Goal: Check status: Check status

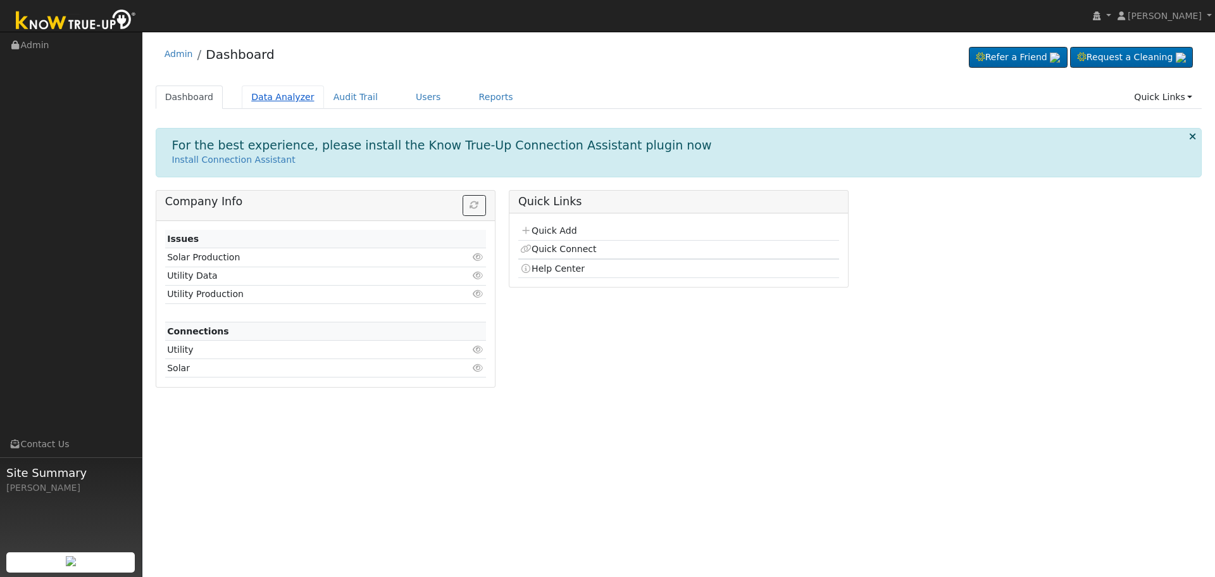
click at [278, 101] on link "Data Analyzer" at bounding box center [283, 96] width 82 height 23
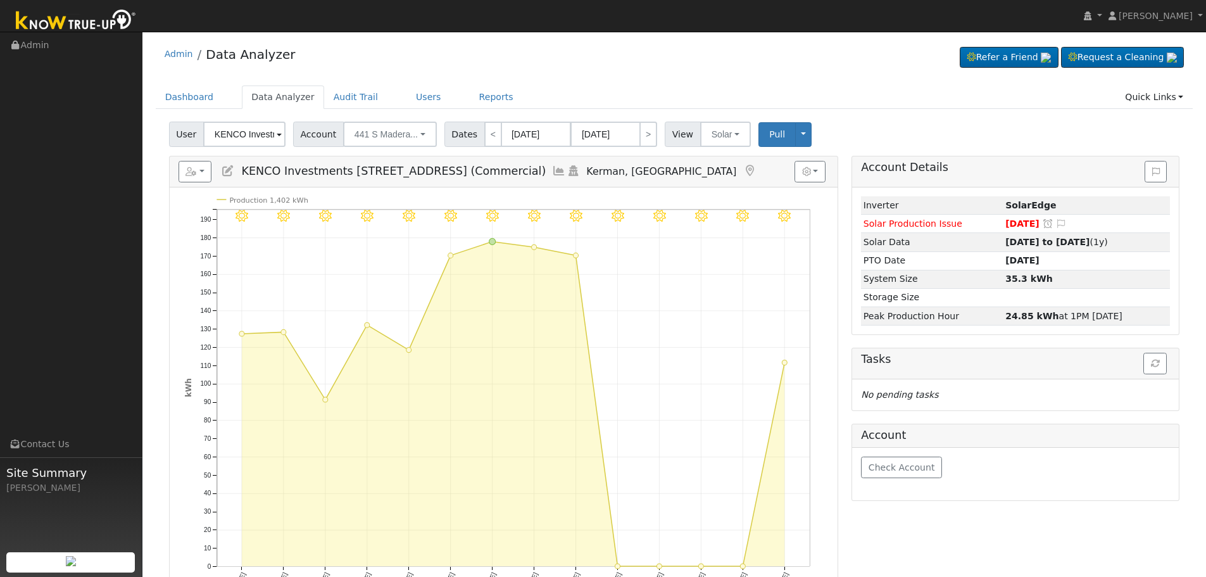
click at [258, 136] on input "KENCO Investments [STREET_ADDRESS] (Commercial)" at bounding box center [244, 134] width 82 height 25
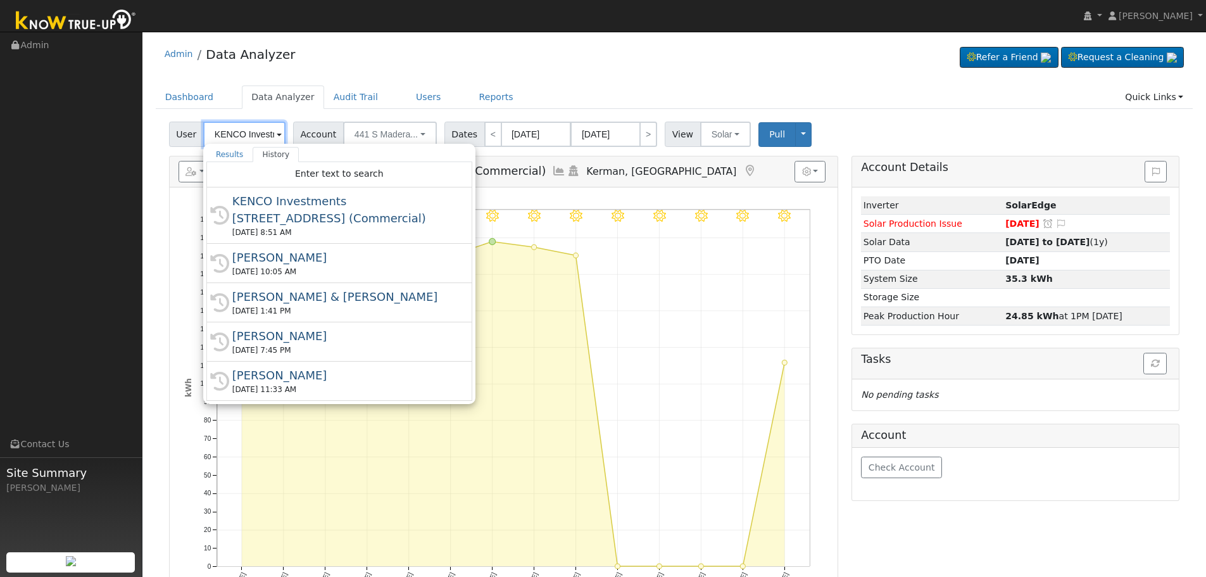
click at [258, 136] on input "KENCO Investments [STREET_ADDRESS] (Commercial)" at bounding box center [244, 134] width 82 height 25
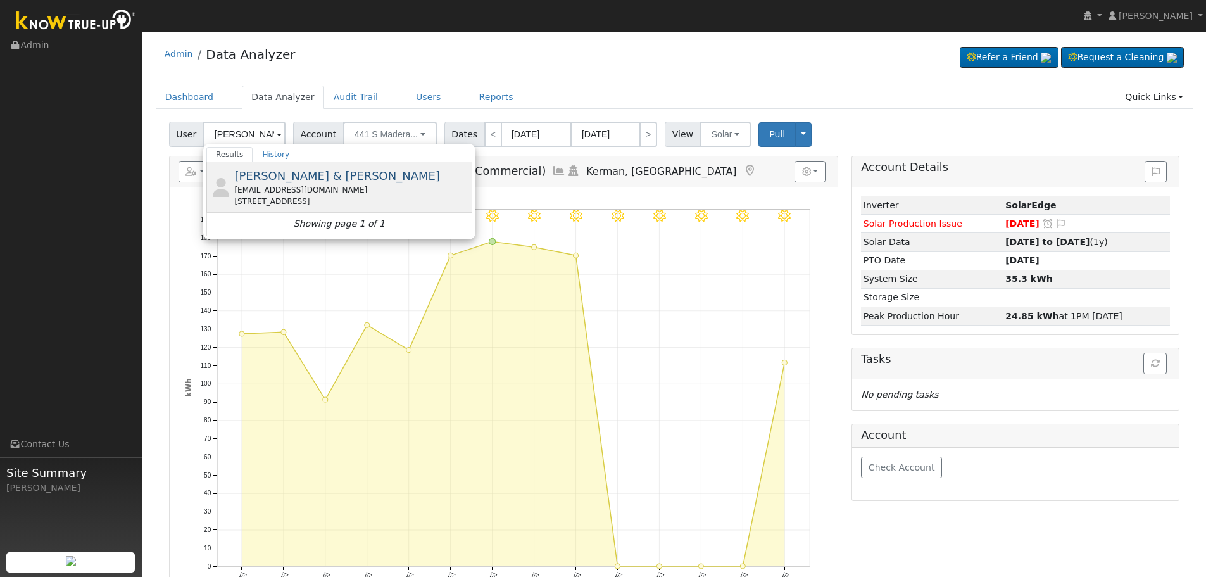
click at [269, 181] on span "[PERSON_NAME] & [PERSON_NAME]" at bounding box center [337, 175] width 206 height 13
type input "[PERSON_NAME] & [PERSON_NAME]"
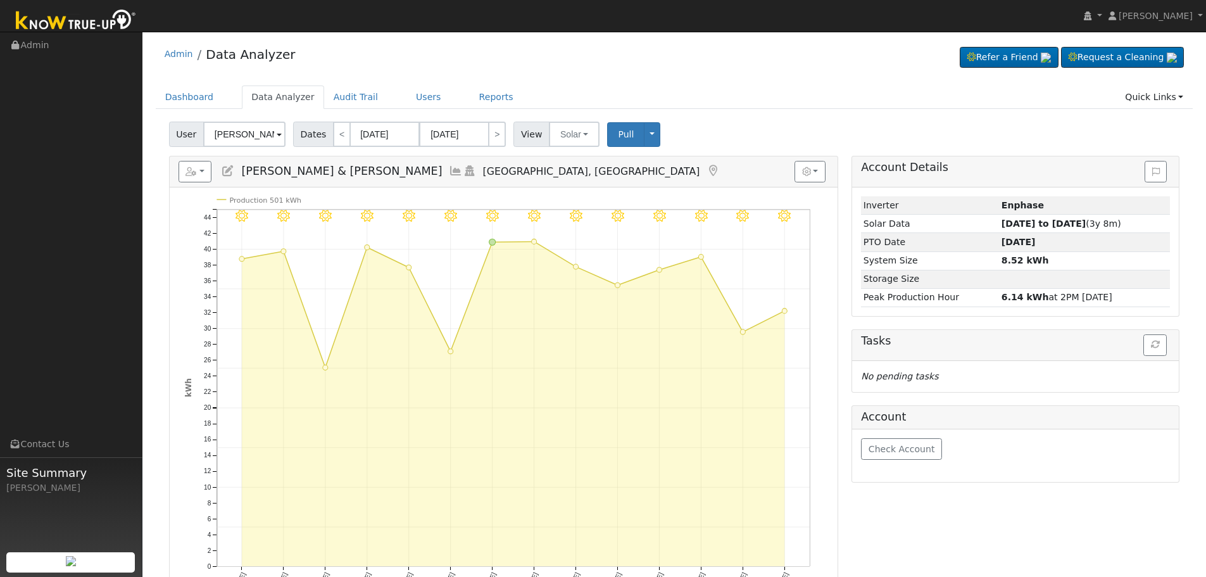
click at [449, 175] on icon at bounding box center [456, 170] width 14 height 11
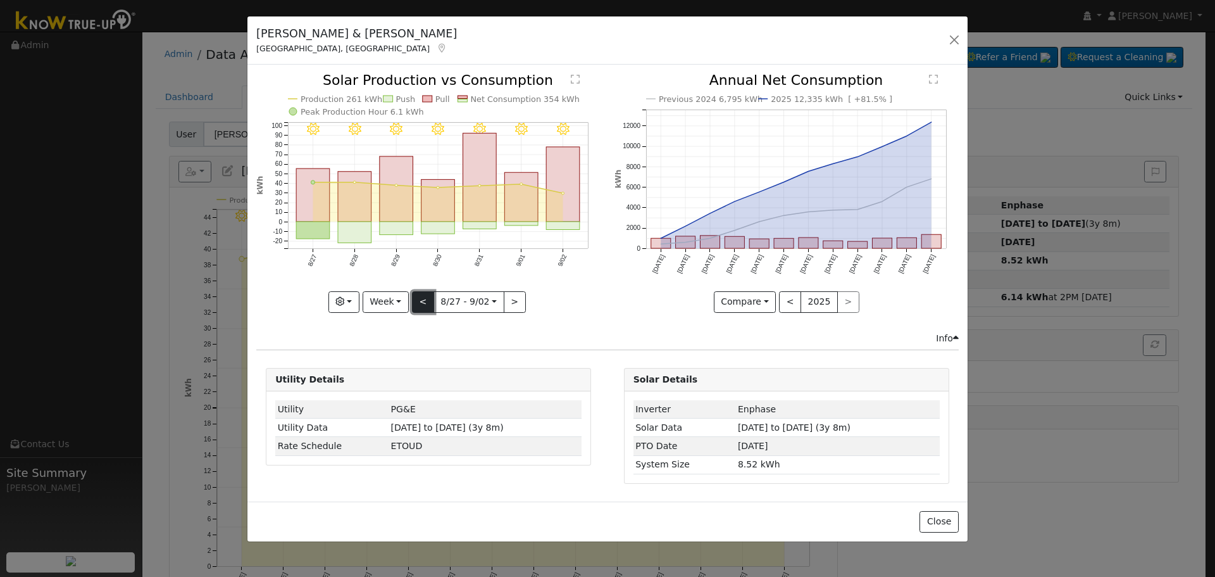
click at [416, 301] on button "<" at bounding box center [423, 302] width 22 height 22
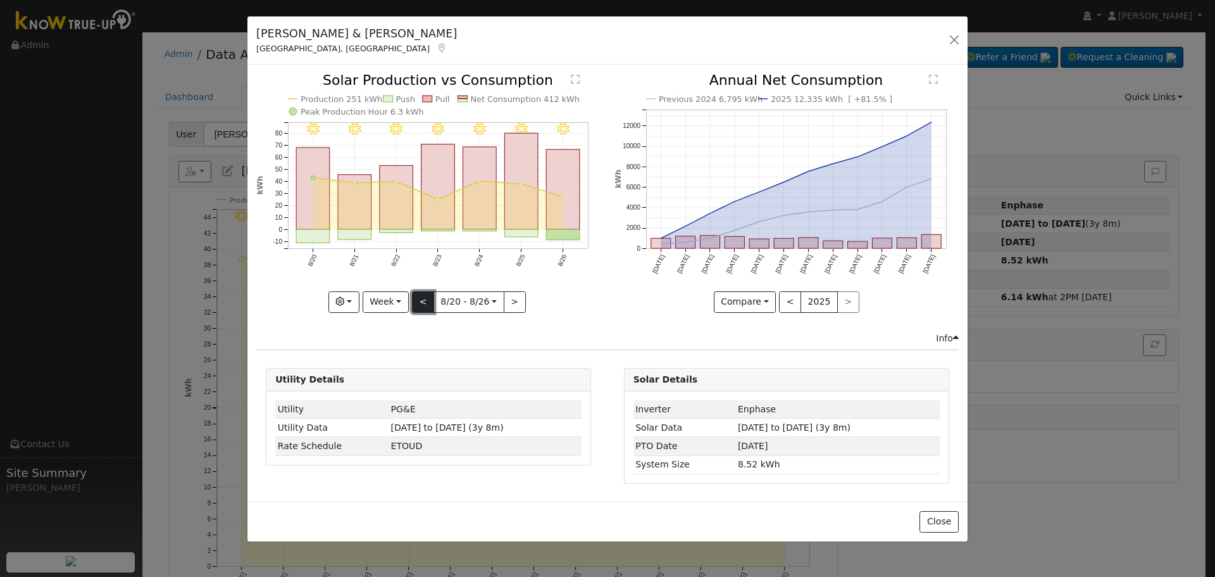
click at [416, 301] on button "<" at bounding box center [423, 302] width 22 height 22
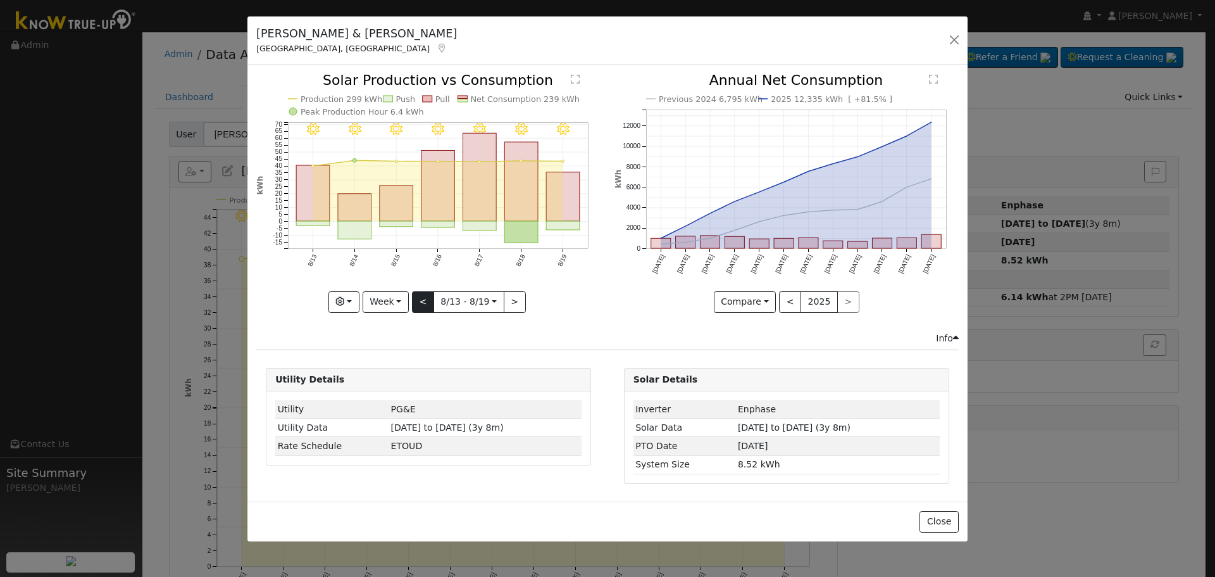
click at [416, 301] on div "8/19 - Clear 8/18 - Clear 8/17 - Clear 8/16 - Clear 8/15 - Clear 8/14 - Clear 8…" at bounding box center [428, 192] width 344 height 239
click at [416, 301] on button "<" at bounding box center [423, 302] width 22 height 22
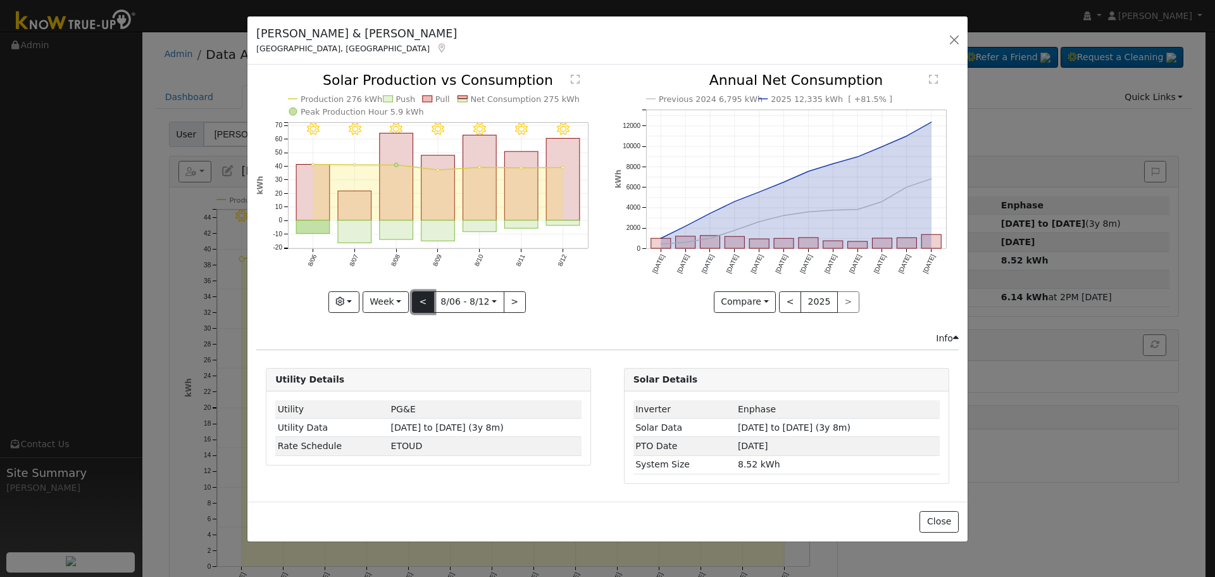
click at [420, 301] on button "<" at bounding box center [423, 302] width 22 height 22
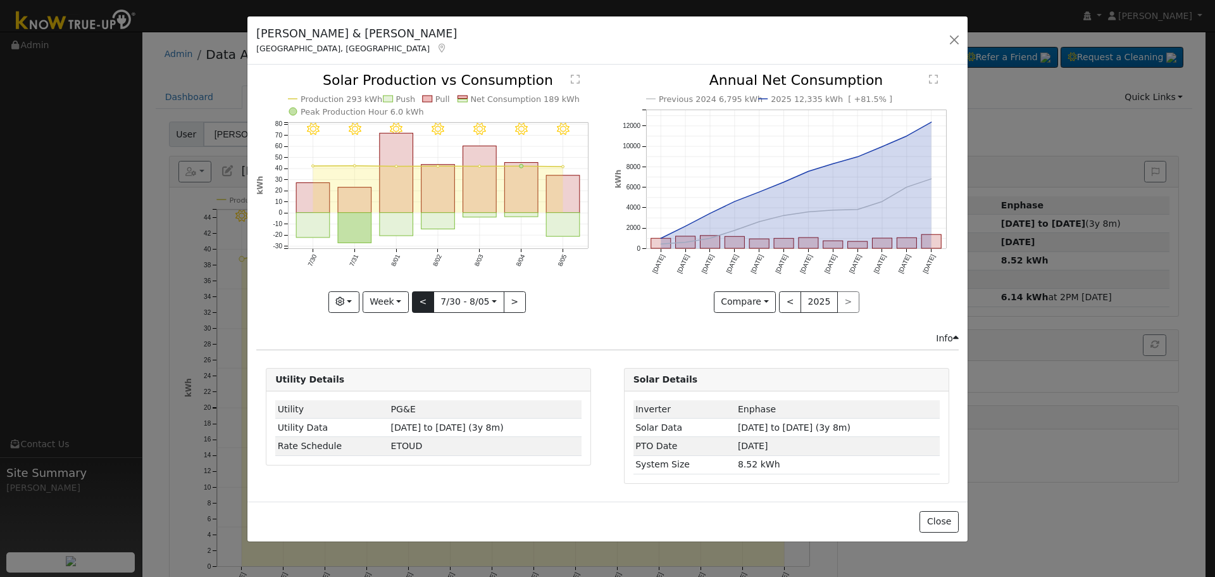
click at [420, 301] on div "8/05 - Clear 8/04 - Clear 8/03 - Clear 8/02 - Clear 8/01 - Clear 7/31 - Clear 7…" at bounding box center [428, 192] width 344 height 239
click at [421, 307] on button "<" at bounding box center [423, 302] width 22 height 22
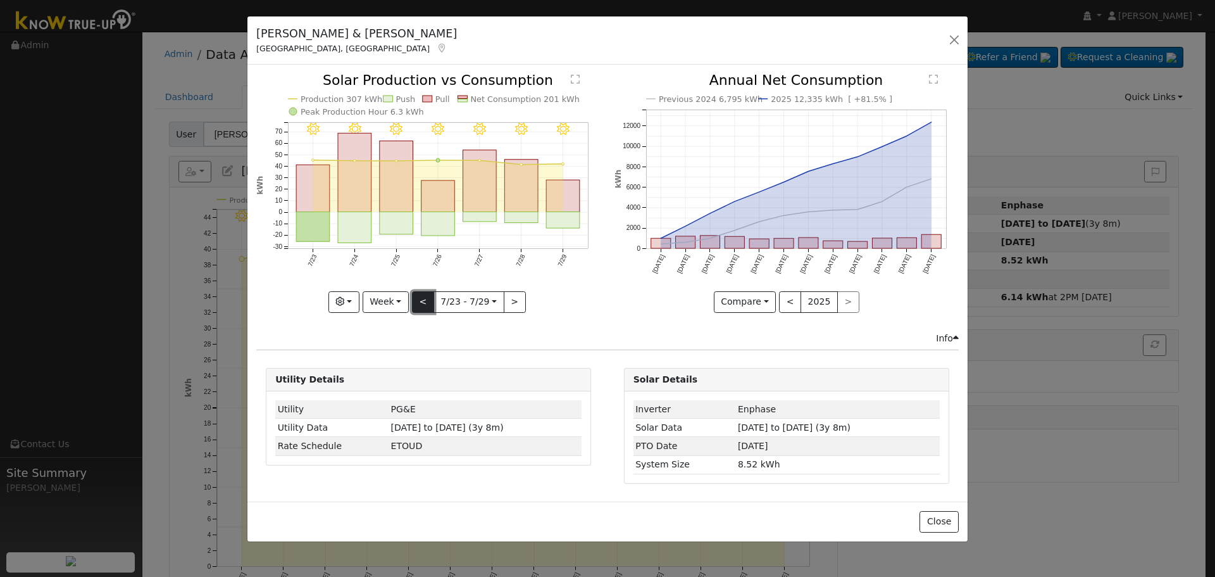
click at [422, 304] on button "<" at bounding box center [423, 302] width 22 height 22
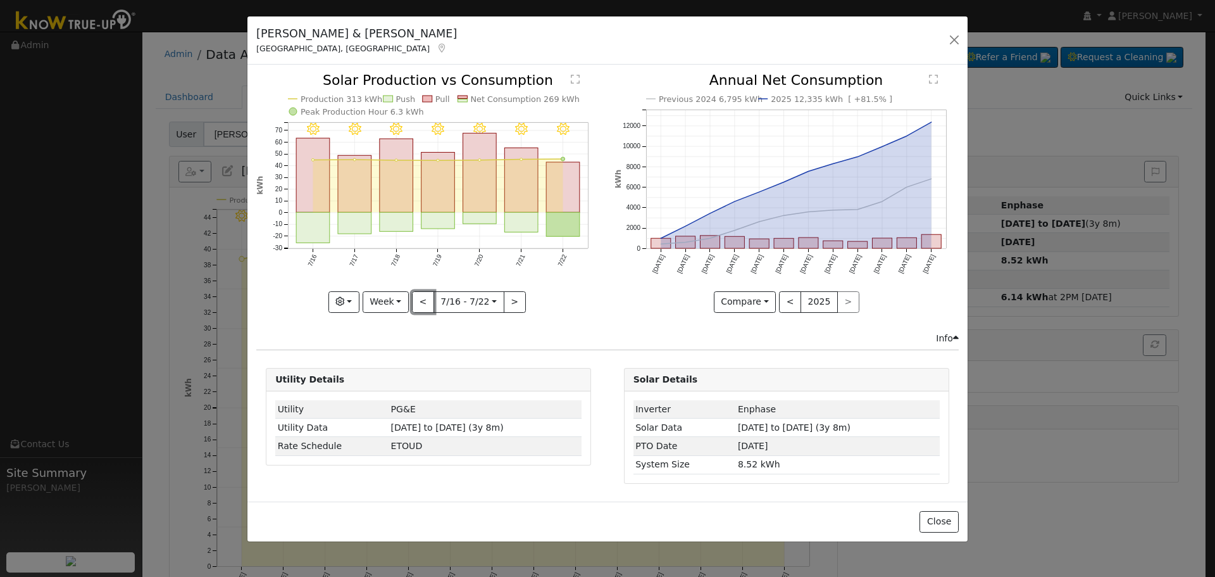
click at [419, 306] on button "<" at bounding box center [423, 302] width 22 height 22
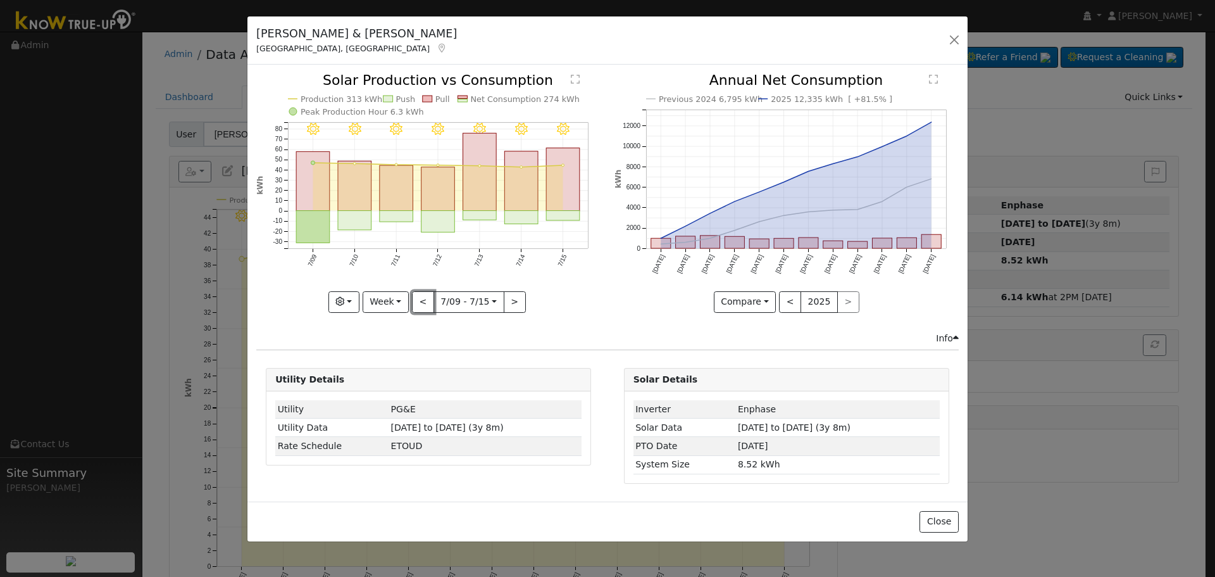
click at [419, 306] on button "<" at bounding box center [423, 302] width 22 height 22
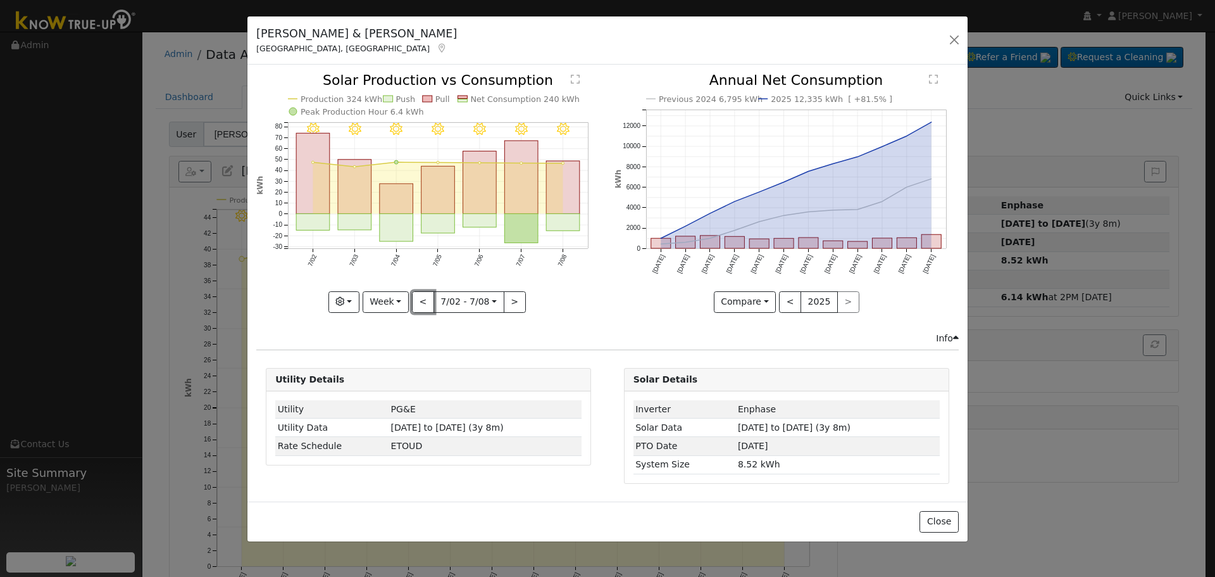
click at [419, 306] on button "<" at bounding box center [423, 302] width 22 height 22
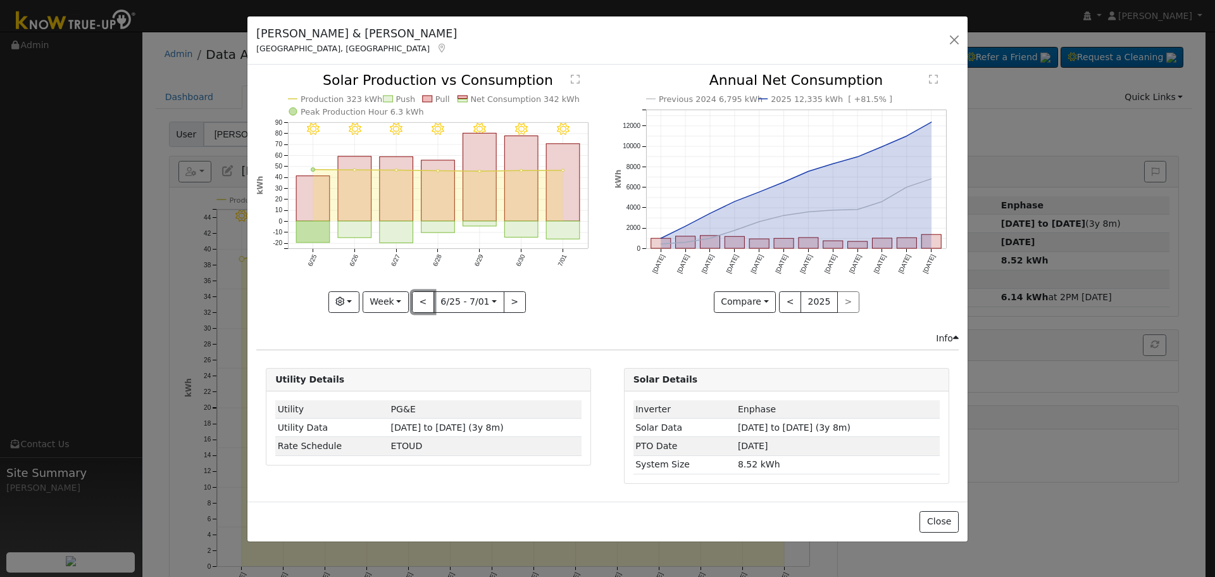
click at [419, 306] on button "<" at bounding box center [423, 302] width 22 height 22
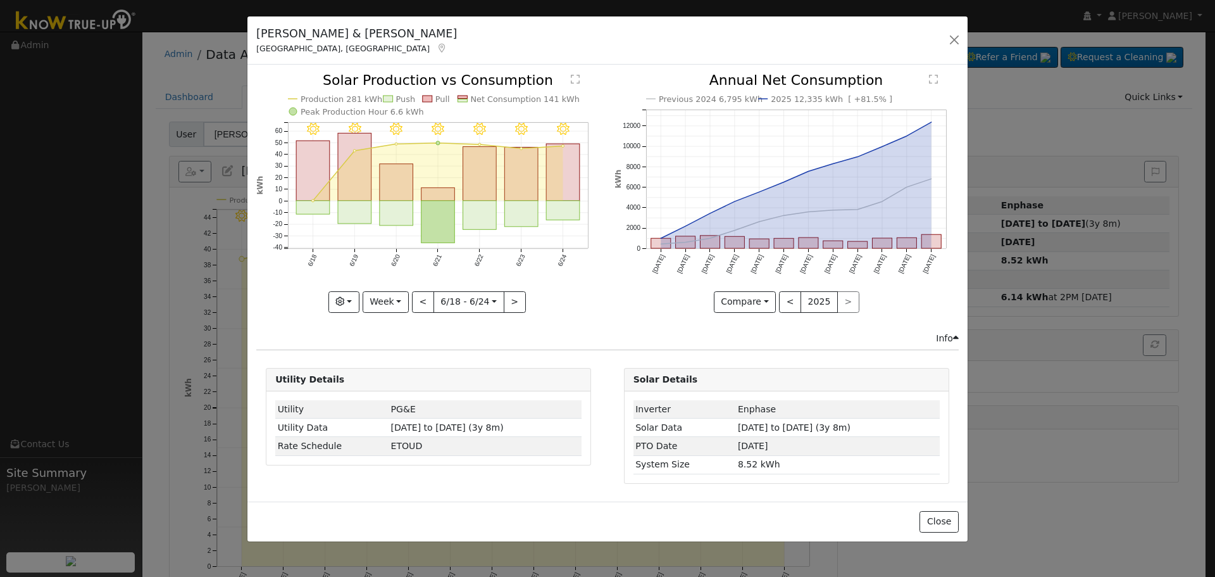
click at [419, 306] on div "6/24 - Clear 6/23 - MostlyClear 6/22 - Clear 6/21 - Clear 6/20 - Clear 6/19 - C…" at bounding box center [428, 192] width 344 height 239
click at [419, 306] on button "<" at bounding box center [423, 302] width 22 height 22
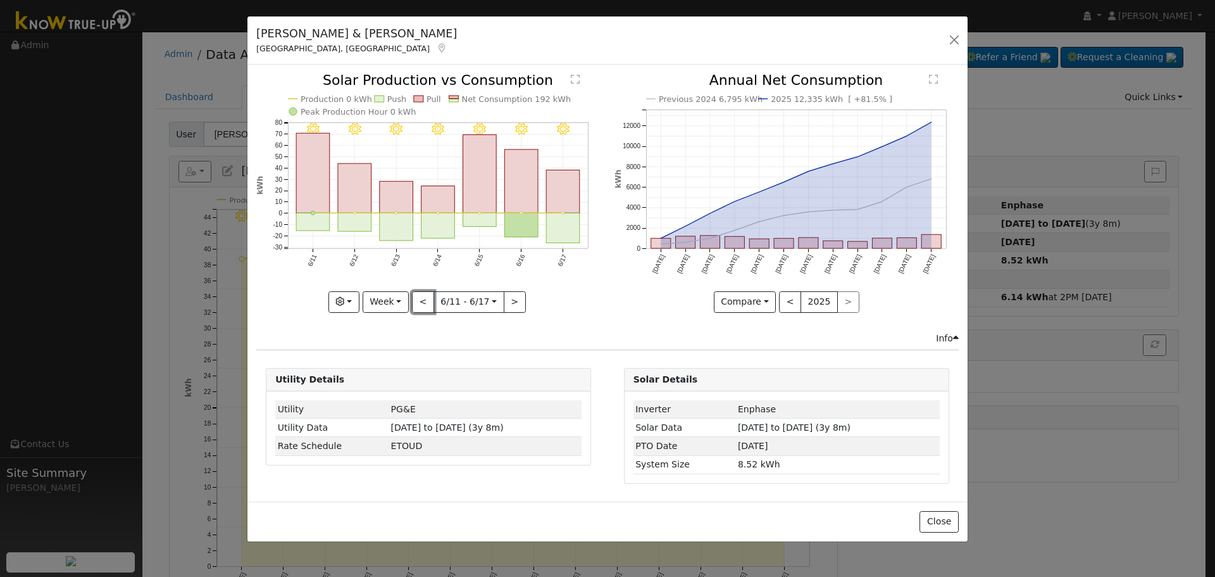
click at [419, 306] on button "<" at bounding box center [423, 302] width 22 height 22
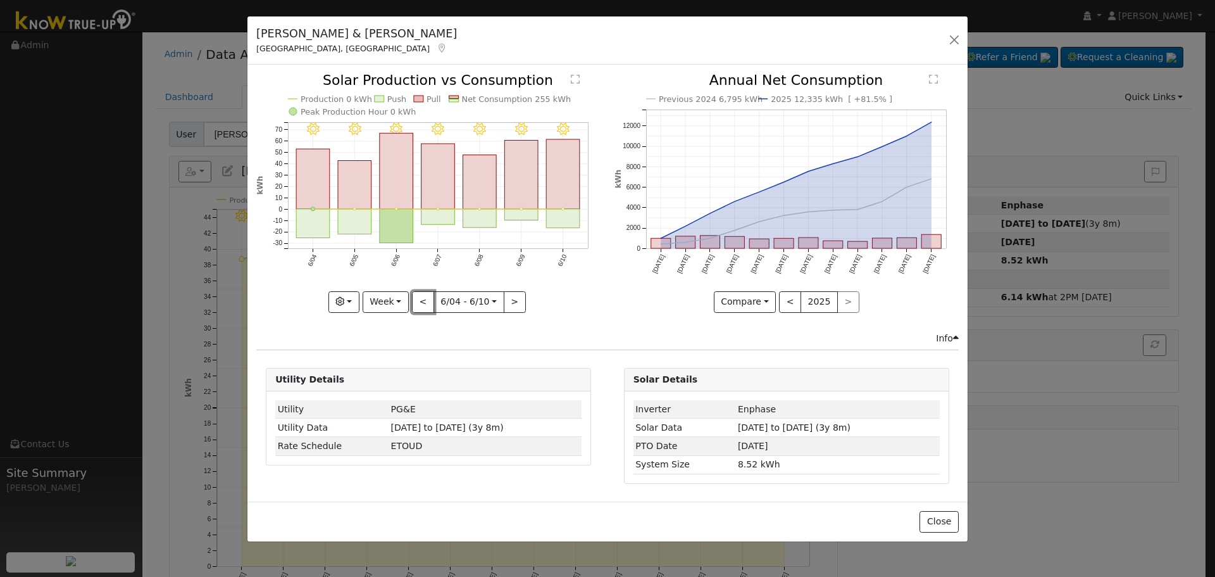
click at [419, 306] on button "<" at bounding box center [423, 302] width 22 height 22
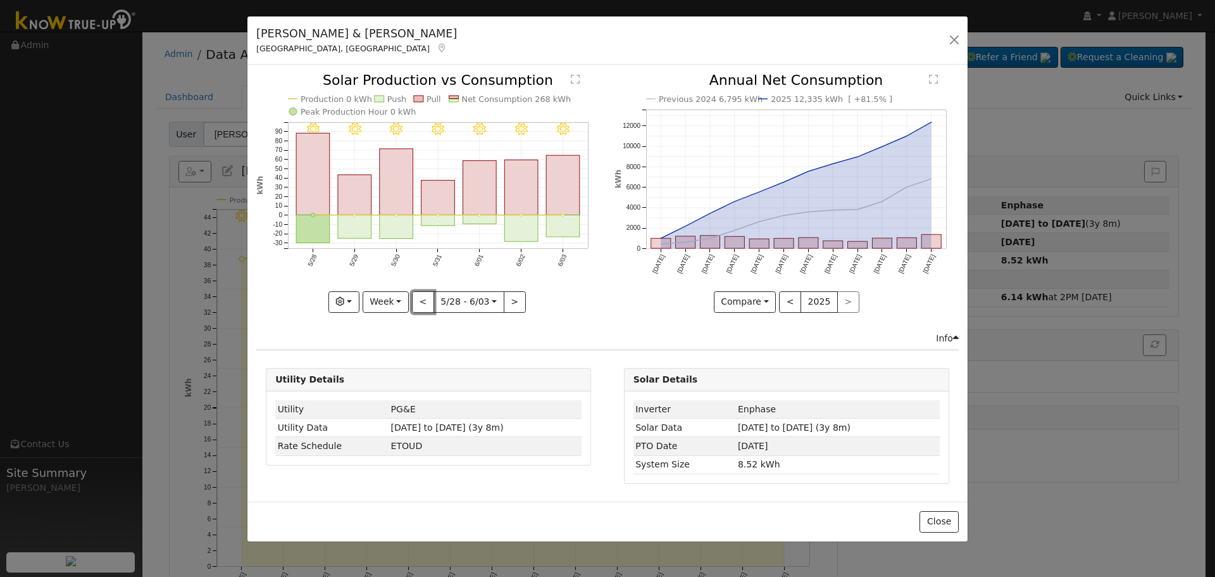
click at [419, 306] on button "<" at bounding box center [423, 302] width 22 height 22
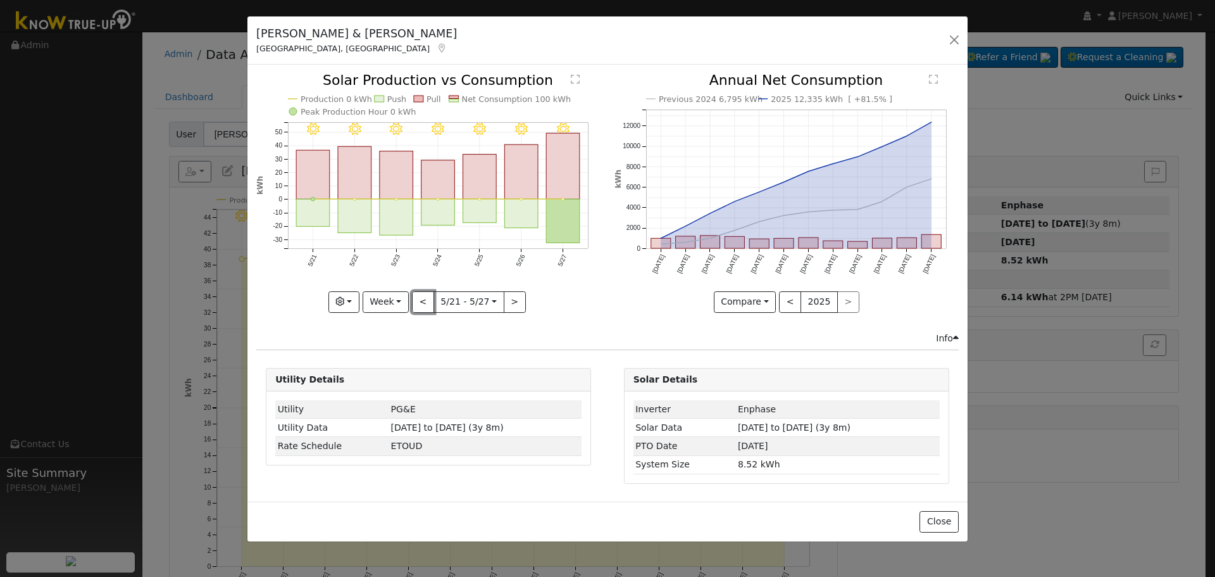
click at [419, 306] on button "<" at bounding box center [423, 302] width 22 height 22
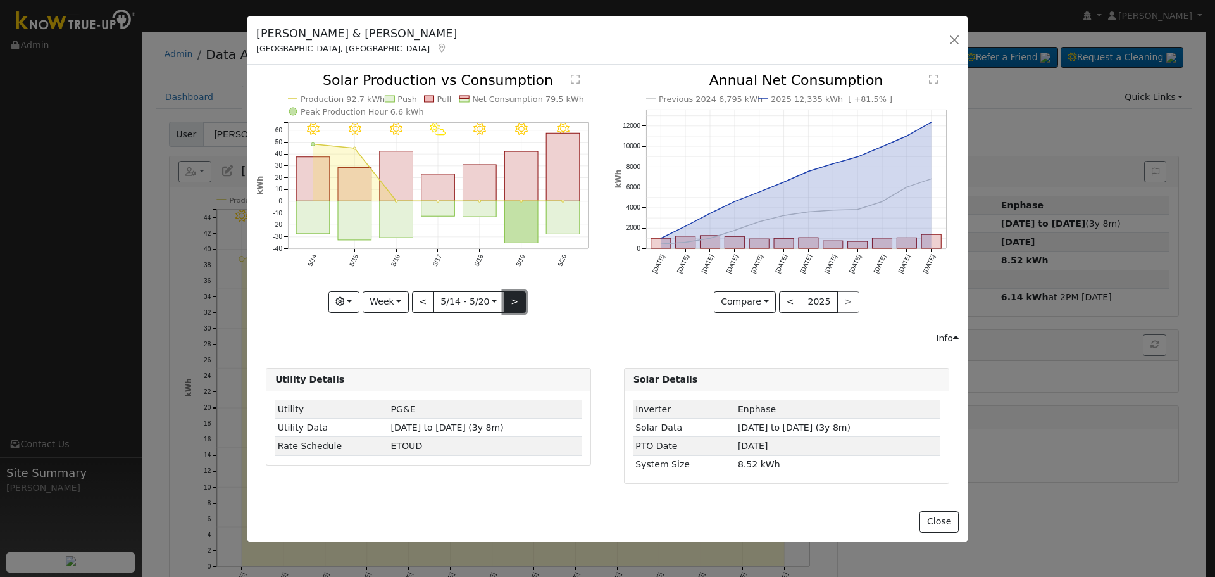
click at [508, 301] on button ">" at bounding box center [515, 302] width 22 height 22
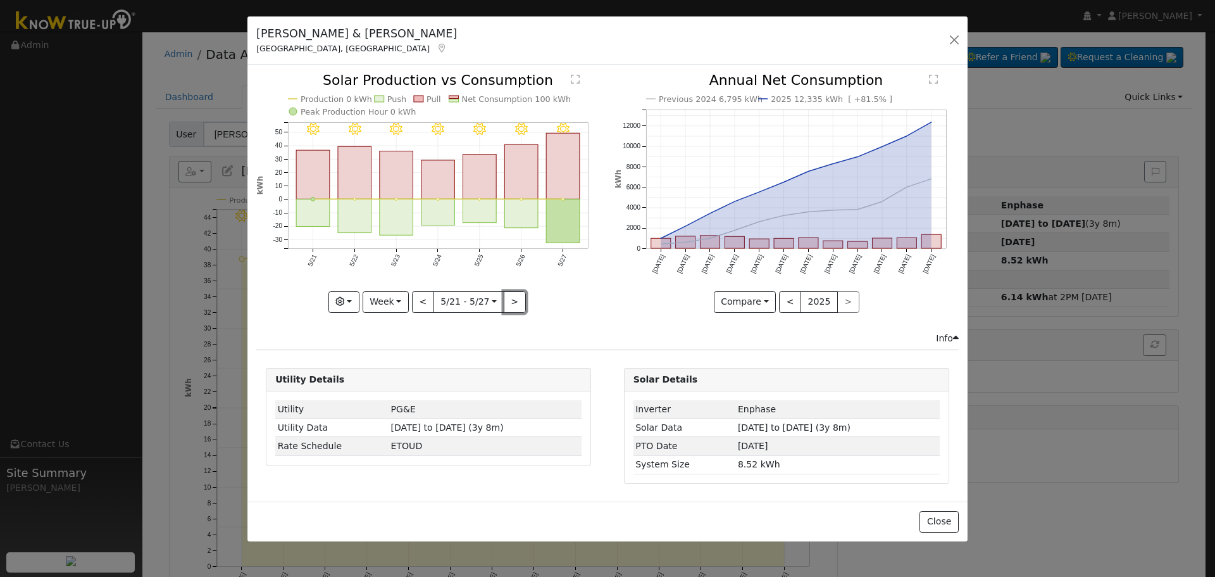
click at [512, 301] on button ">" at bounding box center [515, 302] width 22 height 22
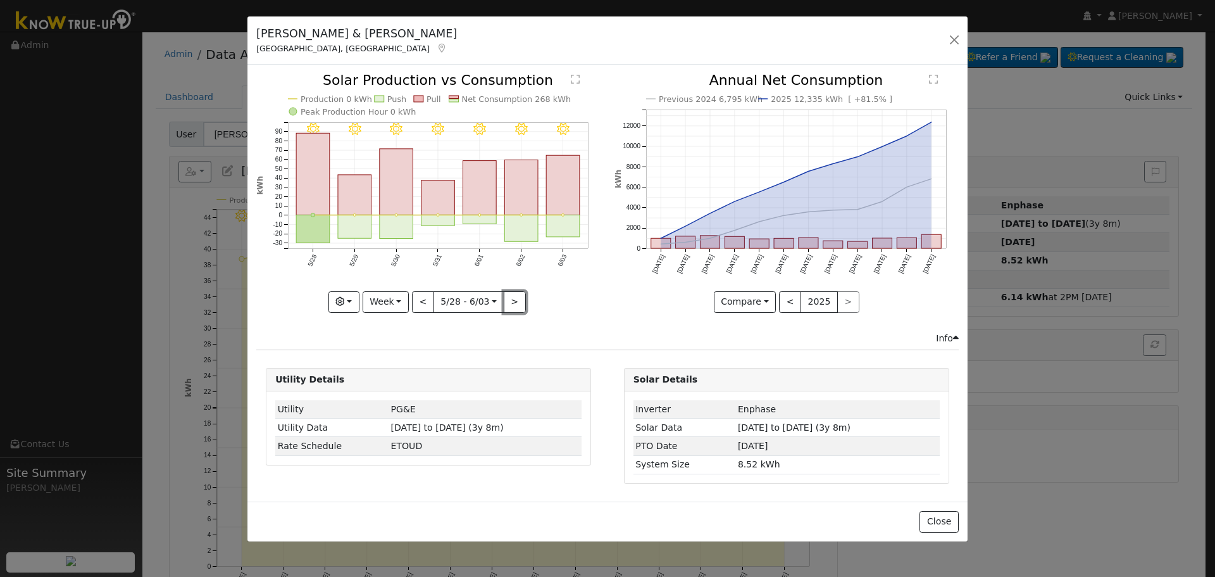
click at [512, 301] on button ">" at bounding box center [515, 302] width 22 height 22
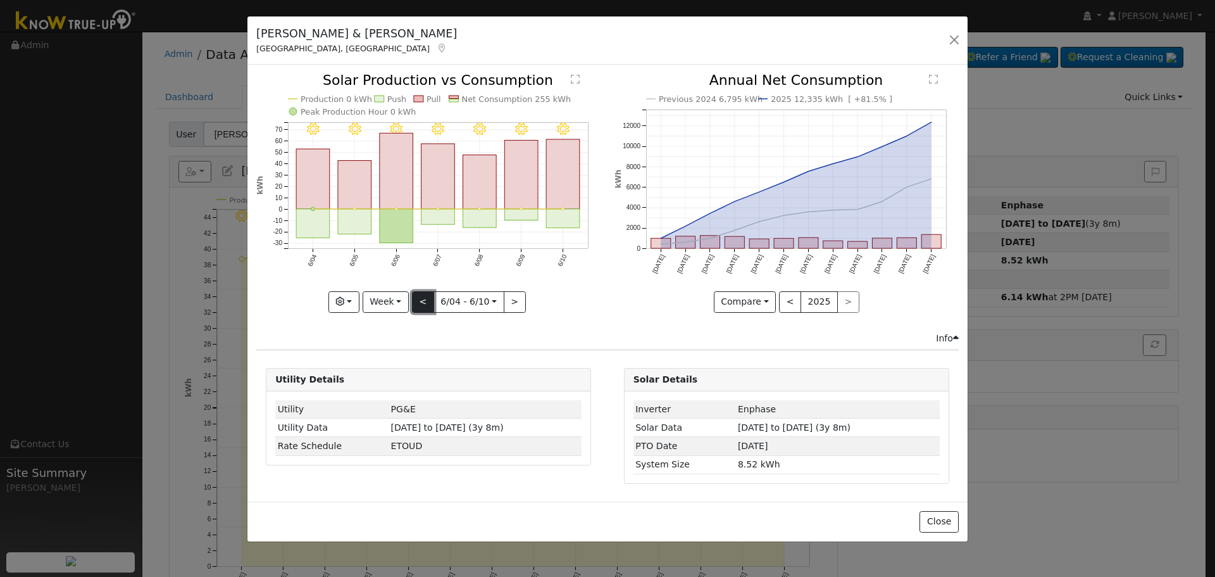
click at [418, 296] on button "<" at bounding box center [423, 302] width 22 height 22
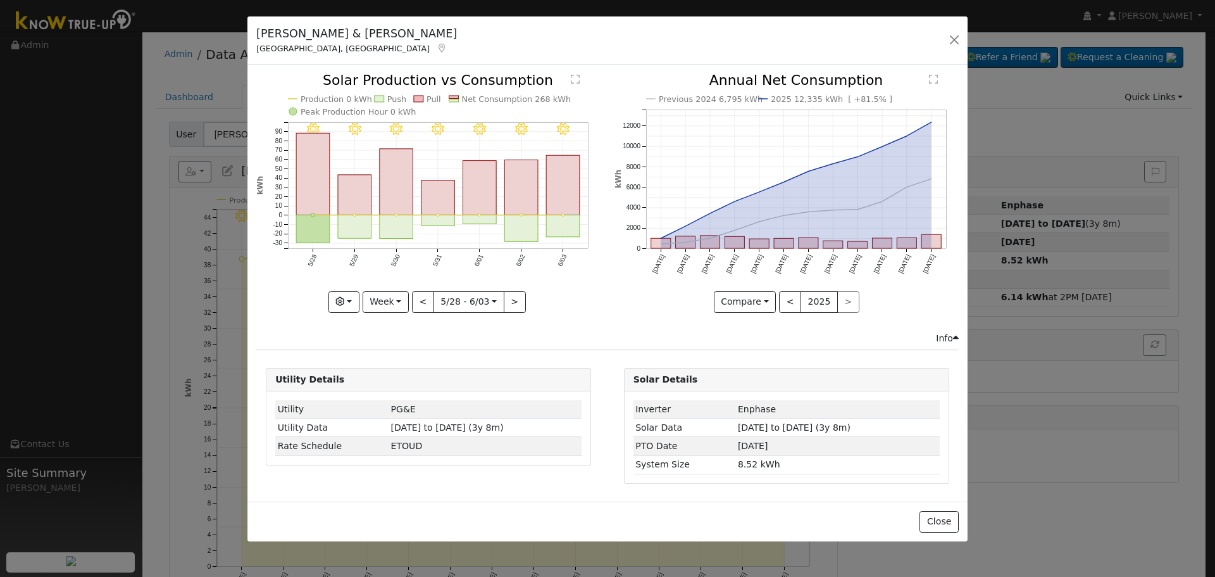
click at [418, 299] on div "6/03 - Clear 6/02 - Clear 6/01 - Clear 5/31 - Clear 5/30 - Clear 5/29 - Clear 5…" at bounding box center [428, 192] width 344 height 239
click at [419, 303] on button "<" at bounding box center [423, 302] width 22 height 22
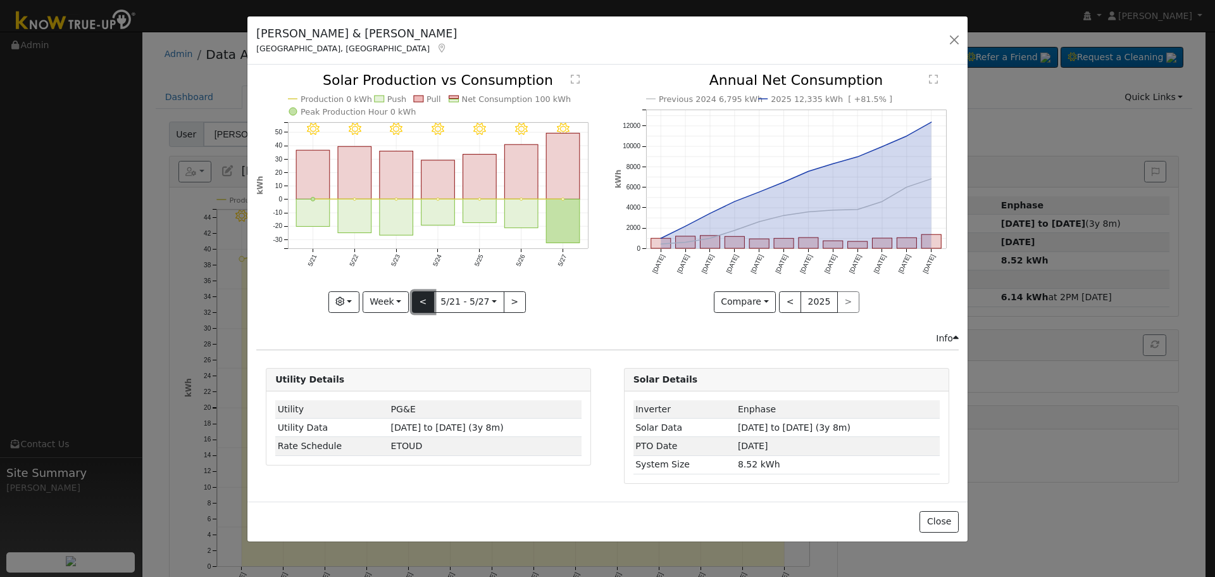
click at [422, 304] on button "<" at bounding box center [423, 302] width 22 height 22
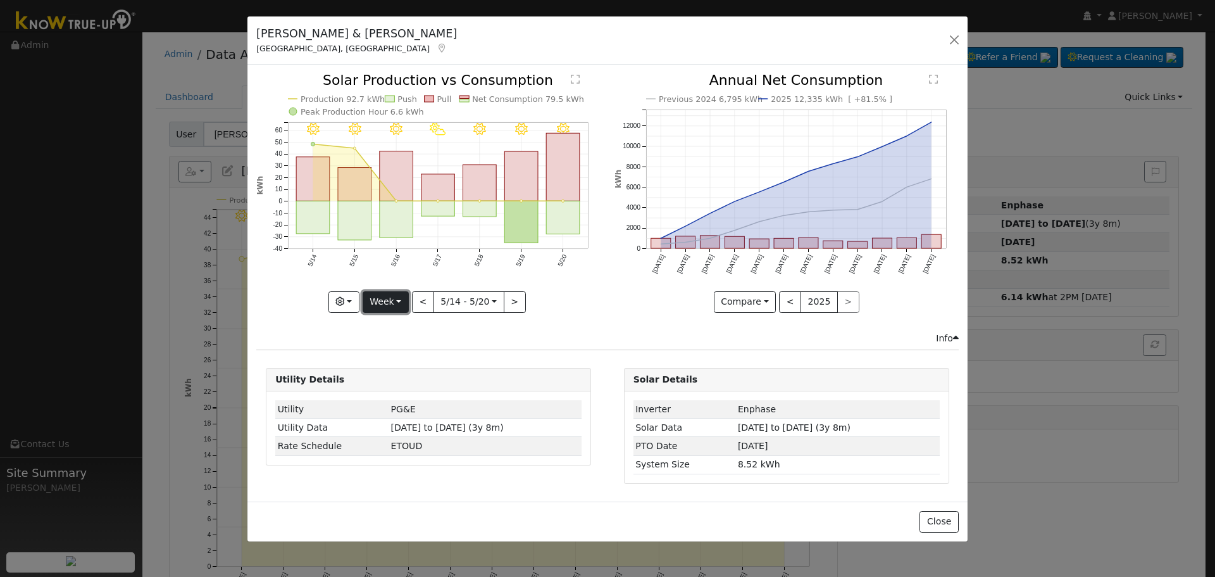
click at [387, 301] on button "Week" at bounding box center [386, 302] width 46 height 22
click at [392, 381] on link "Year" at bounding box center [407, 381] width 88 height 18
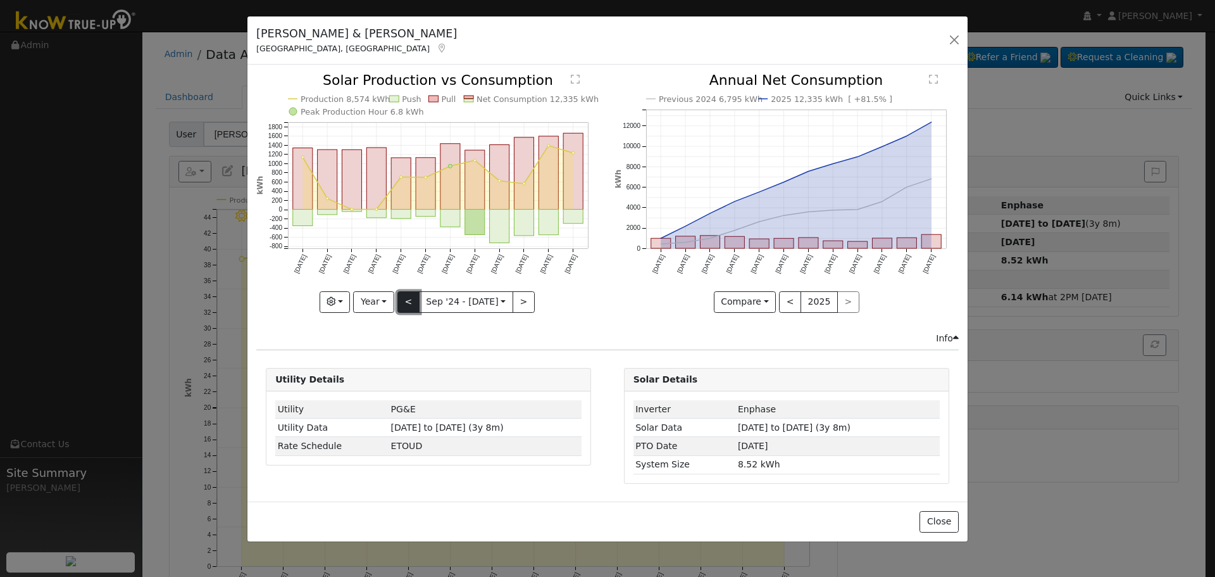
click at [408, 304] on button "<" at bounding box center [408, 302] width 22 height 22
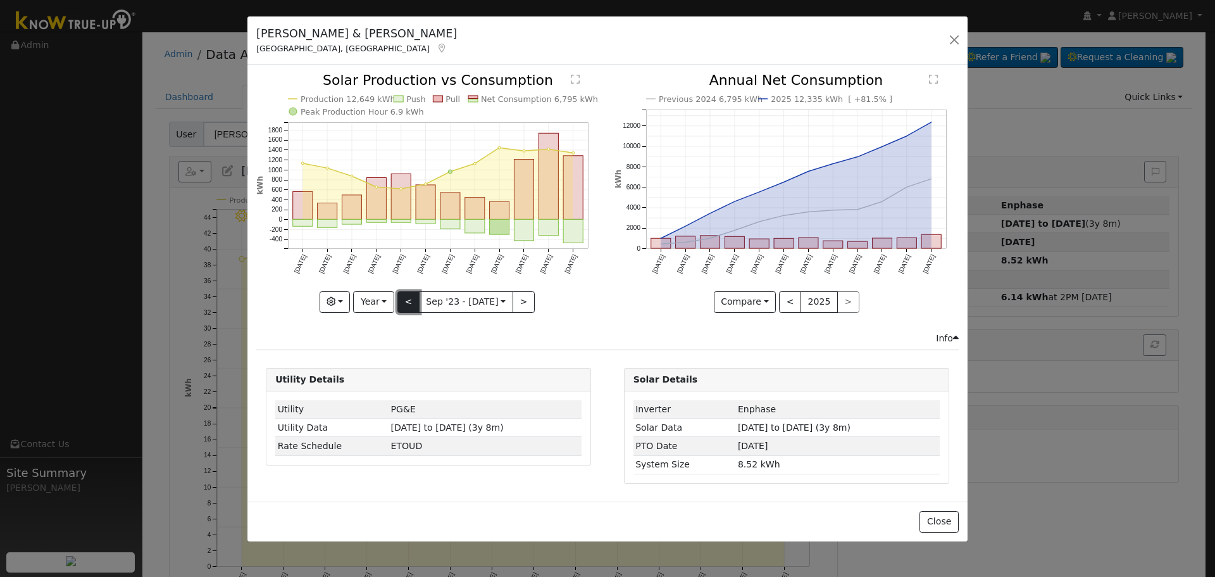
click at [413, 304] on button "<" at bounding box center [408, 302] width 22 height 22
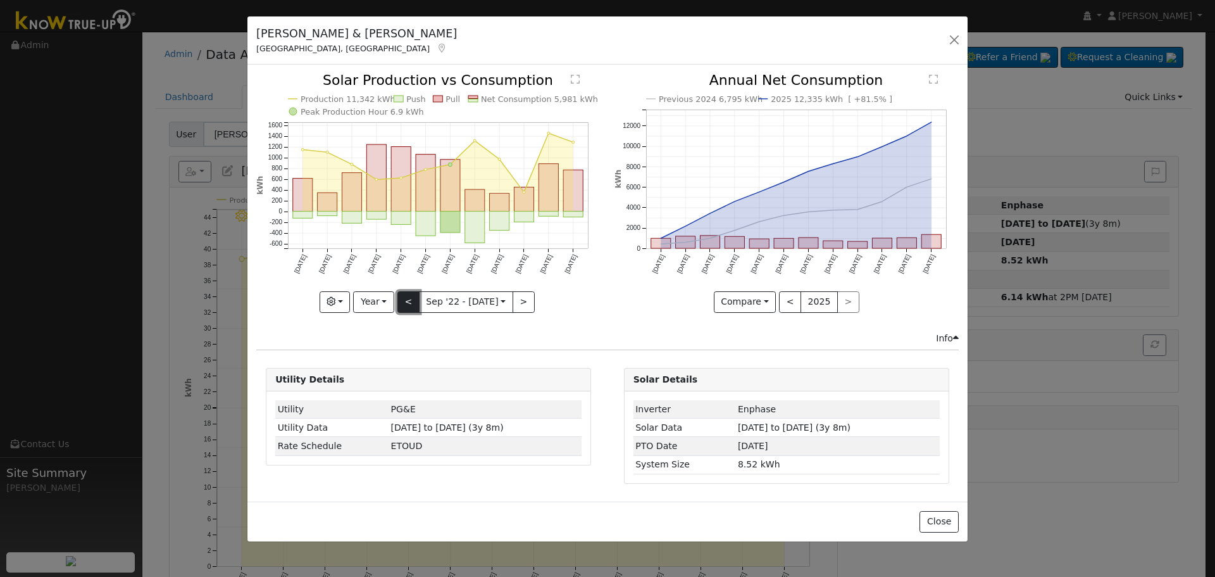
click at [413, 305] on button "<" at bounding box center [408, 302] width 22 height 22
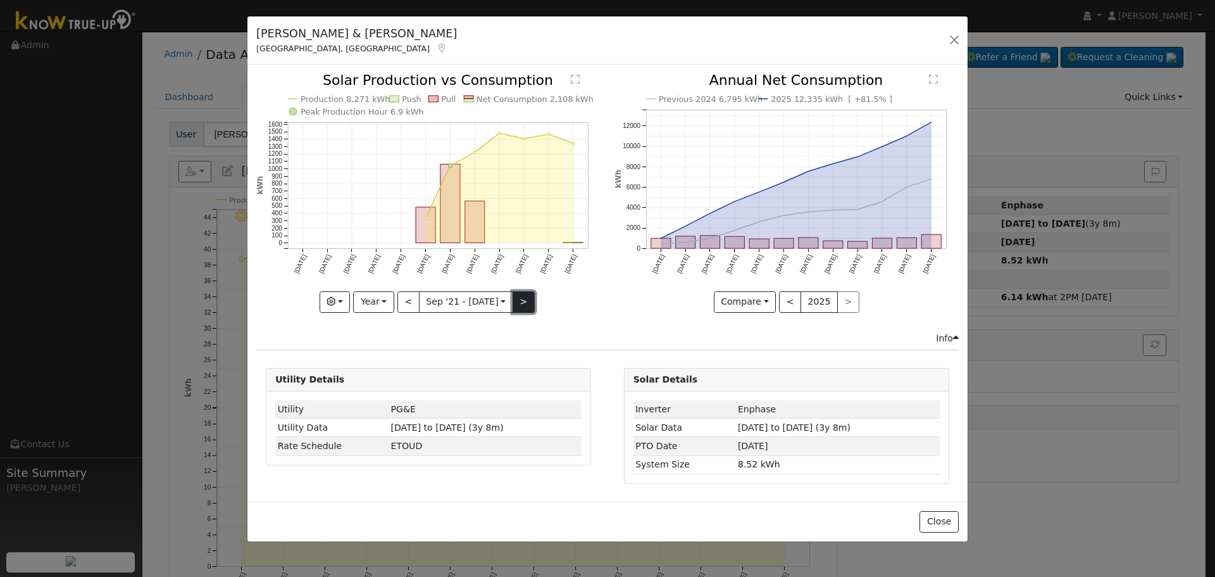
click at [517, 303] on button ">" at bounding box center [524, 302] width 22 height 22
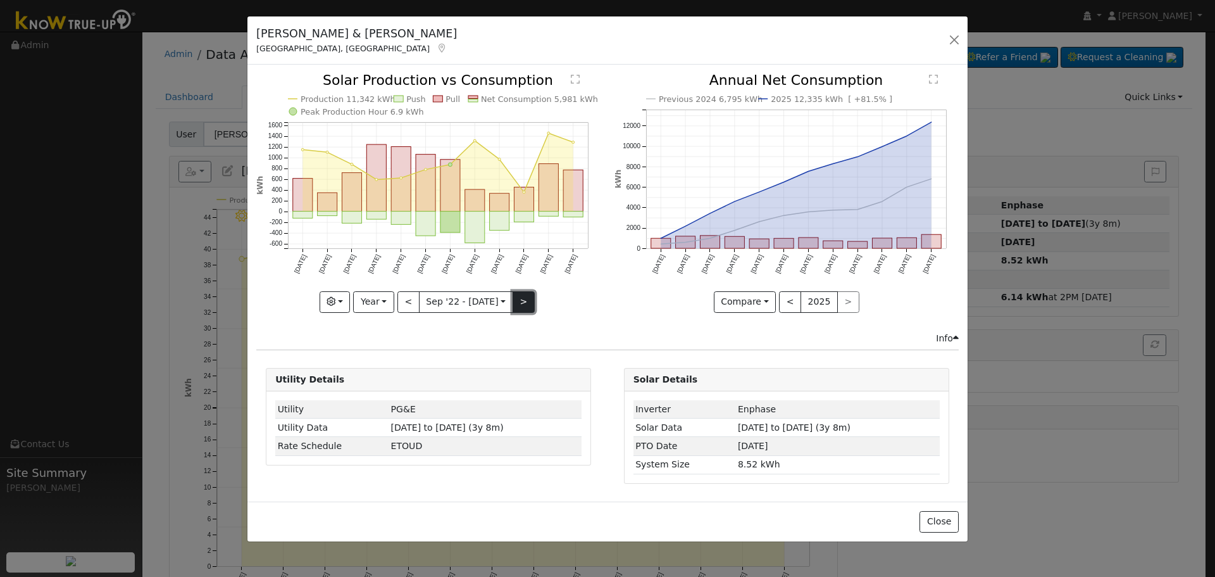
click at [517, 303] on button ">" at bounding box center [524, 302] width 22 height 22
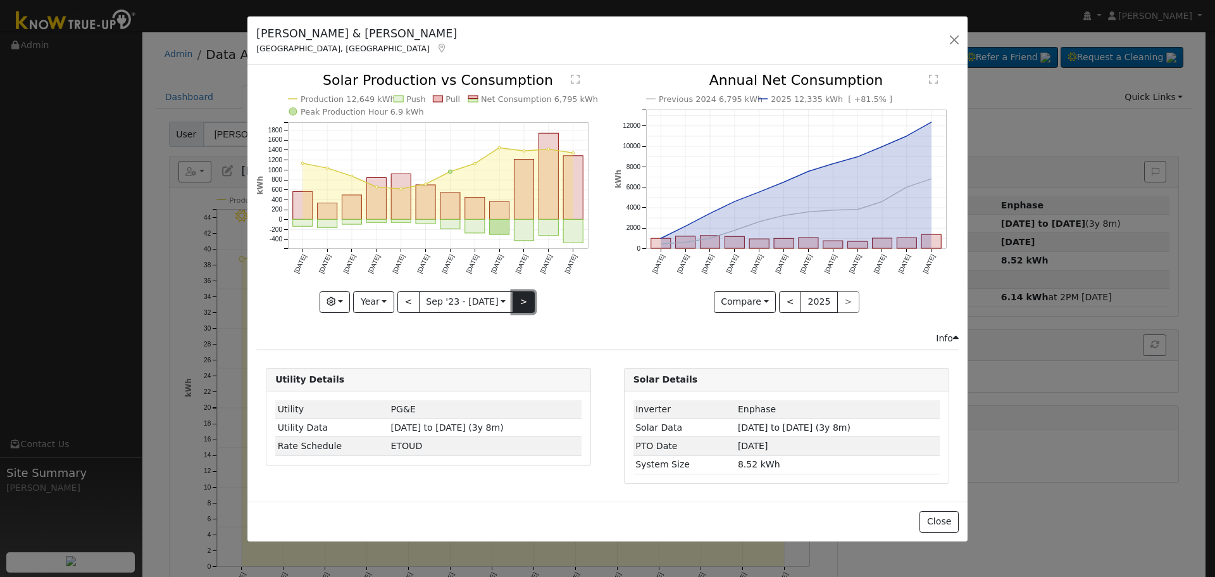
click at [517, 303] on button ">" at bounding box center [524, 302] width 22 height 22
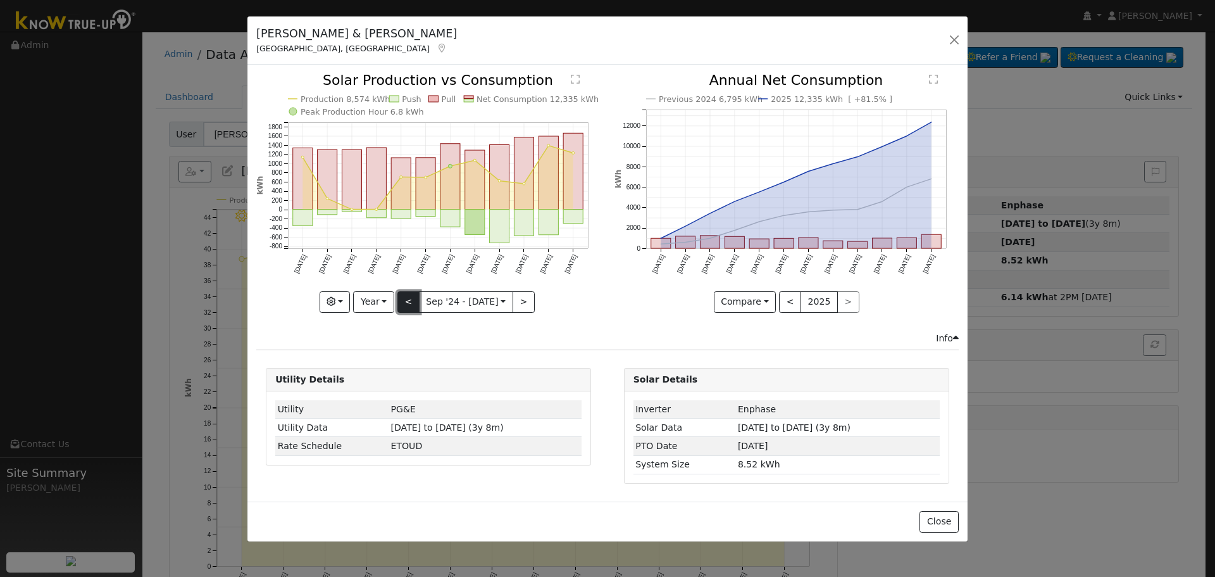
click at [410, 303] on button "<" at bounding box center [408, 302] width 22 height 22
type input "[DATE]"
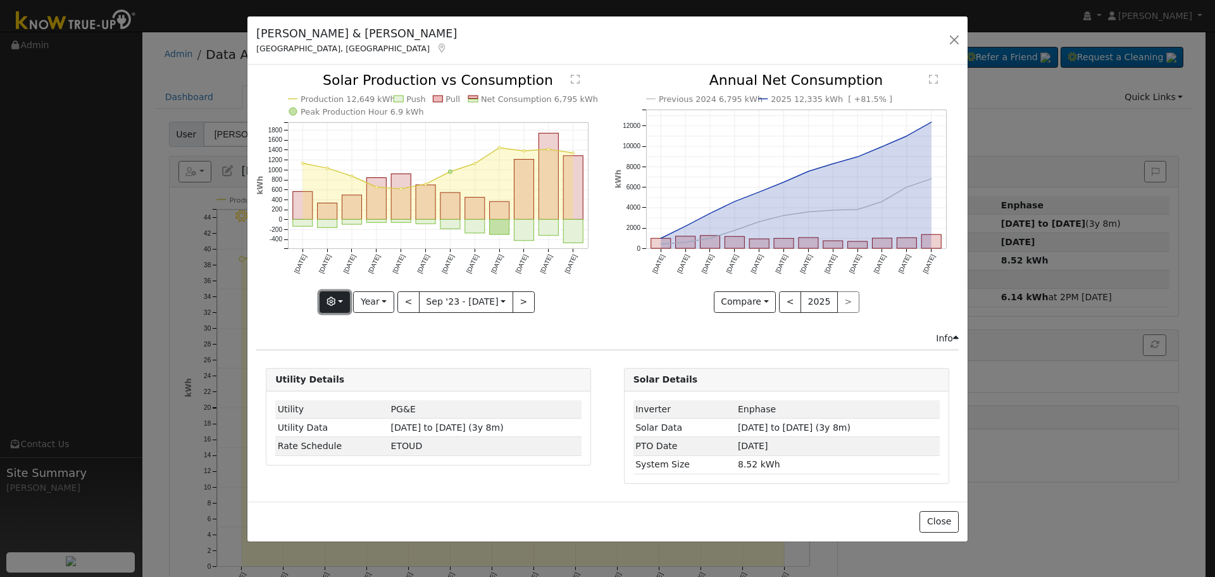
click at [347, 303] on button "button" at bounding box center [335, 302] width 31 height 22
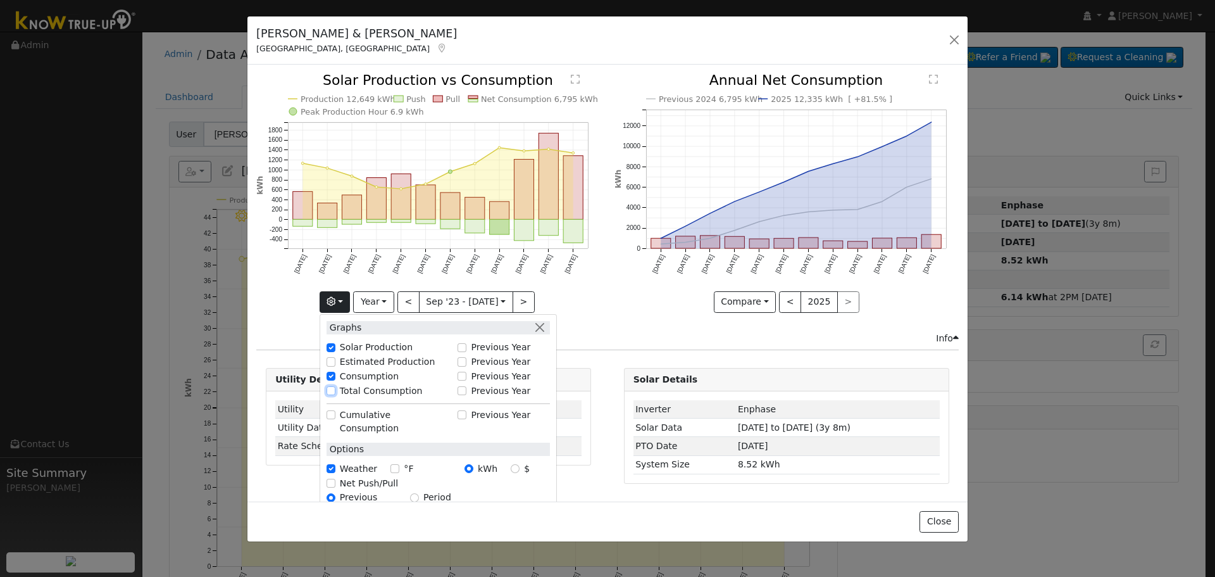
click at [335, 392] on input "Total Consumption" at bounding box center [331, 390] width 9 height 9
checkbox input "true"
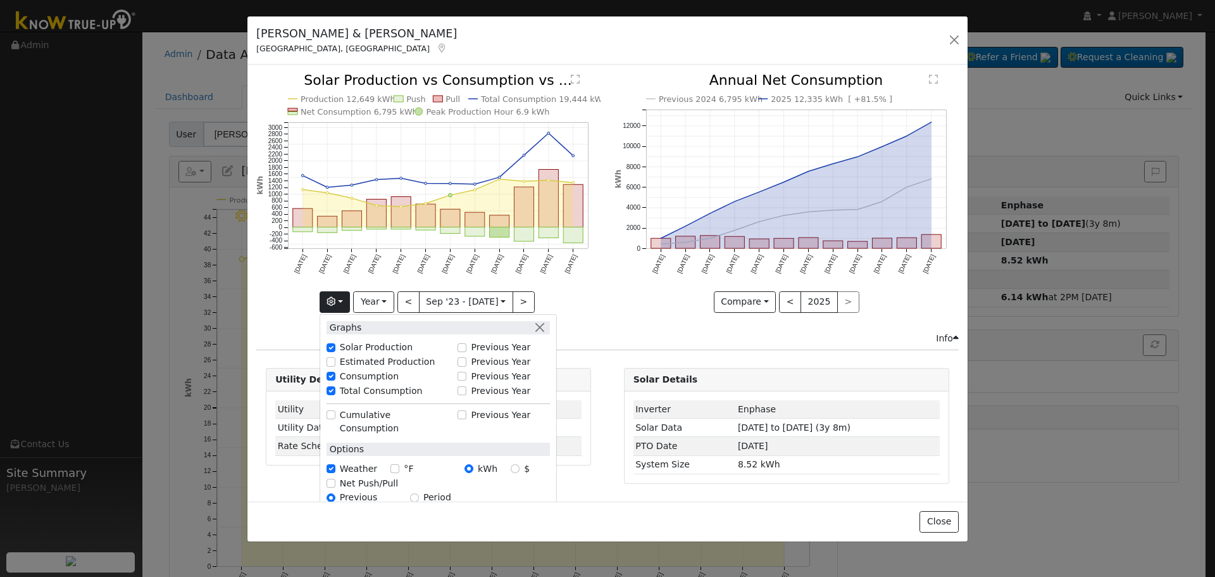
click at [613, 315] on div "Previous 2024 6,795 kWh 2025 12,335 kWh [ +81.5% ] [DATE] Oct '[DATE] Dec '[DAT…" at bounding box center [787, 202] width 358 height 258
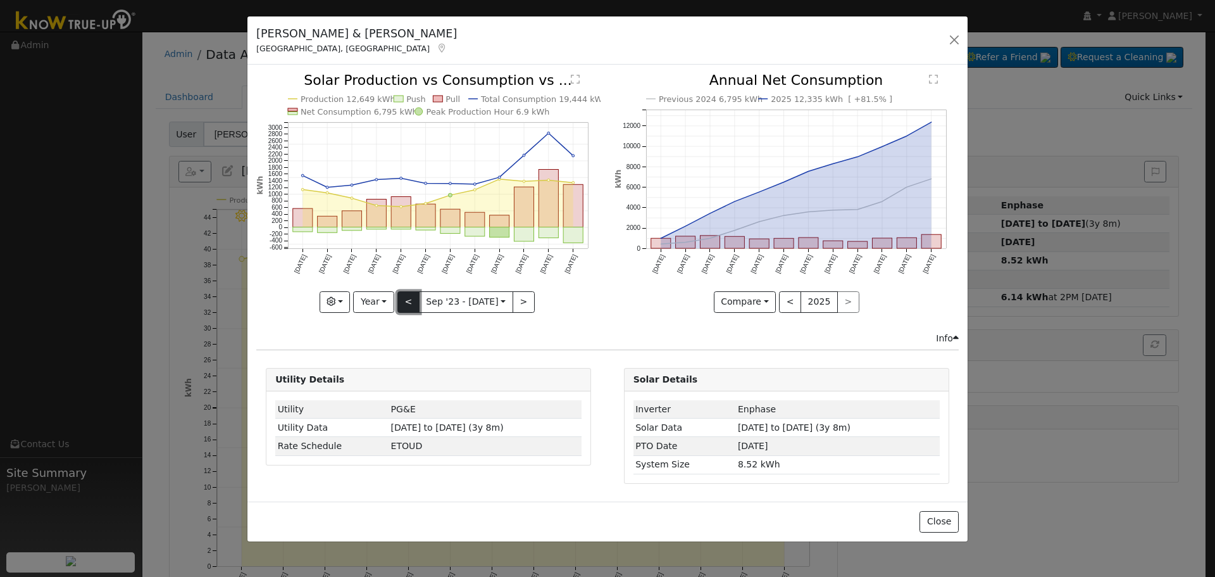
click at [418, 304] on button "<" at bounding box center [408, 302] width 22 height 22
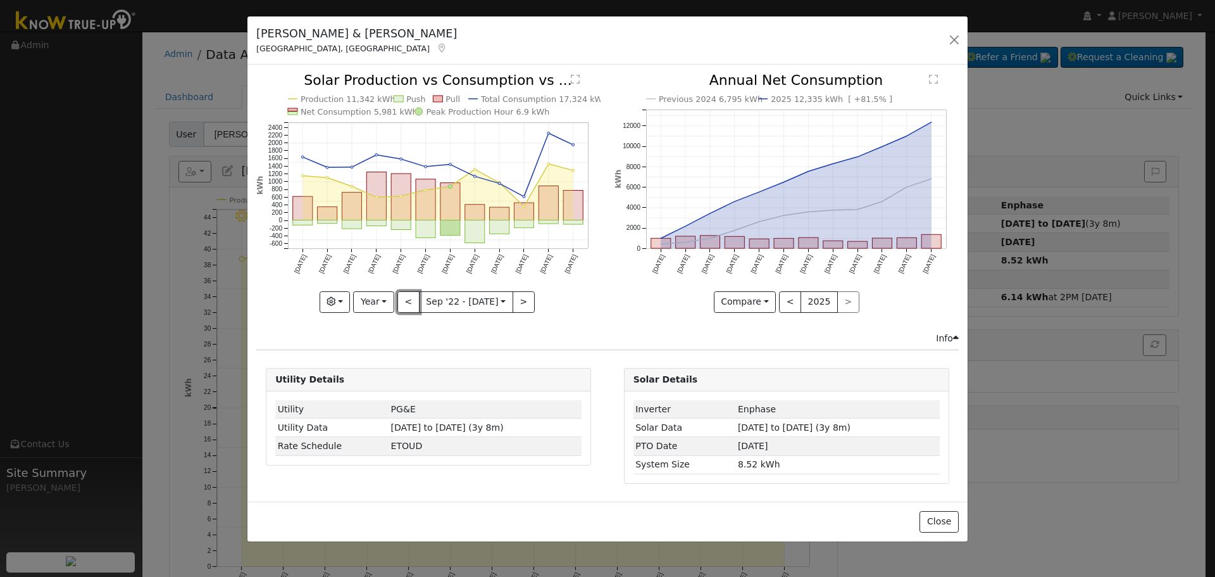
click at [413, 304] on button "<" at bounding box center [408, 302] width 22 height 22
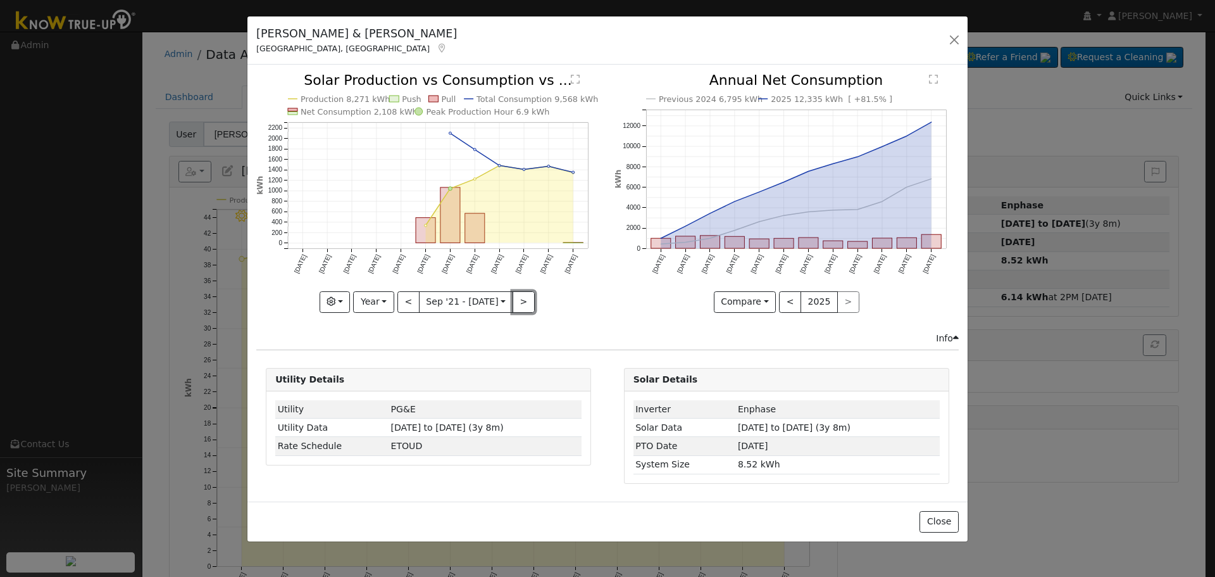
click at [523, 302] on button ">" at bounding box center [524, 302] width 22 height 22
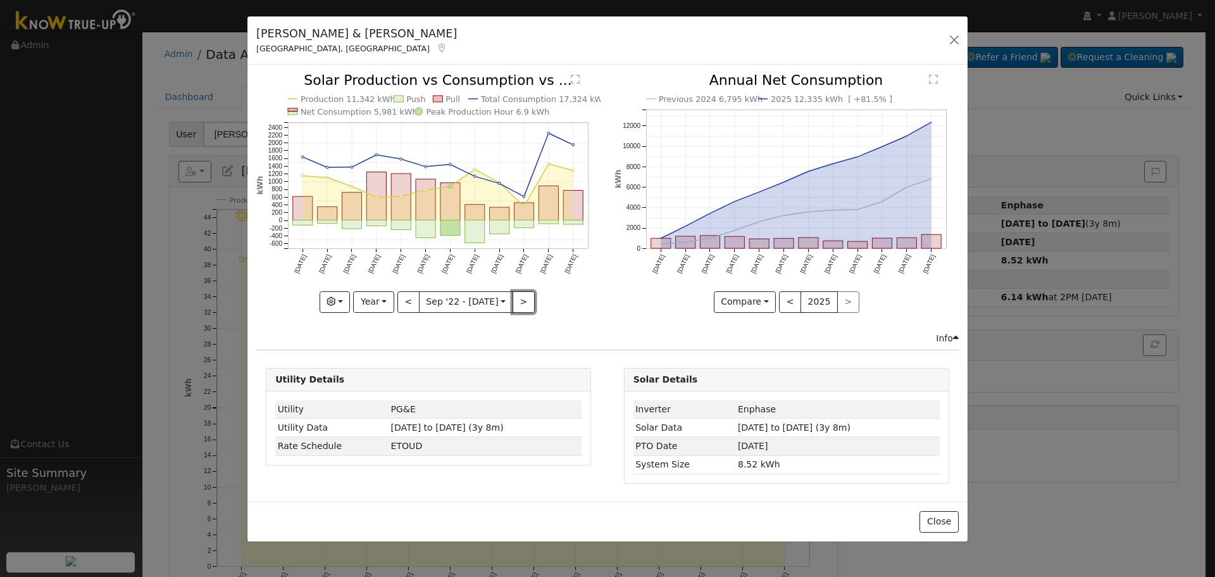
click at [523, 302] on button ">" at bounding box center [524, 302] width 22 height 22
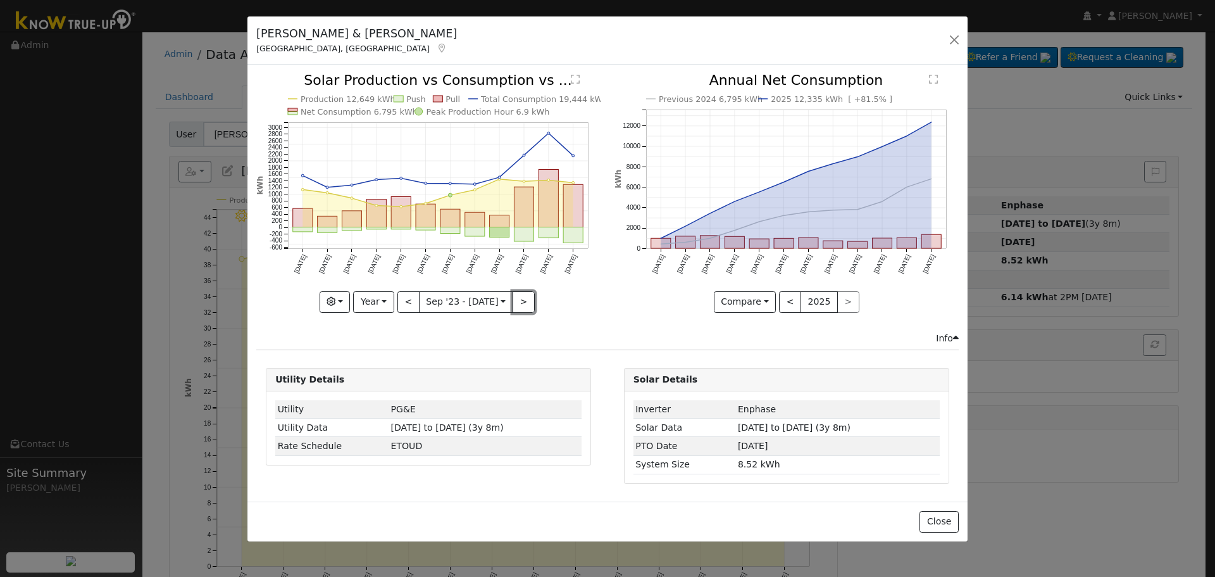
click at [523, 302] on button ">" at bounding box center [524, 302] width 22 height 22
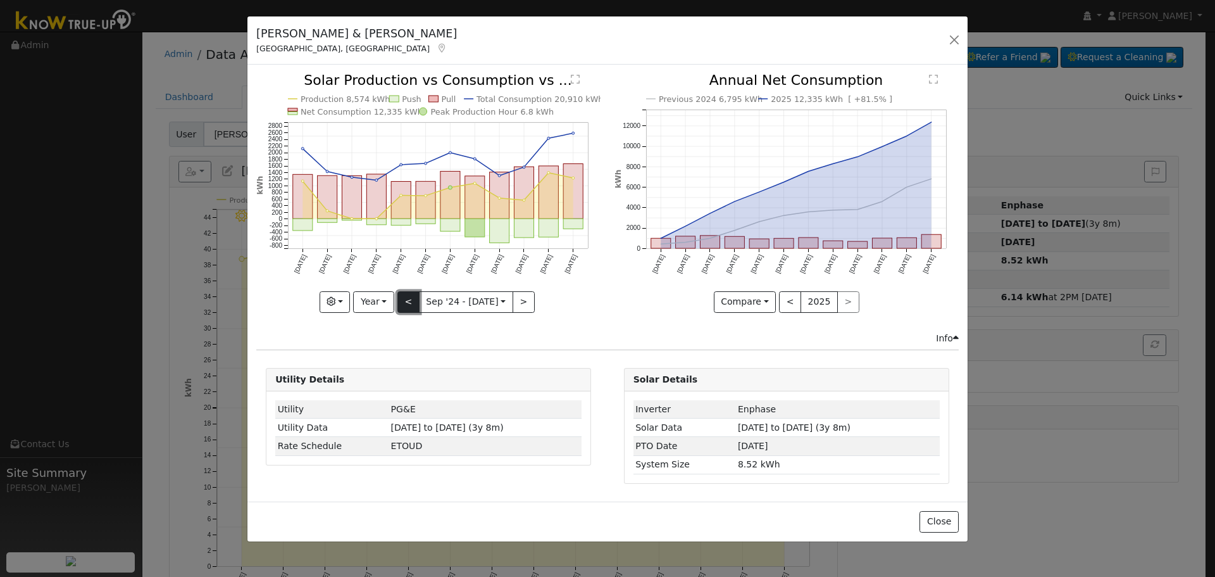
click at [410, 297] on button "<" at bounding box center [408, 302] width 22 height 22
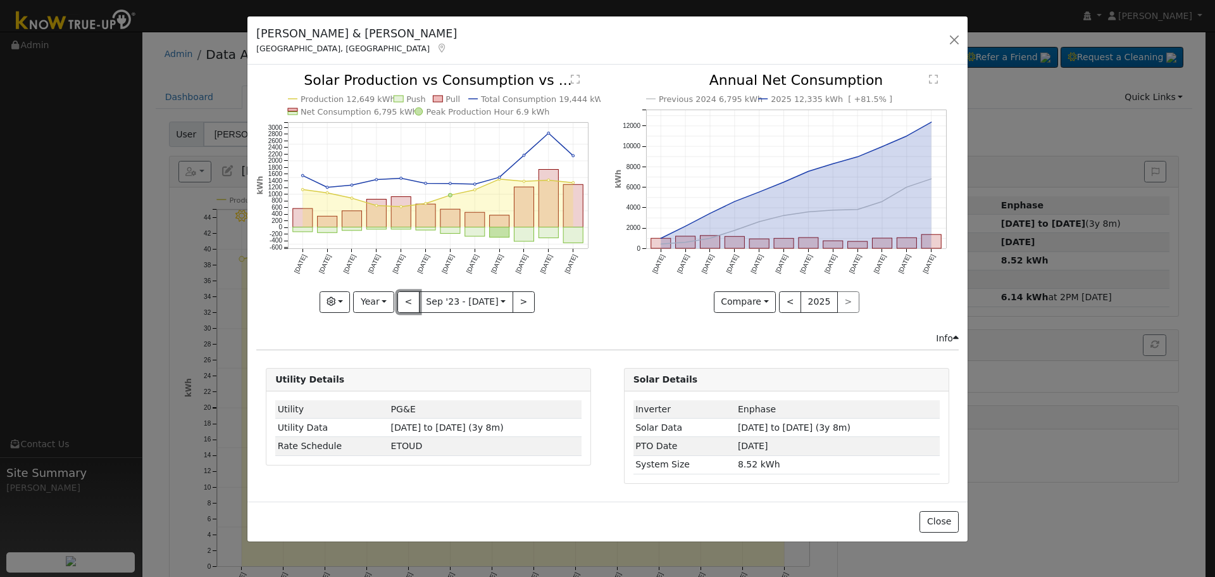
click at [409, 299] on button "<" at bounding box center [408, 302] width 22 height 22
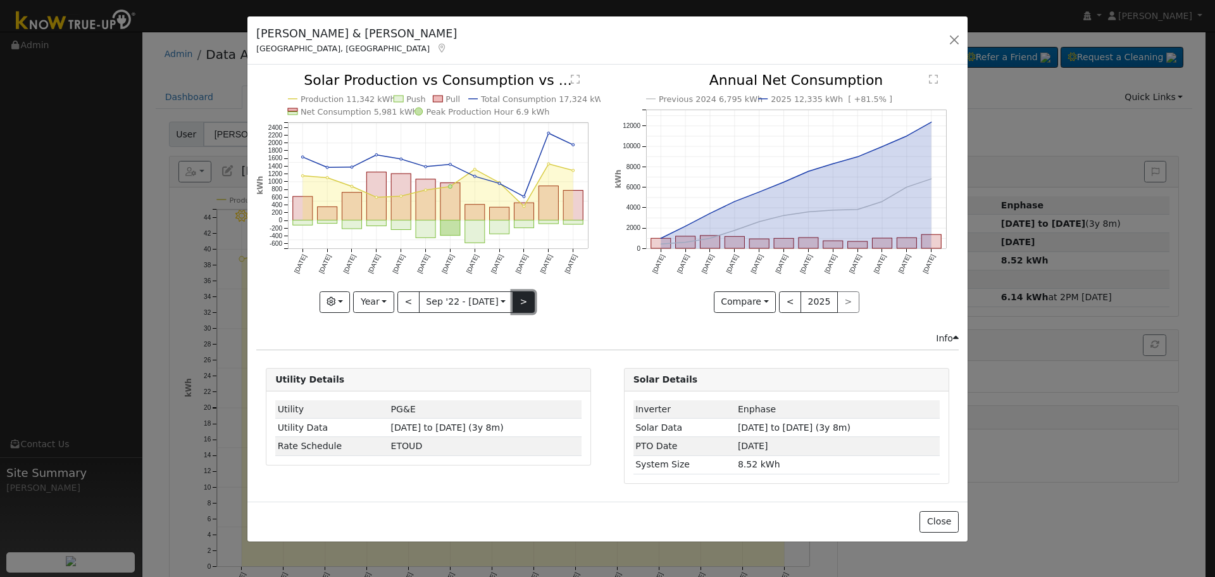
click at [523, 307] on button ">" at bounding box center [524, 302] width 22 height 22
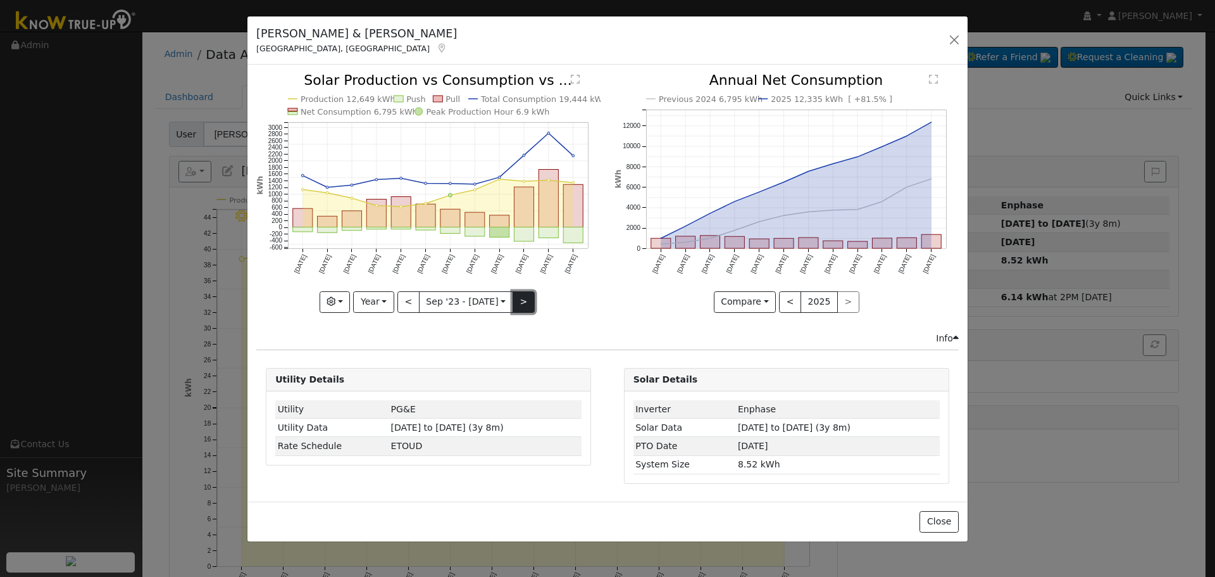
click at [523, 307] on button ">" at bounding box center [524, 302] width 22 height 22
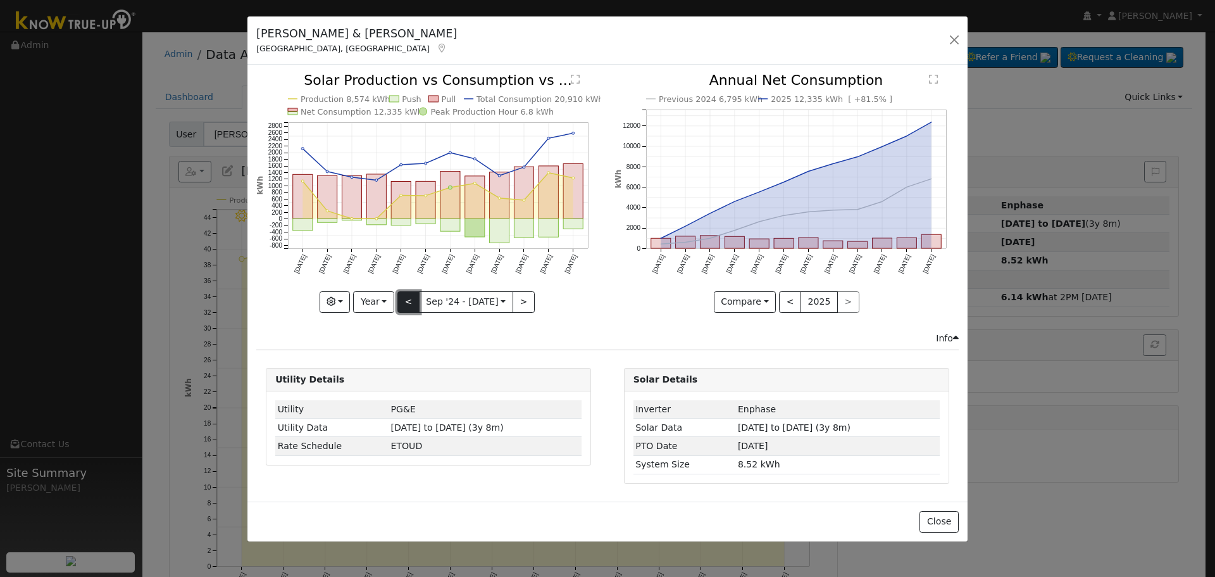
click at [404, 304] on button "<" at bounding box center [408, 302] width 22 height 22
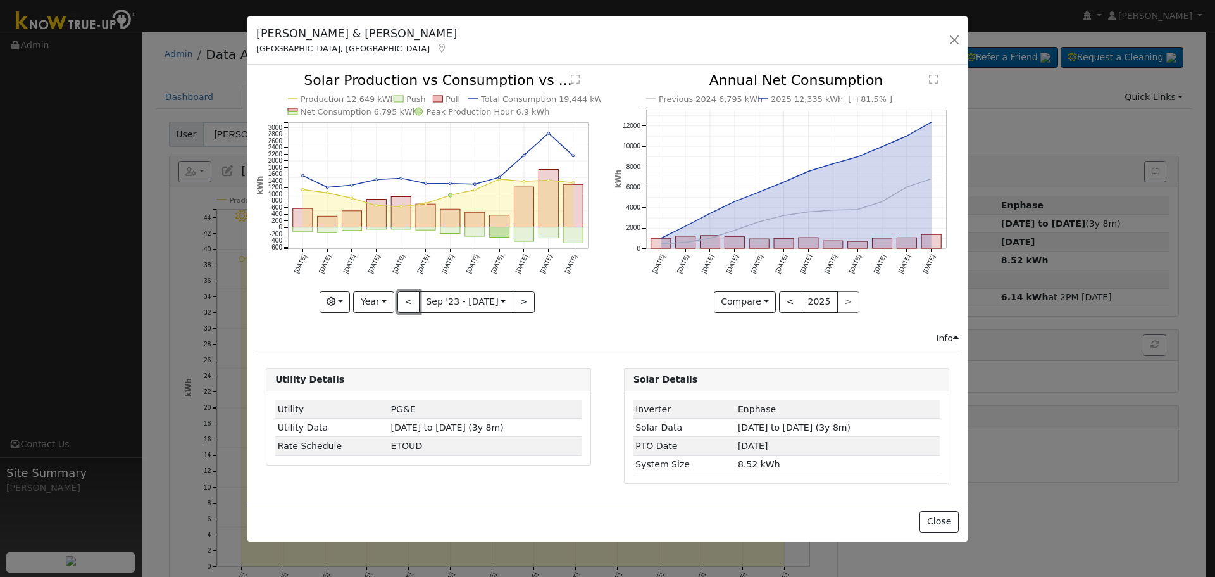
click at [406, 304] on button "<" at bounding box center [408, 302] width 22 height 22
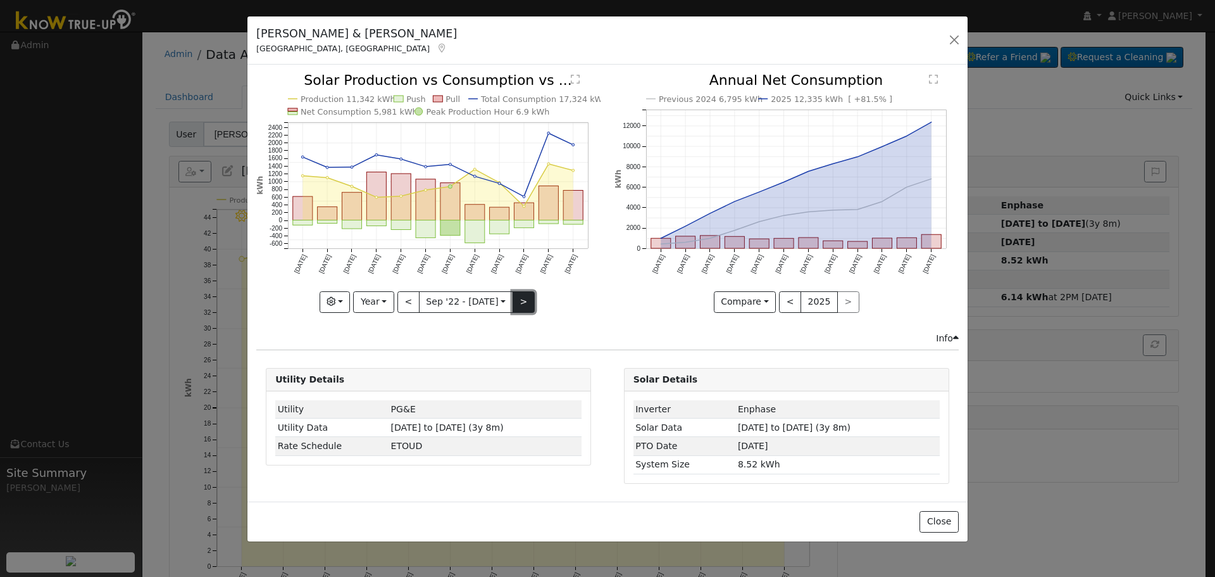
click at [515, 304] on button ">" at bounding box center [524, 302] width 22 height 22
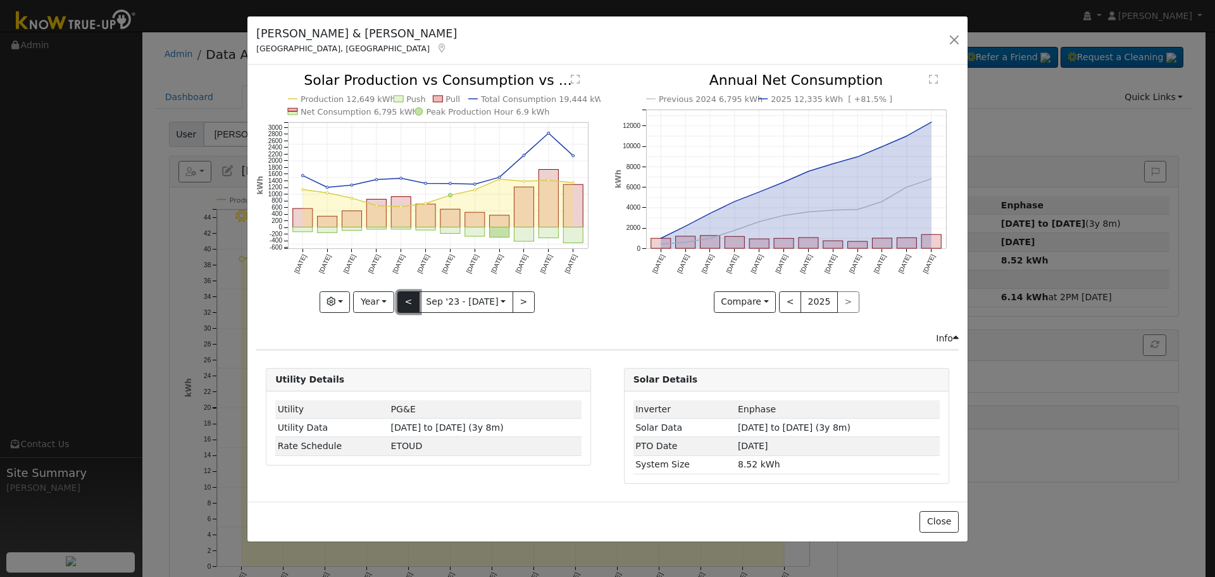
click at [410, 303] on button "<" at bounding box center [408, 302] width 22 height 22
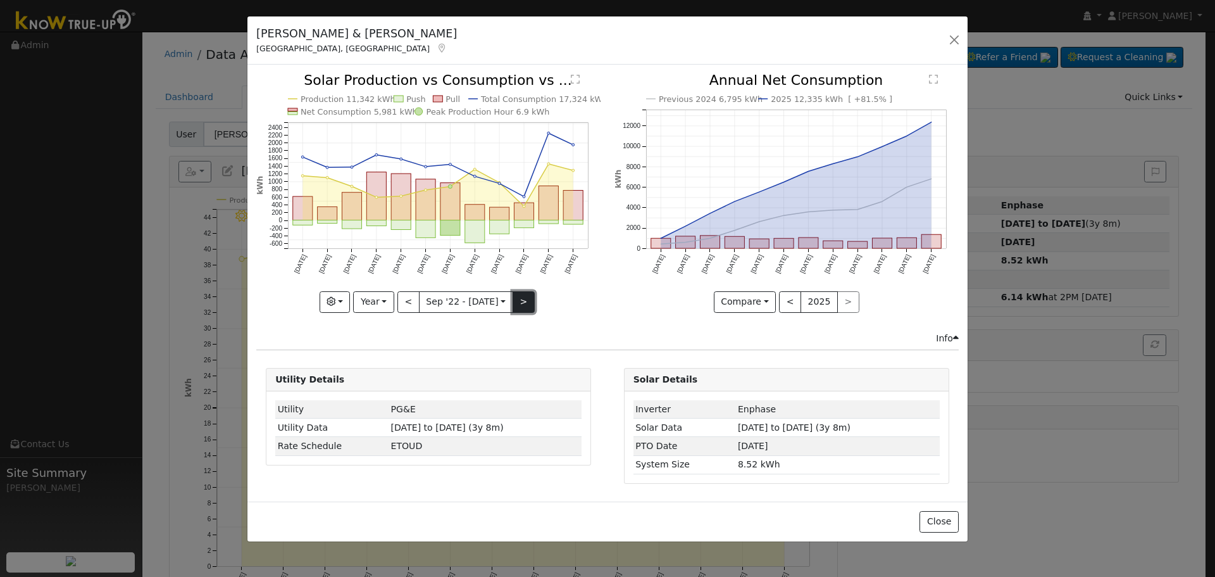
click at [523, 307] on button ">" at bounding box center [524, 302] width 22 height 22
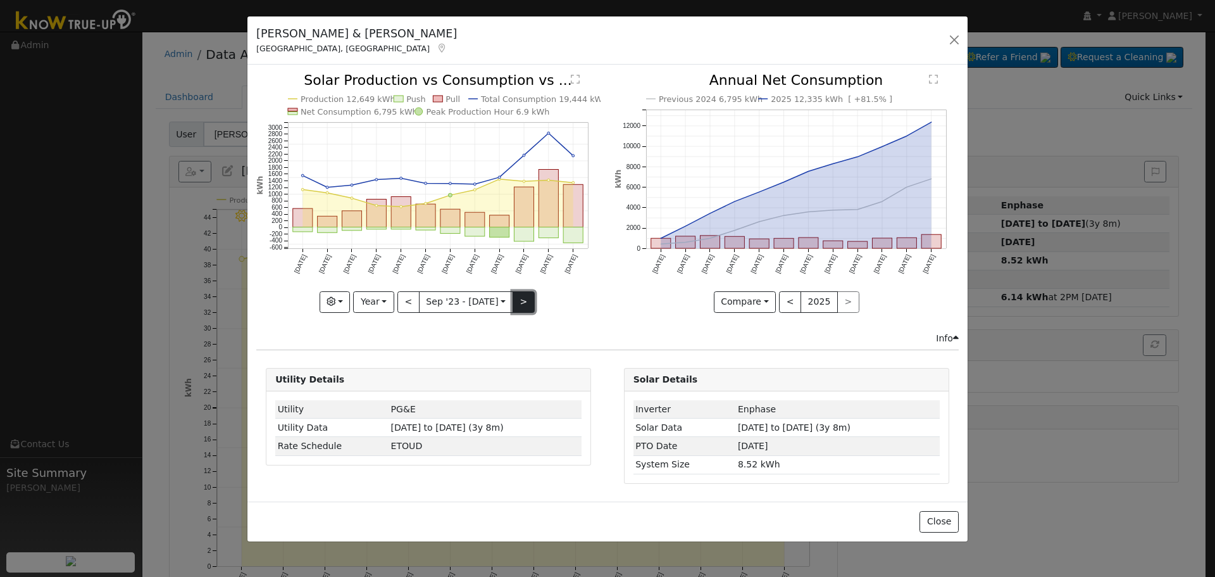
click at [523, 307] on button ">" at bounding box center [524, 302] width 22 height 22
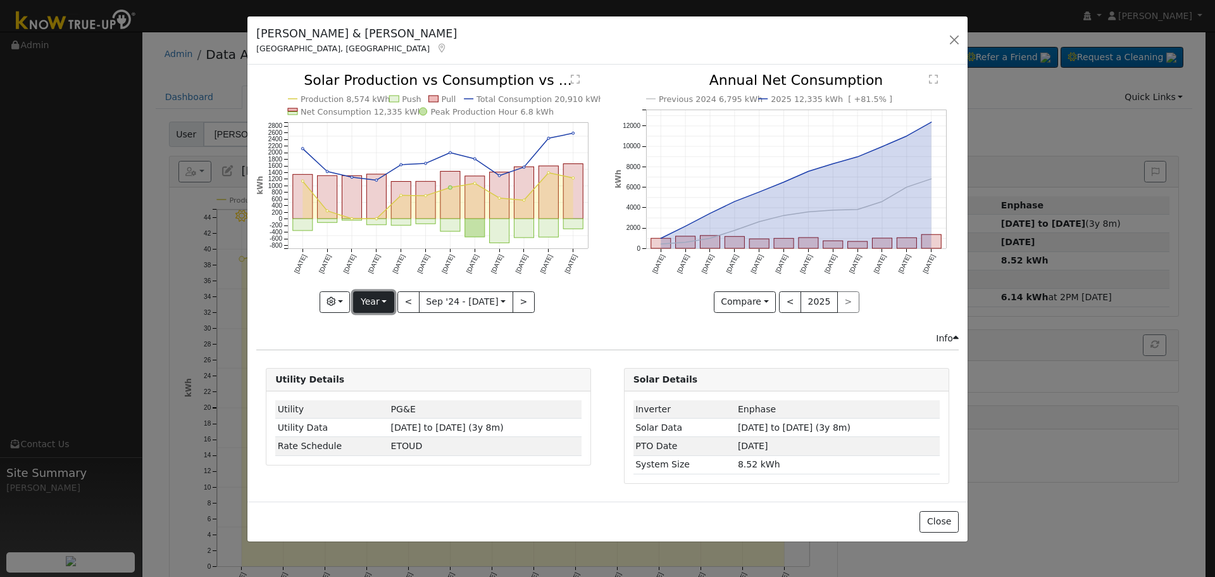
click at [375, 301] on button "Year" at bounding box center [373, 302] width 41 height 22
click at [381, 362] on link "Month" at bounding box center [398, 363] width 88 height 18
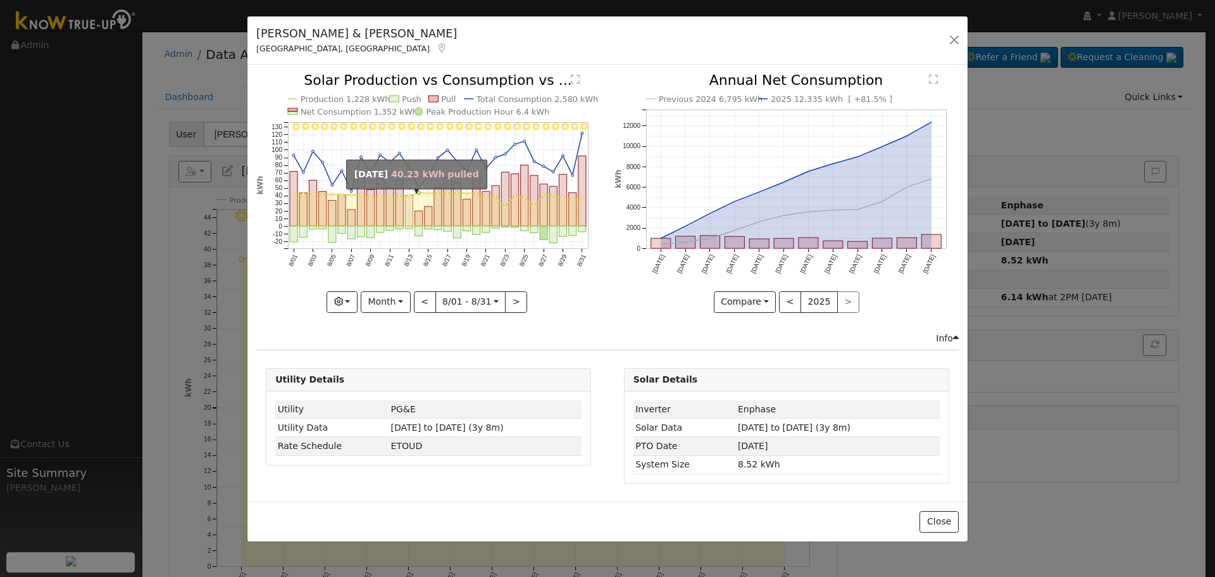
click at [410, 203] on rect "onclick=""" at bounding box center [410, 211] width 8 height 30
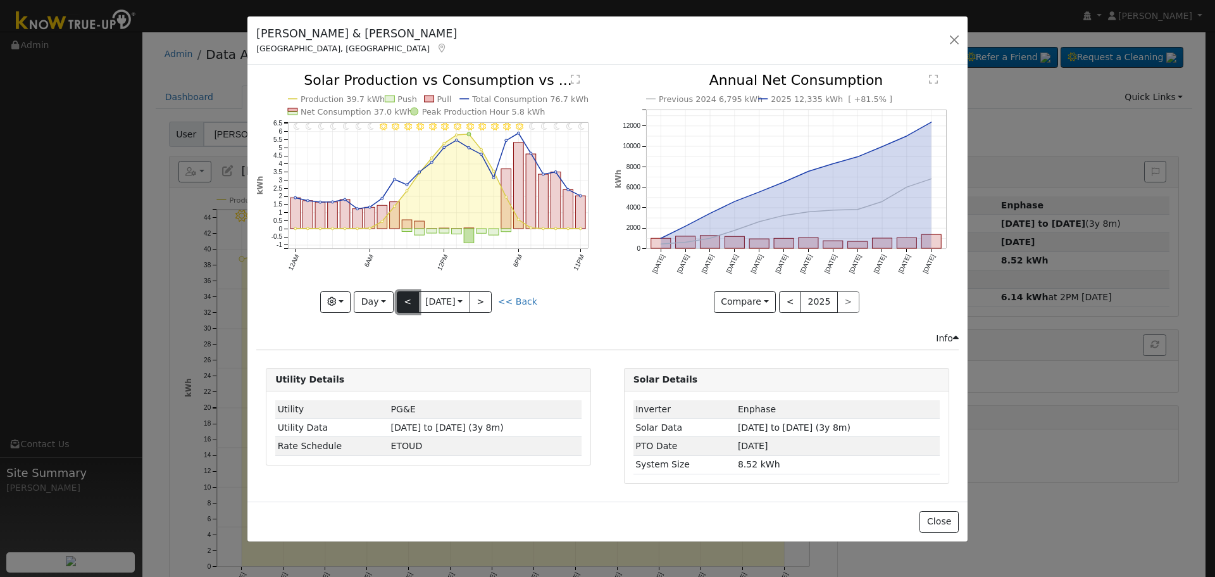
click at [402, 300] on button "<" at bounding box center [408, 302] width 22 height 22
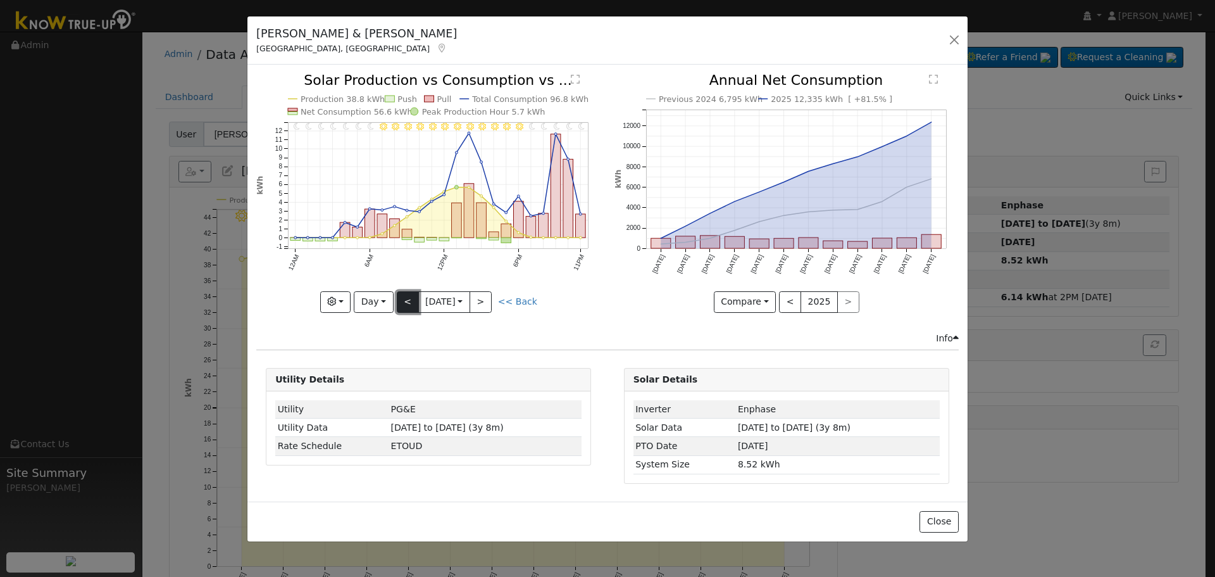
click at [402, 300] on button "<" at bounding box center [408, 302] width 22 height 22
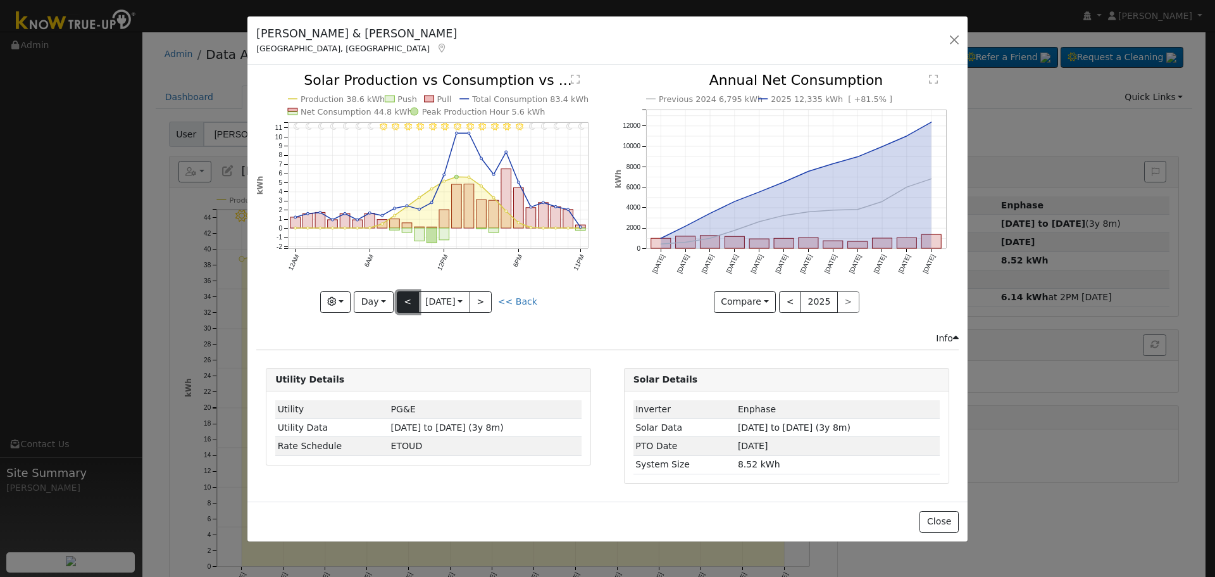
click at [402, 300] on button "<" at bounding box center [408, 302] width 22 height 22
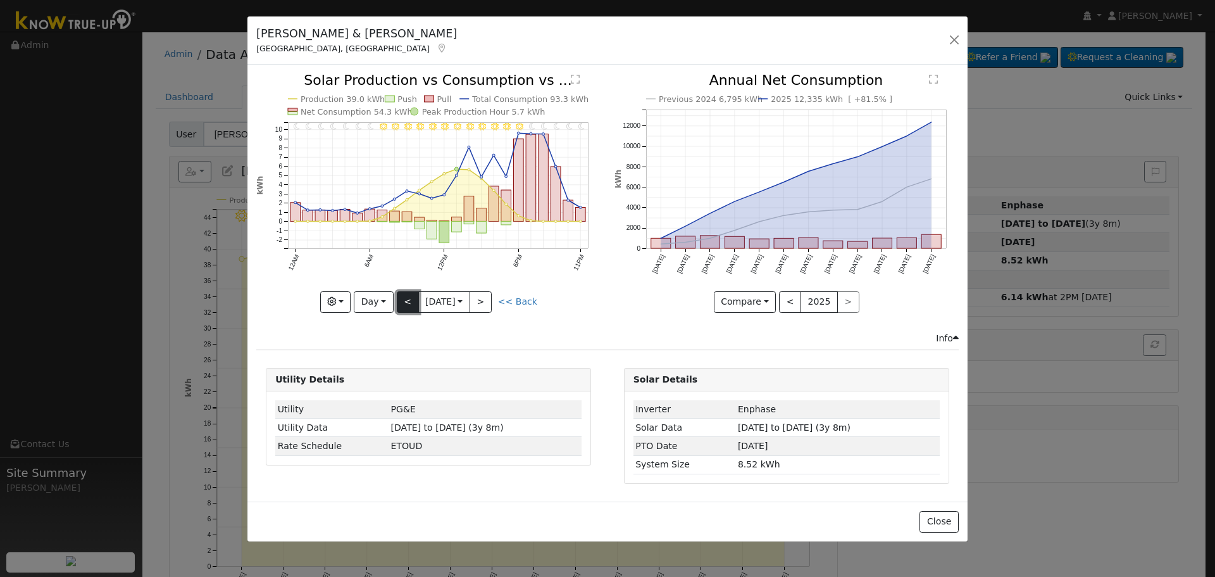
click at [402, 300] on button "<" at bounding box center [408, 302] width 22 height 22
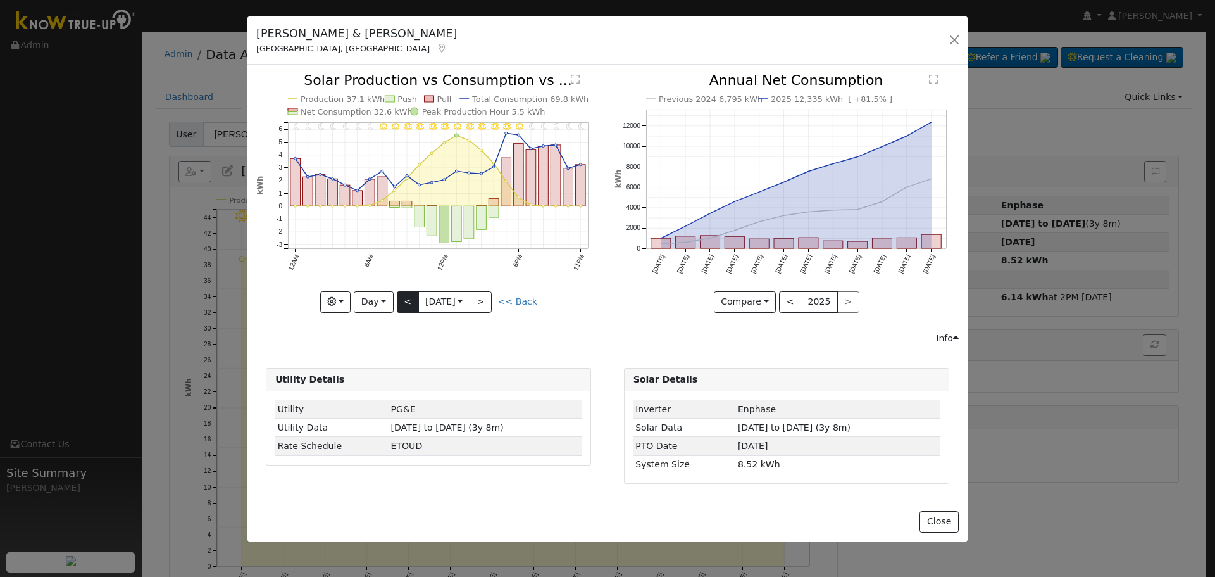
click at [402, 300] on div "11PM - Clear 10PM - Clear 9PM - Clear 8PM - Clear 7PM - Clear 6PM - Clear 5PM -…" at bounding box center [428, 192] width 344 height 239
click at [402, 300] on button "<" at bounding box center [408, 302] width 22 height 22
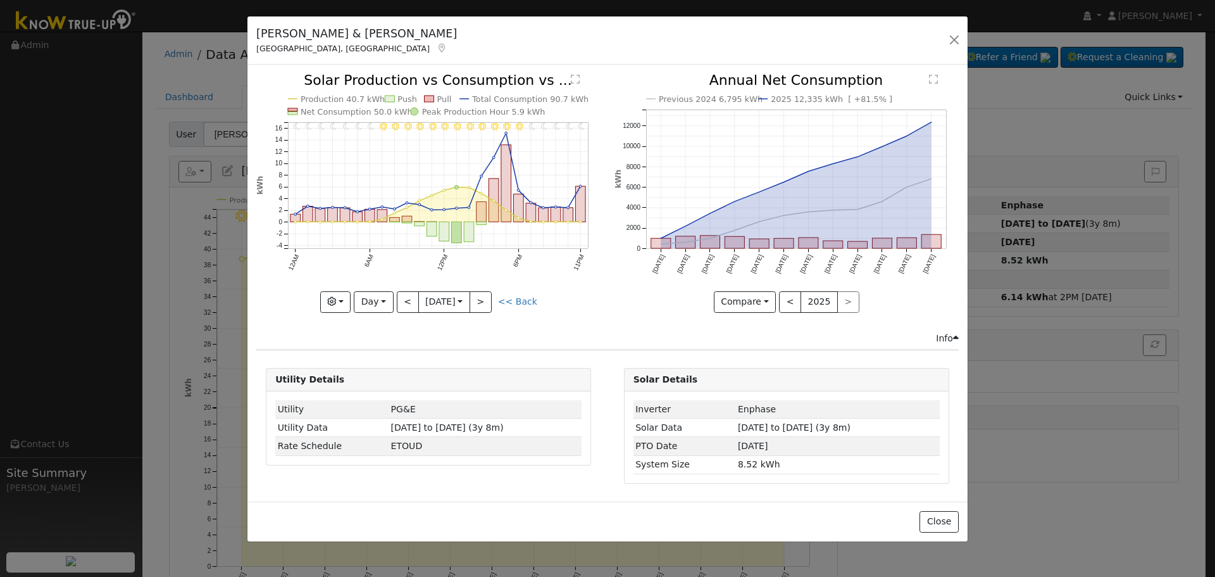
click at [401, 302] on div "11PM - Clear 10PM - Clear 9PM - Clear 8PM - Clear 7PM - Clear 6PM - Clear 5PM -…" at bounding box center [428, 192] width 344 height 239
click at [405, 302] on button "<" at bounding box center [408, 302] width 22 height 22
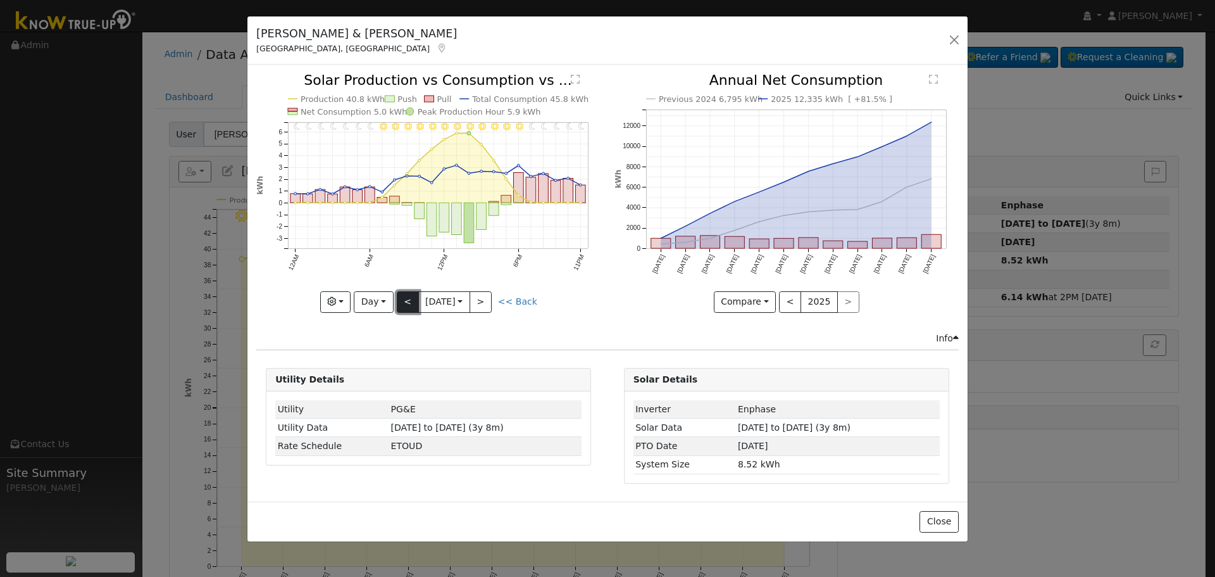
click at [410, 304] on button "<" at bounding box center [408, 302] width 22 height 22
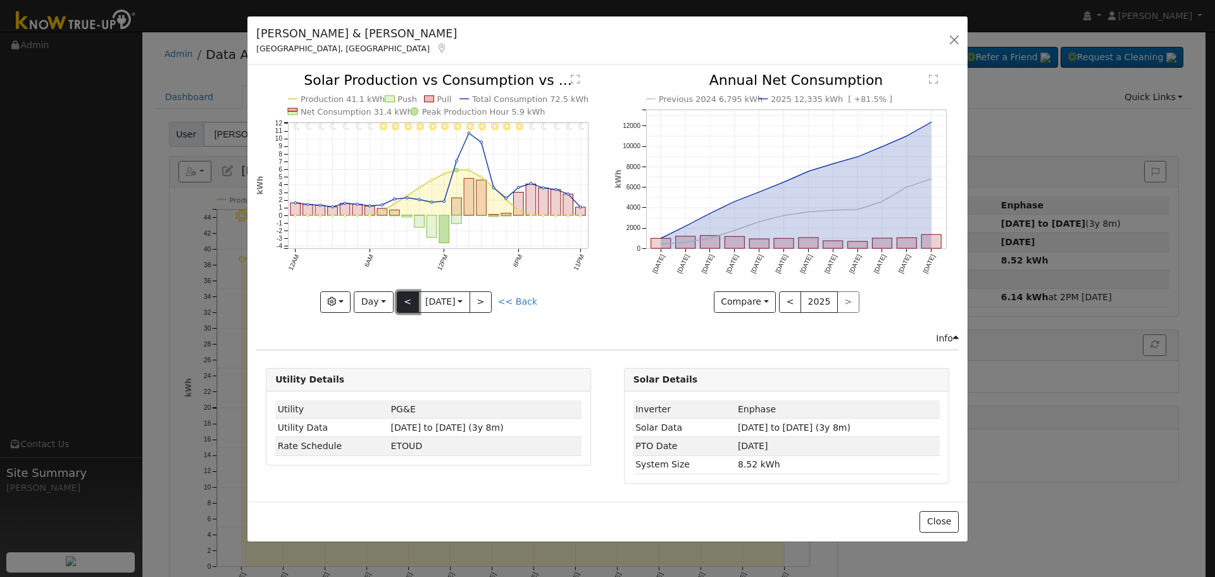
click at [410, 304] on button "<" at bounding box center [408, 302] width 22 height 22
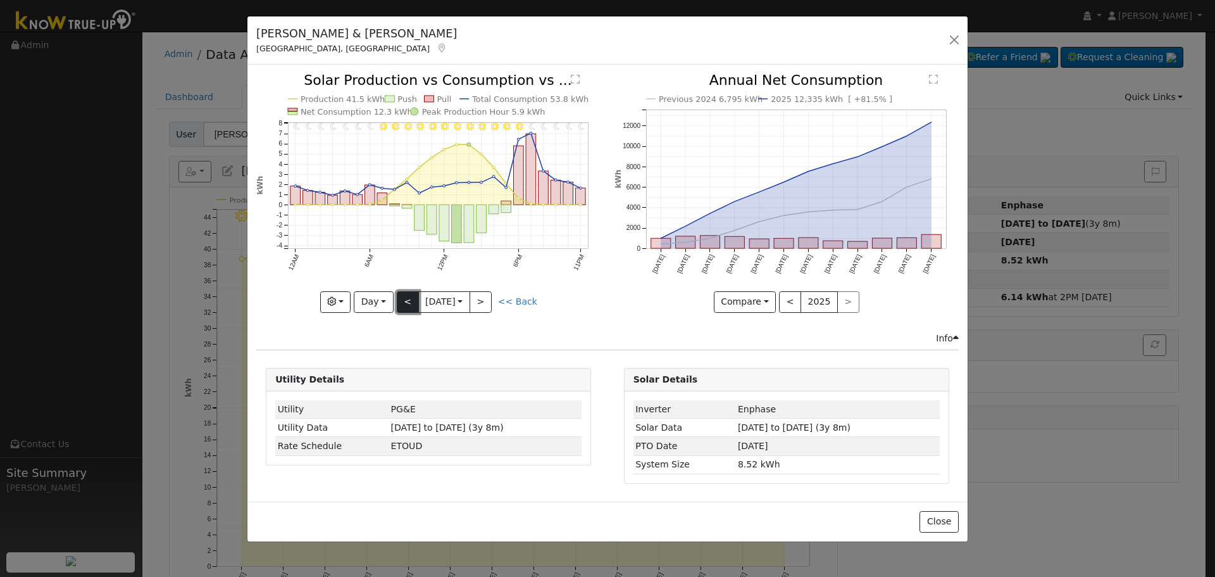
click at [410, 304] on button "<" at bounding box center [408, 302] width 22 height 22
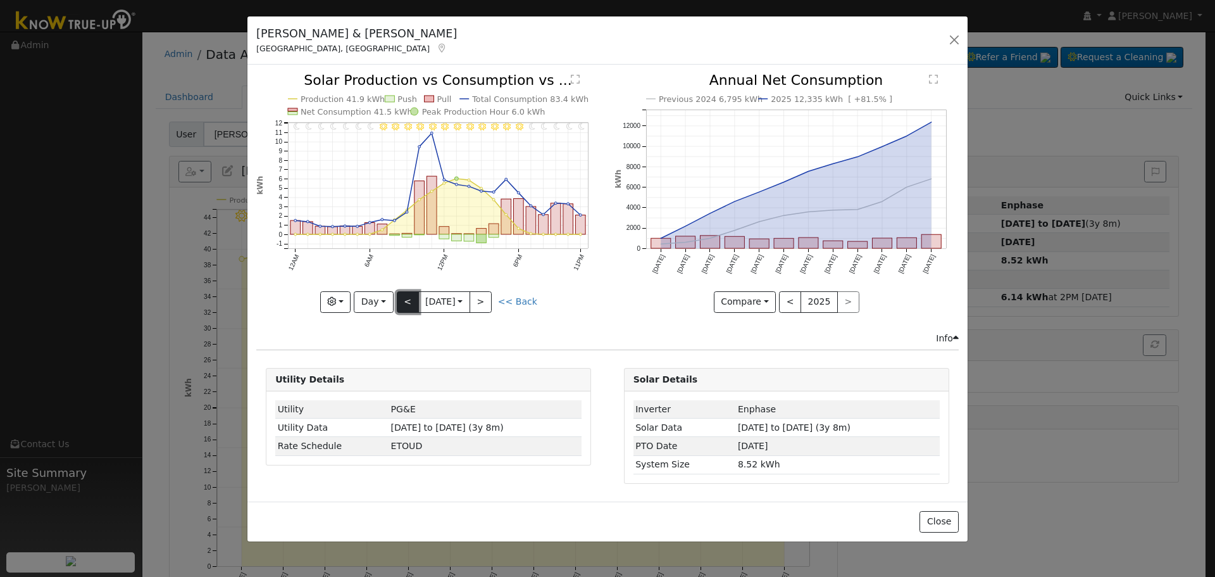
click at [410, 304] on button "<" at bounding box center [408, 302] width 22 height 22
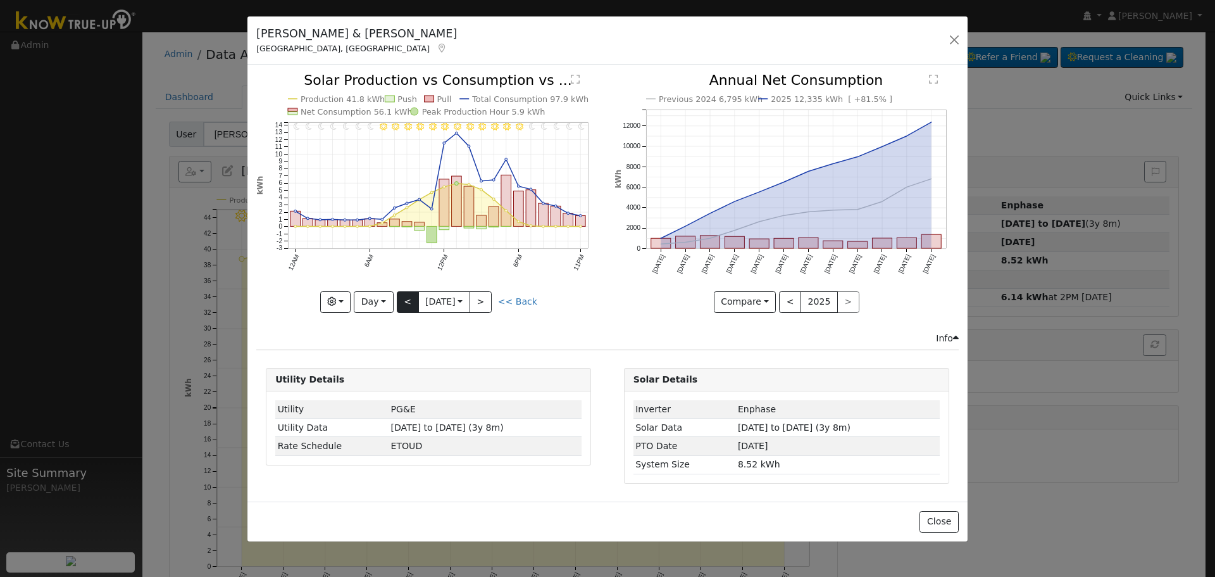
click at [410, 304] on div "11PM - Clear 10PM - Clear 9PM - Clear 8PM - Clear 7PM - Clear 6PM - Clear 5PM -…" at bounding box center [428, 192] width 344 height 239
click at [403, 304] on button "<" at bounding box center [408, 302] width 22 height 22
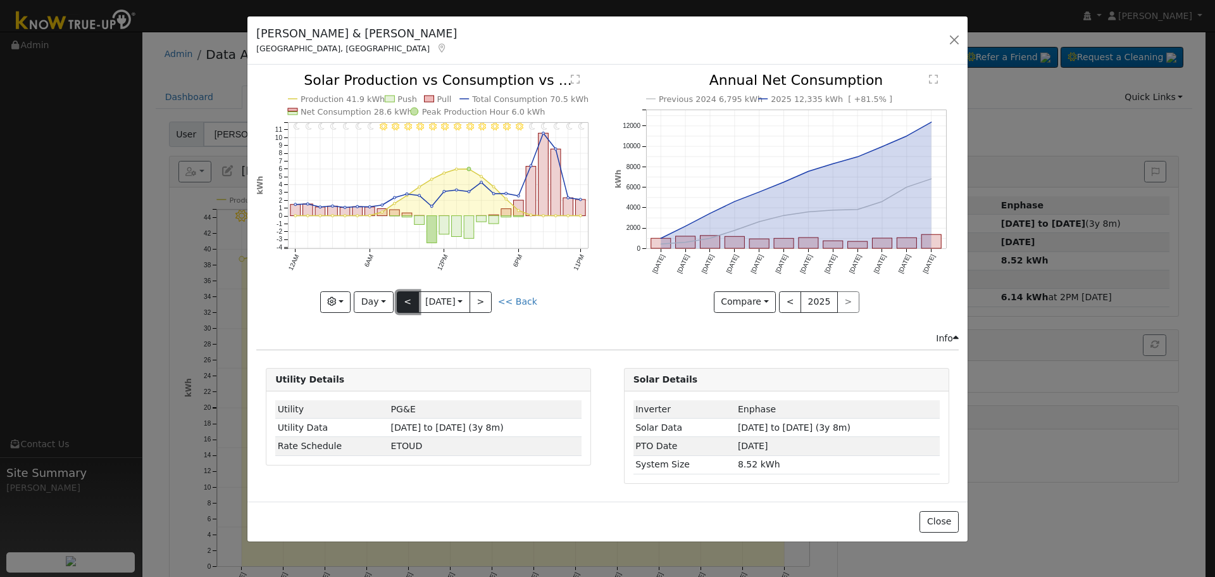
click at [403, 304] on button "<" at bounding box center [408, 302] width 22 height 22
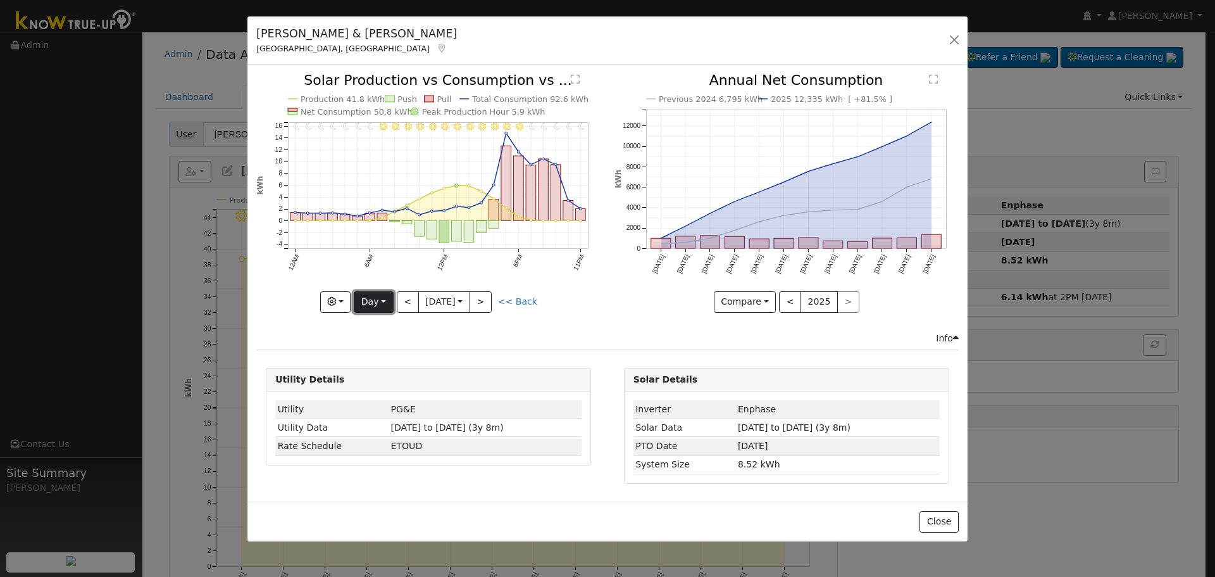
click at [379, 301] on button "Day" at bounding box center [373, 302] width 39 height 22
click at [385, 377] on link "Year" at bounding box center [398, 381] width 88 height 18
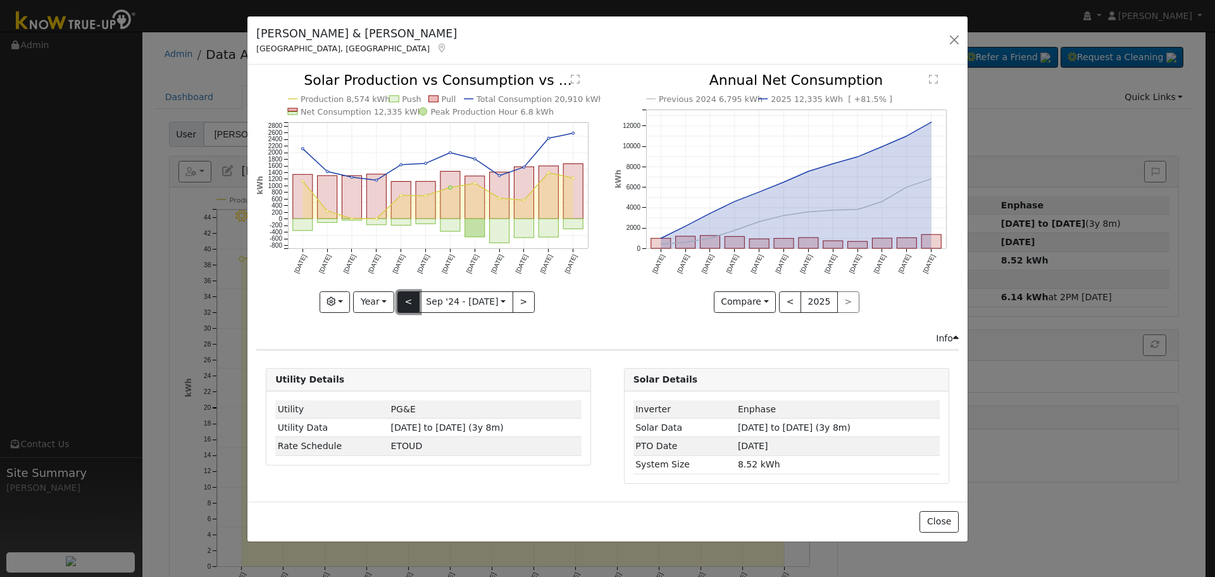
click at [408, 299] on button "<" at bounding box center [408, 302] width 22 height 22
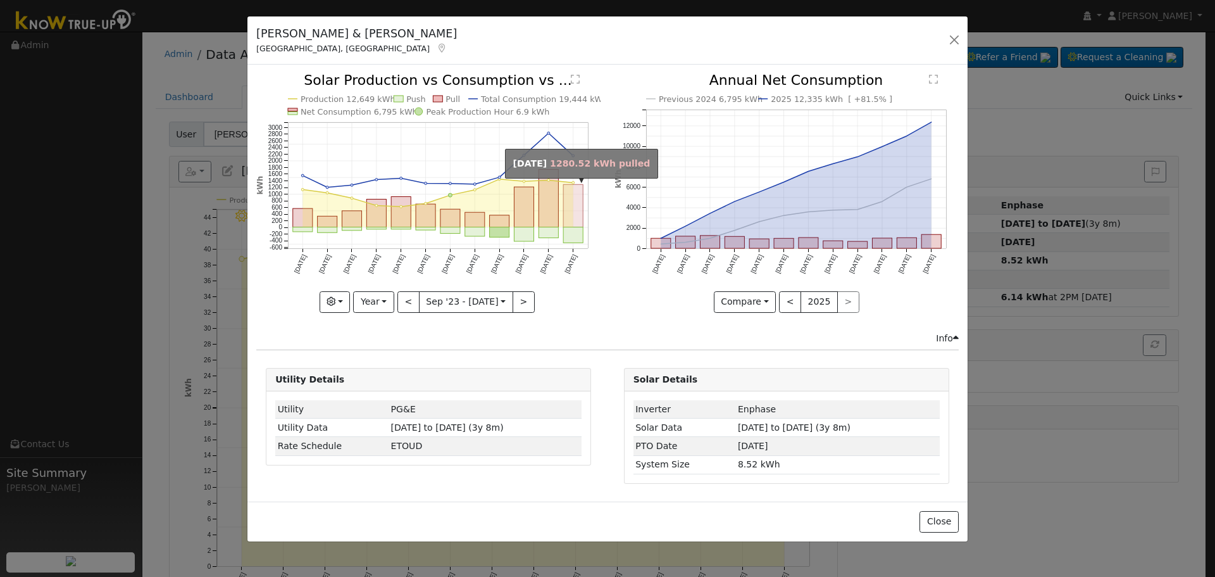
click at [572, 211] on rect "onclick=""" at bounding box center [574, 206] width 20 height 42
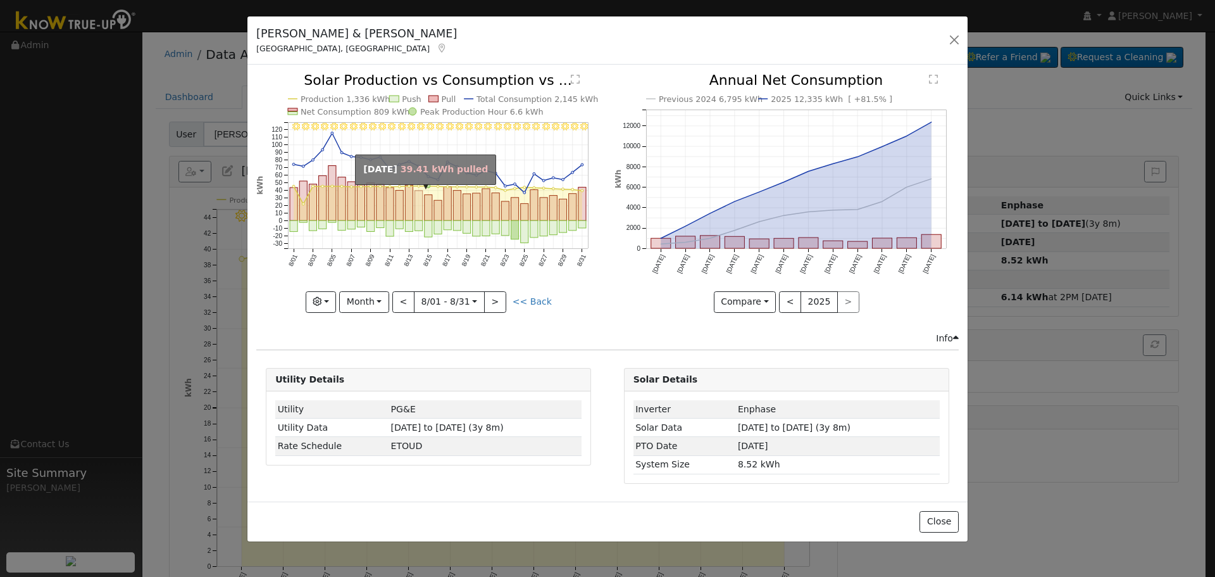
click at [418, 208] on rect "onclick=""" at bounding box center [419, 206] width 8 height 30
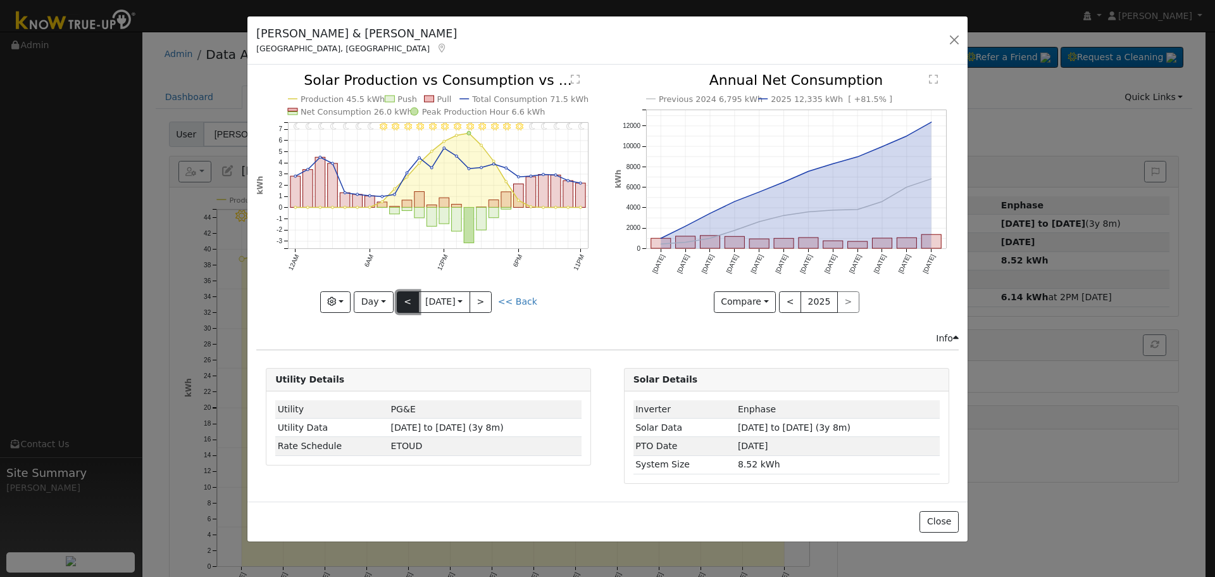
click at [406, 304] on button "<" at bounding box center [408, 302] width 22 height 22
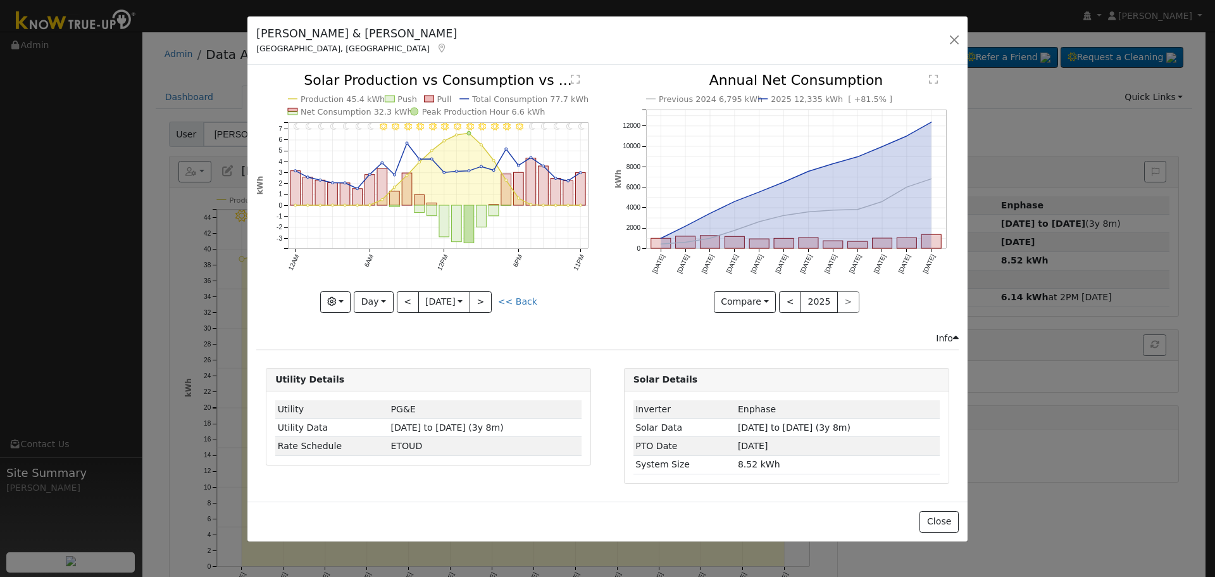
click at [406, 303] on div "11PM - Clear 10PM - Clear 9PM - Clear 8PM - Clear 7PM - Clear 6PM - Clear 5PM -…" at bounding box center [428, 192] width 344 height 239
click at [406, 303] on button "<" at bounding box center [408, 302] width 22 height 22
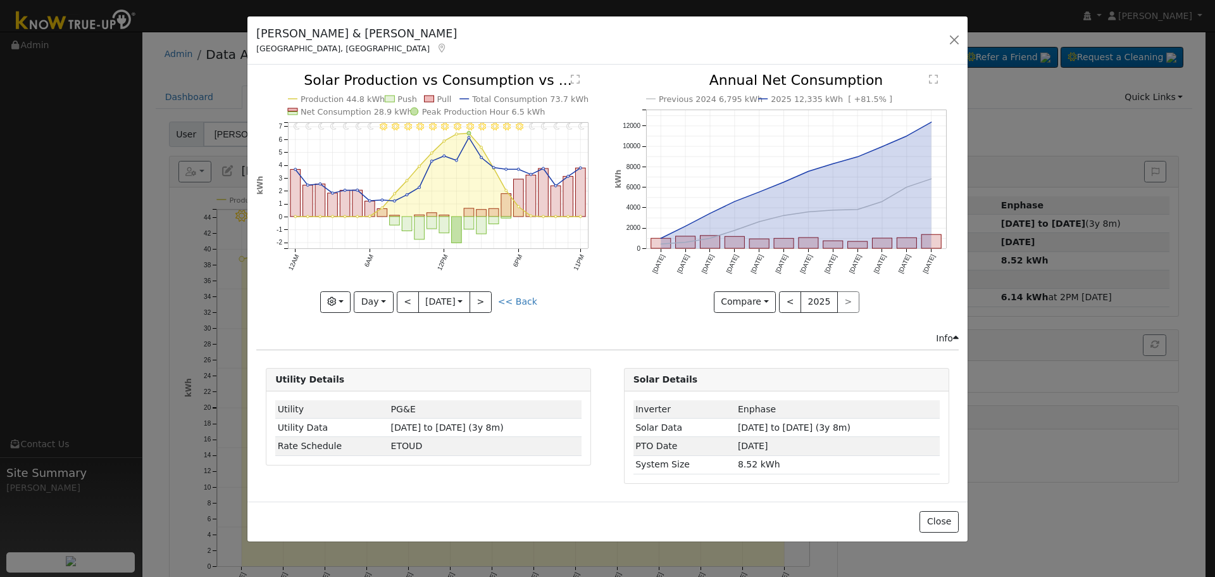
click at [406, 303] on div "11PM - Clear 10PM - Clear 9PM - Clear 8PM - Clear 7PM - Clear 6PM - Clear 5PM -…" at bounding box center [428, 192] width 344 height 239
click at [406, 303] on button "<" at bounding box center [408, 302] width 22 height 22
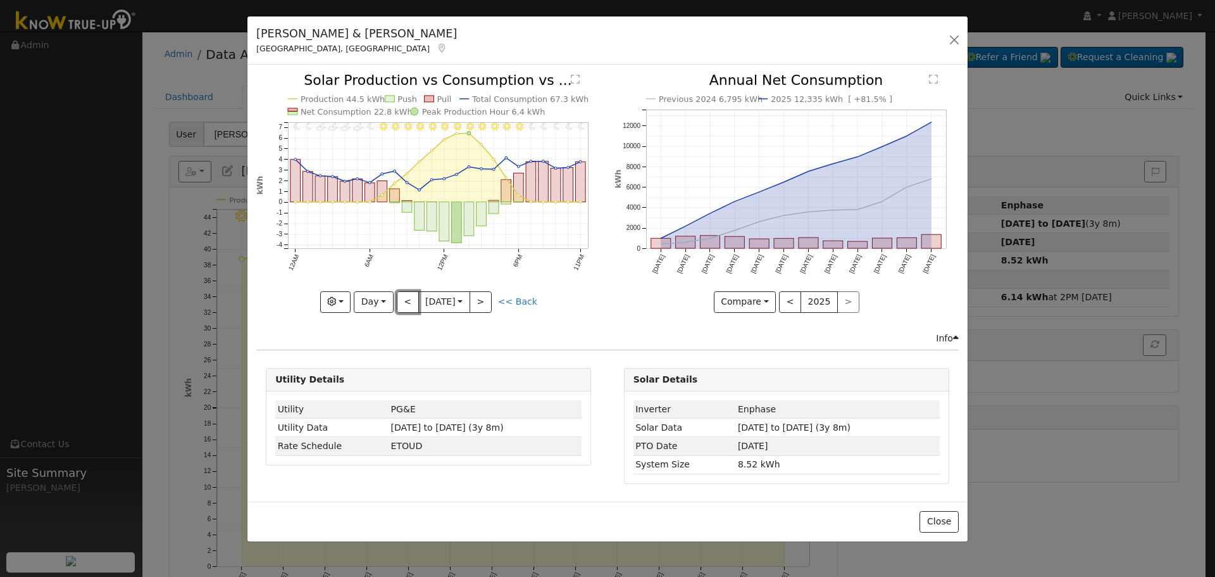
click at [406, 303] on button "<" at bounding box center [408, 302] width 22 height 22
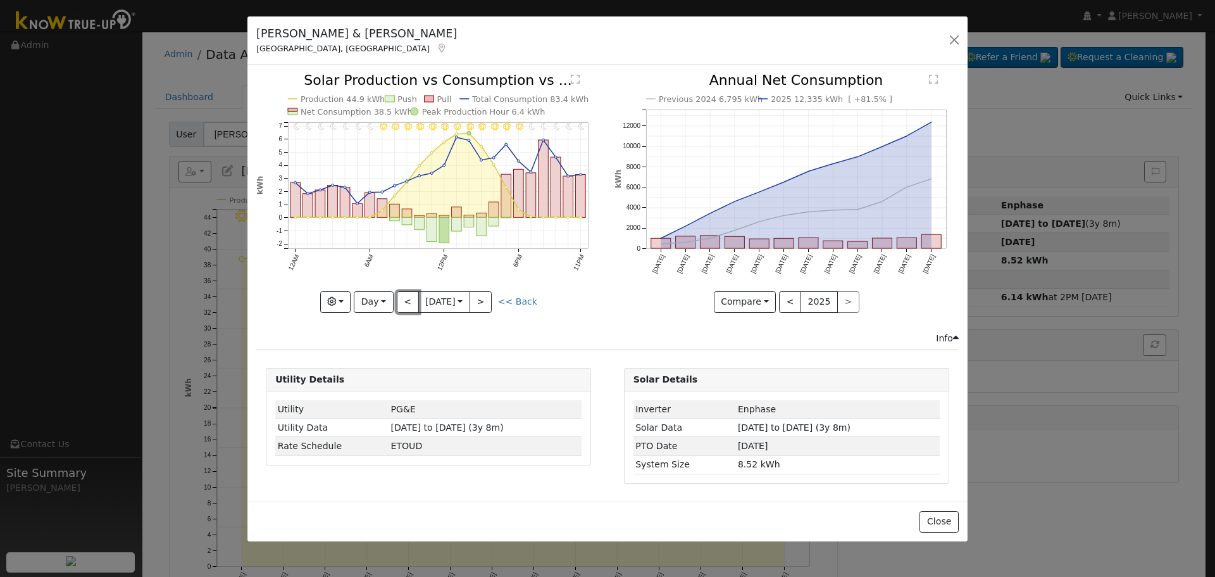
click at [406, 303] on button "<" at bounding box center [408, 302] width 22 height 22
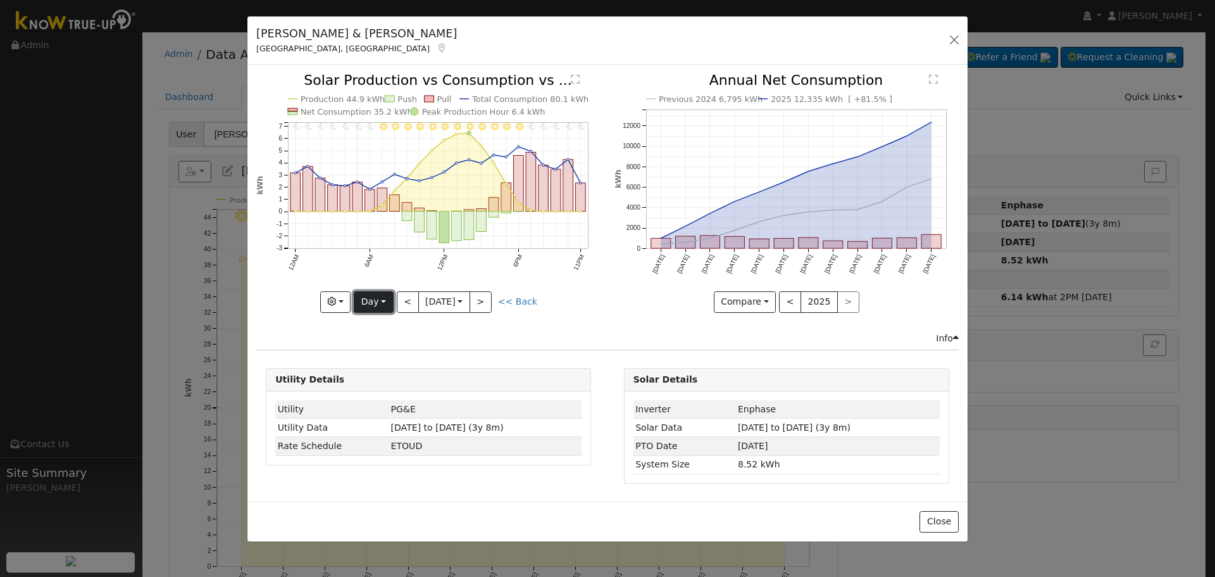
click at [383, 301] on button "Day" at bounding box center [373, 302] width 39 height 22
click at [384, 377] on link "Year" at bounding box center [398, 381] width 88 height 18
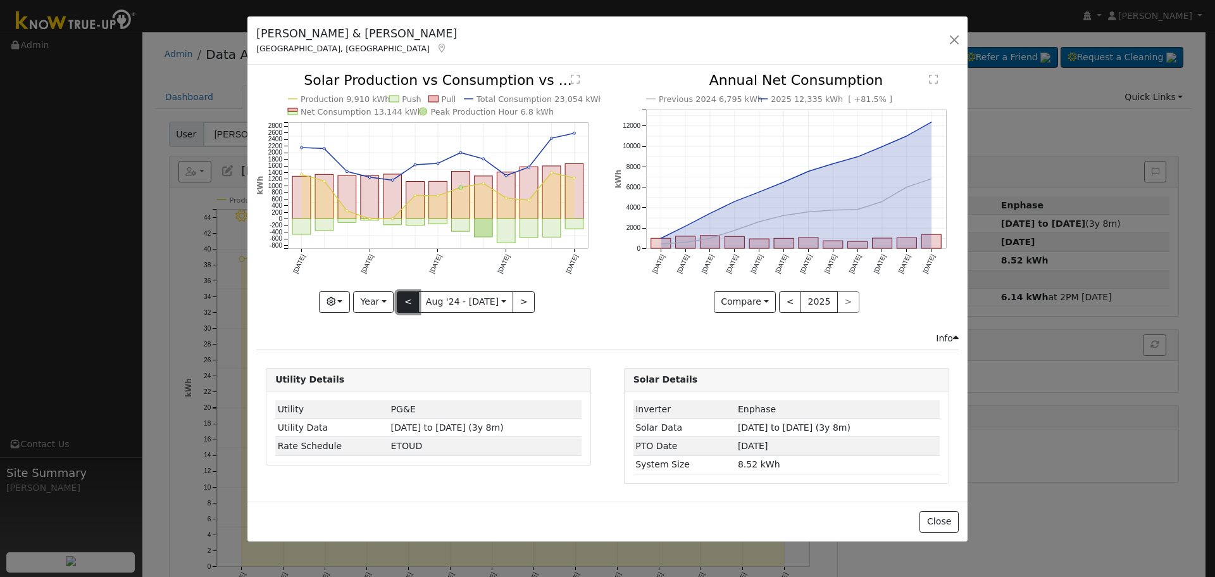
click at [408, 308] on button "<" at bounding box center [408, 302] width 22 height 22
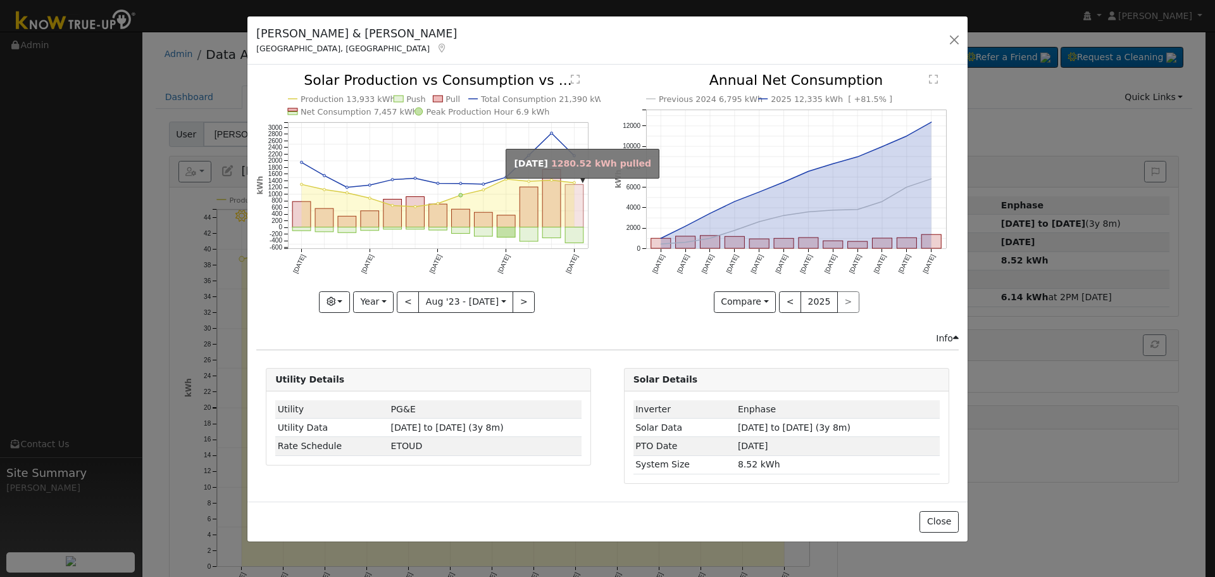
click at [573, 213] on rect "onclick=""" at bounding box center [575, 206] width 18 height 42
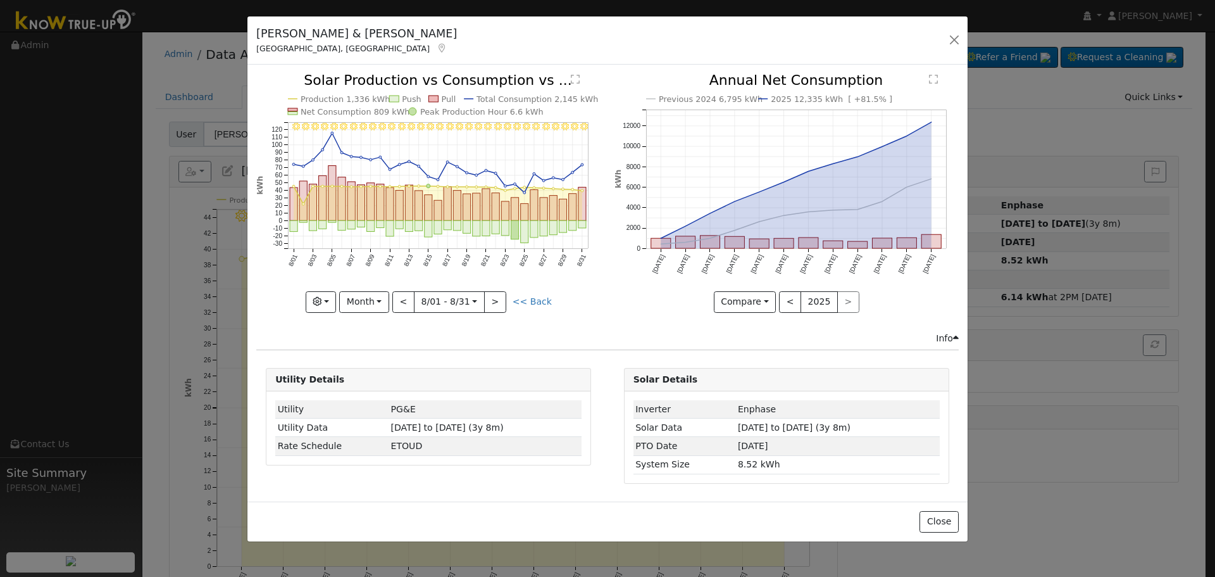
click at [406, 207] on rect "onclick=""" at bounding box center [410, 202] width 8 height 35
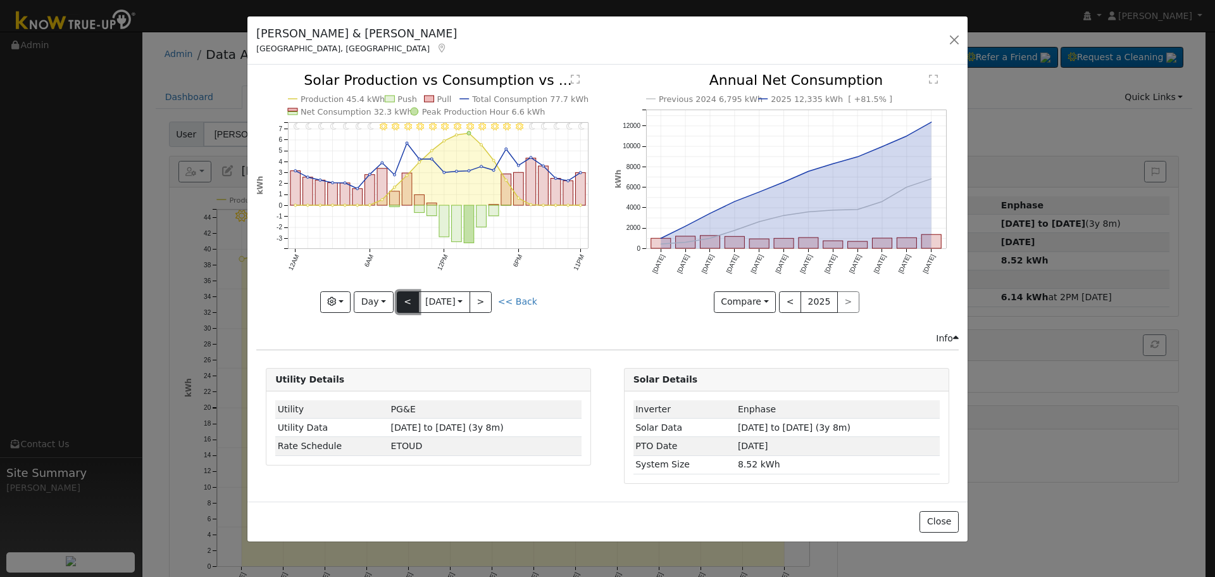
click at [402, 303] on button "<" at bounding box center [408, 302] width 22 height 22
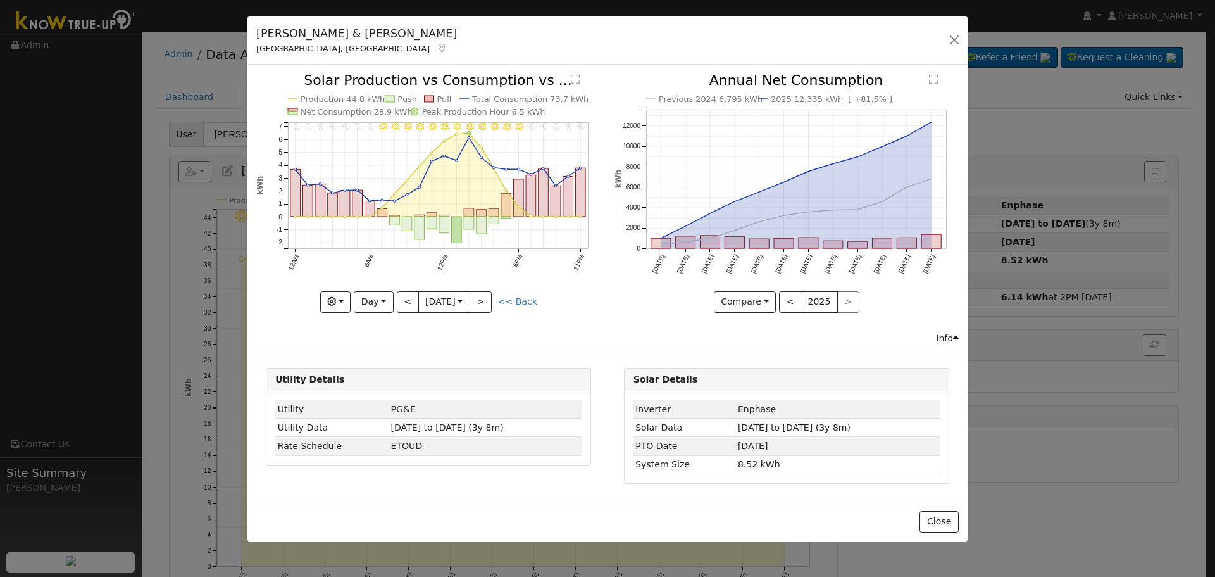
click at [410, 303] on div "11PM - Clear 10PM - Clear 9PM - Clear 8PM - Clear 7PM - Clear 6PM - Clear 5PM -…" at bounding box center [428, 192] width 344 height 239
click at [410, 303] on button "<" at bounding box center [408, 302] width 22 height 22
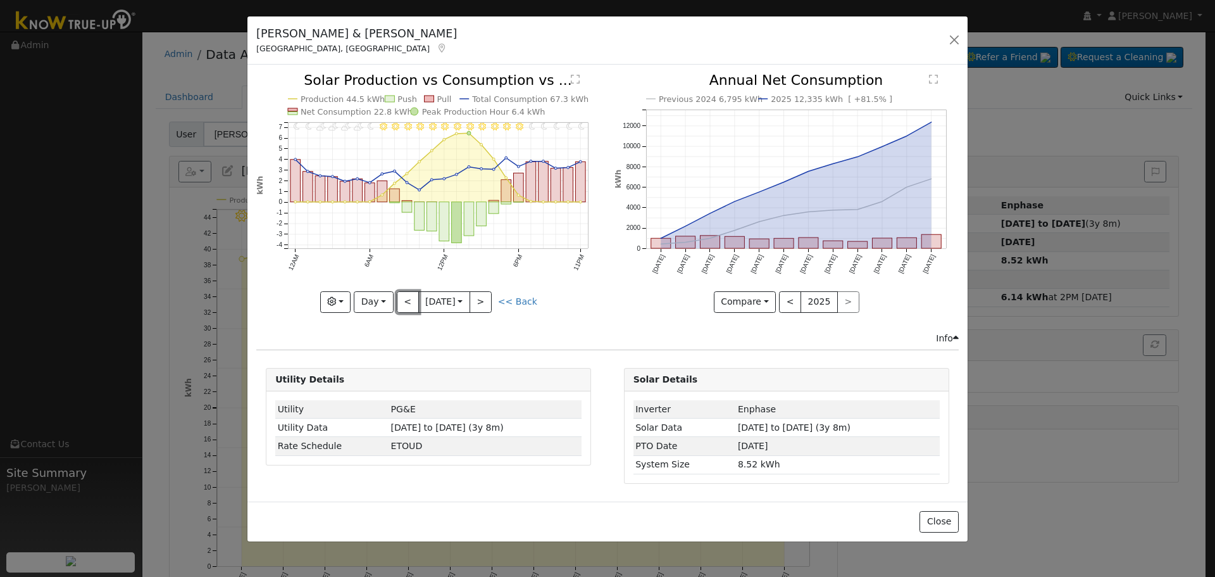
click at [410, 303] on button "<" at bounding box center [408, 302] width 22 height 22
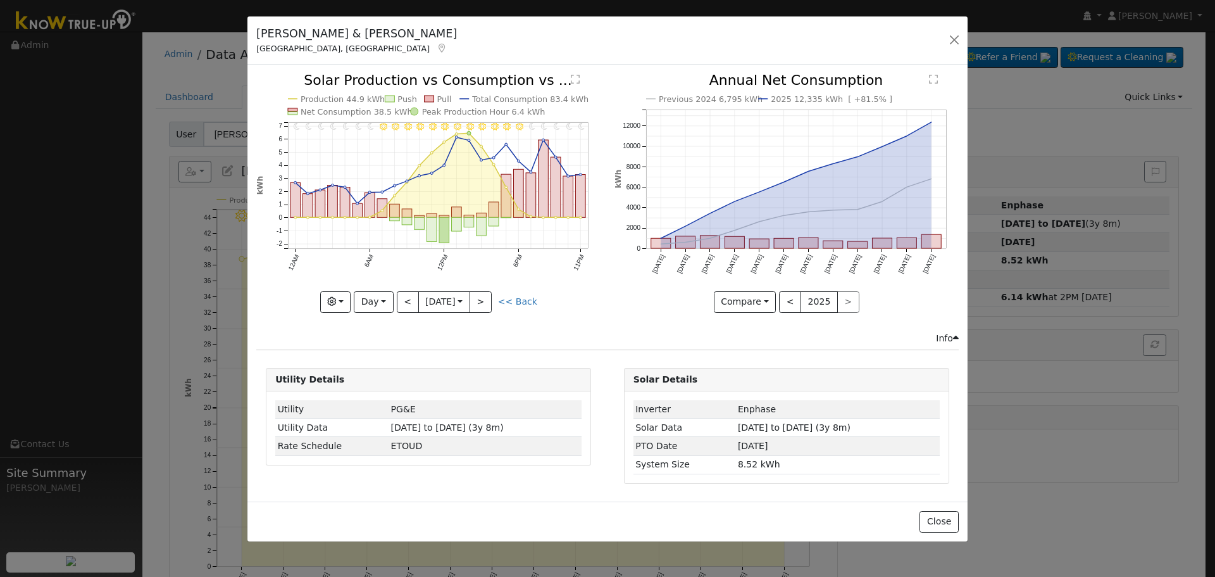
click at [410, 303] on div "11PM - MostlyClear 10PM - MostlyClear 9PM - MostlyClear 8PM - MostlyClear 7PM -…" at bounding box center [428, 192] width 344 height 239
click at [389, 303] on button "Day" at bounding box center [373, 302] width 39 height 22
click at [387, 380] on link "Year" at bounding box center [398, 381] width 88 height 18
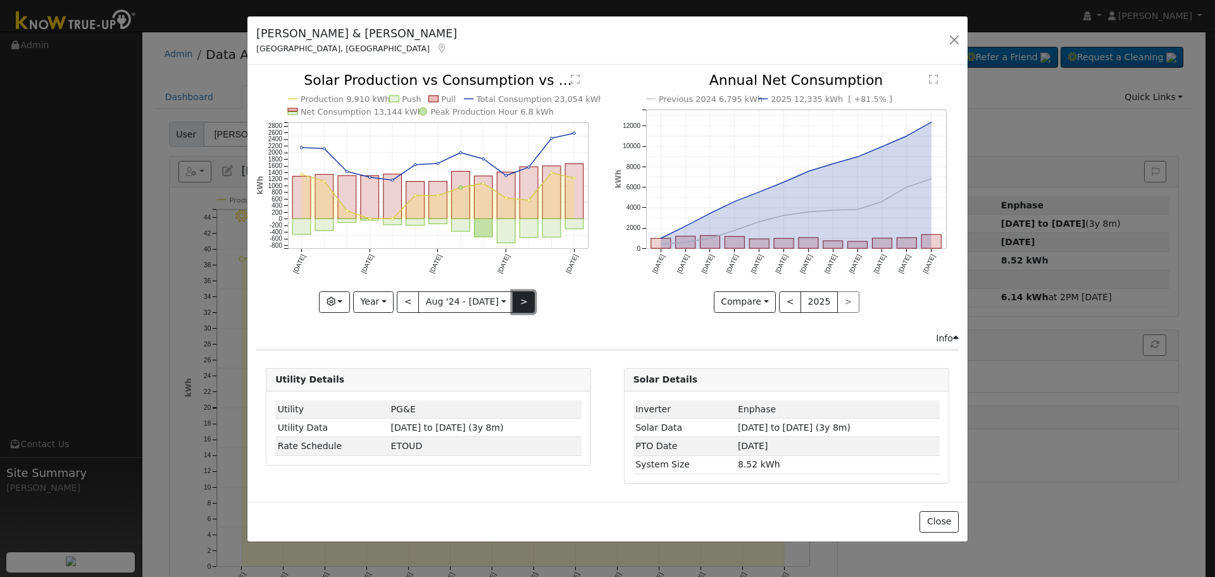
click at [519, 301] on button ">" at bounding box center [524, 302] width 22 height 22
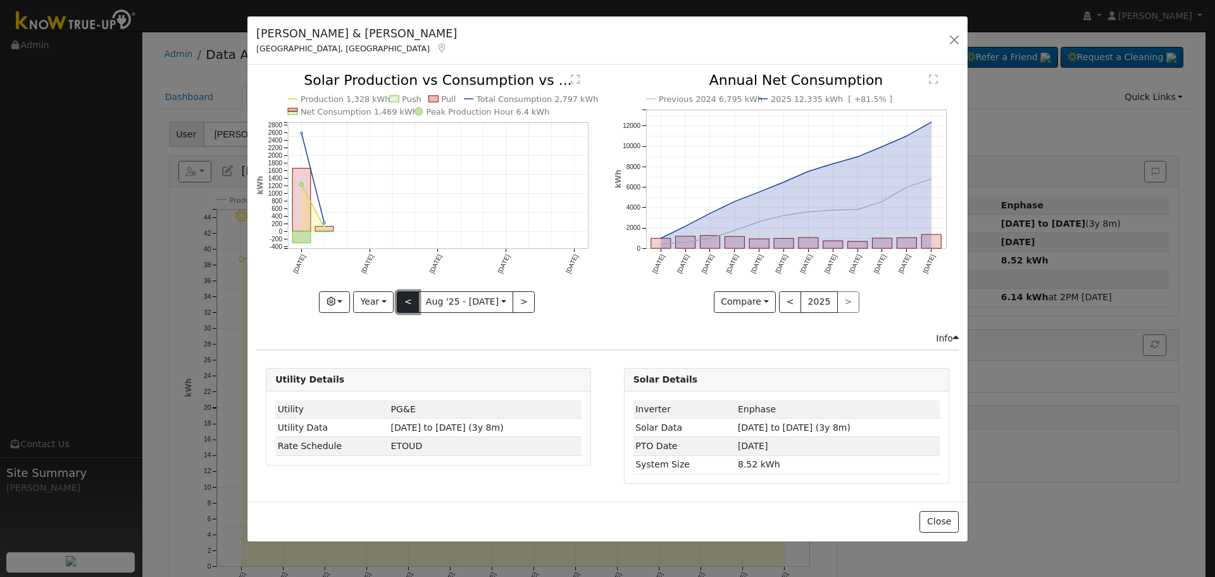
click at [411, 299] on button "<" at bounding box center [408, 302] width 22 height 22
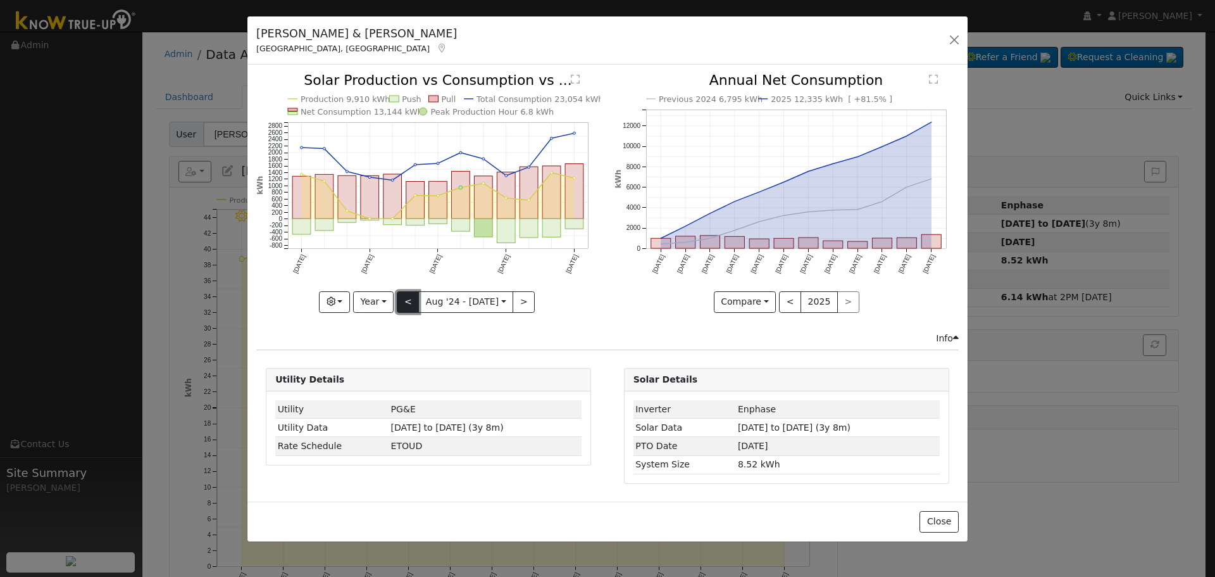
click at [413, 308] on button "<" at bounding box center [408, 302] width 22 height 22
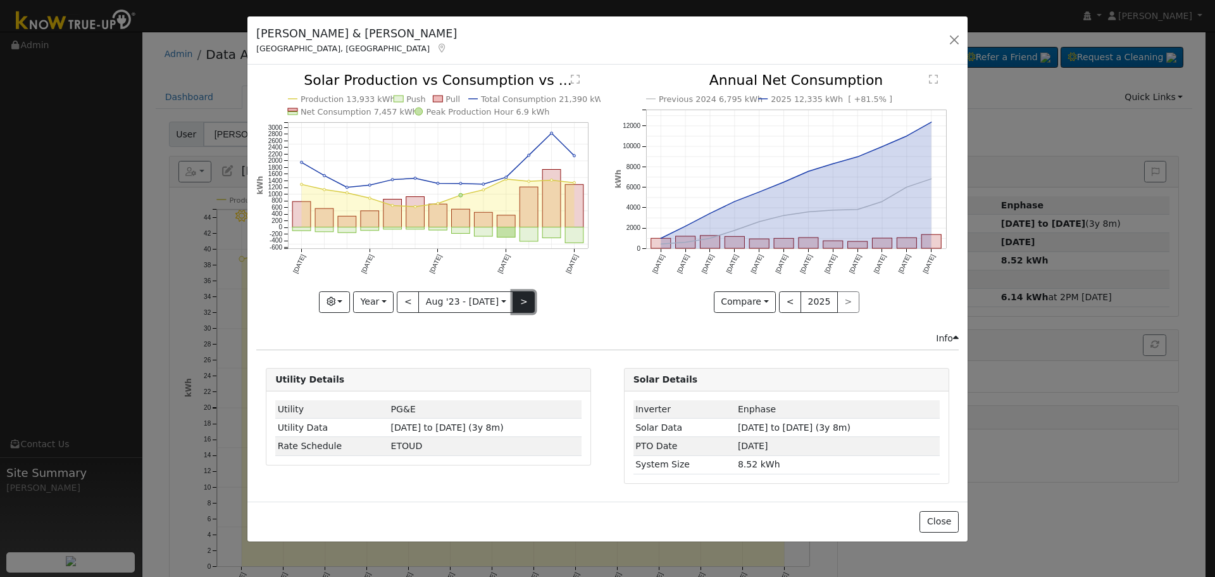
click at [520, 306] on button ">" at bounding box center [524, 302] width 22 height 22
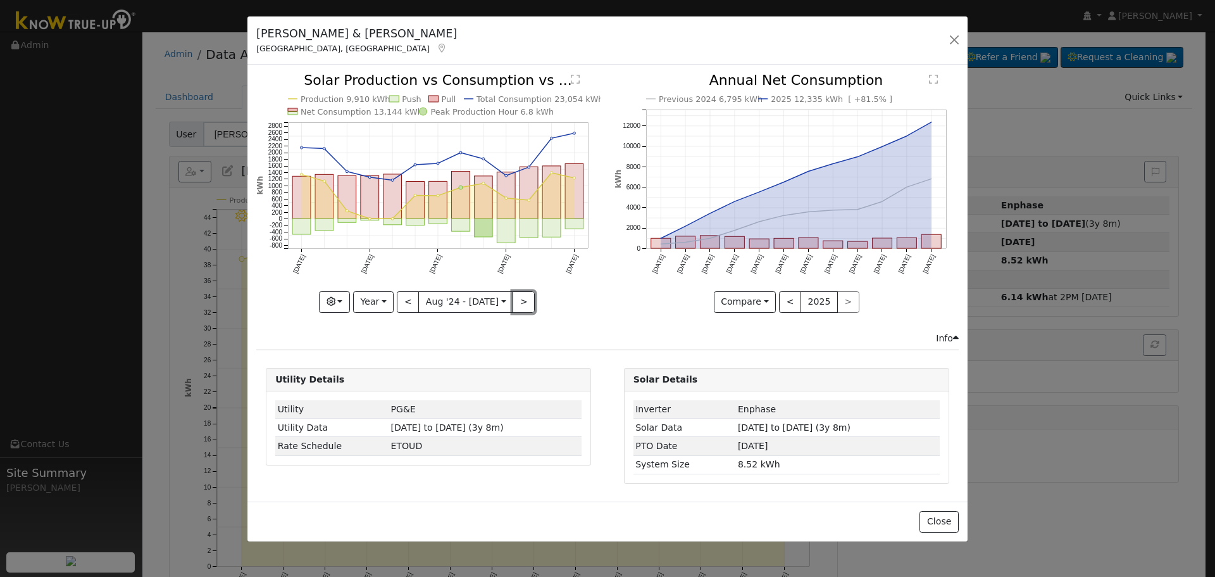
click at [518, 305] on button ">" at bounding box center [524, 302] width 22 height 22
type input "[DATE]"
type input "2025"
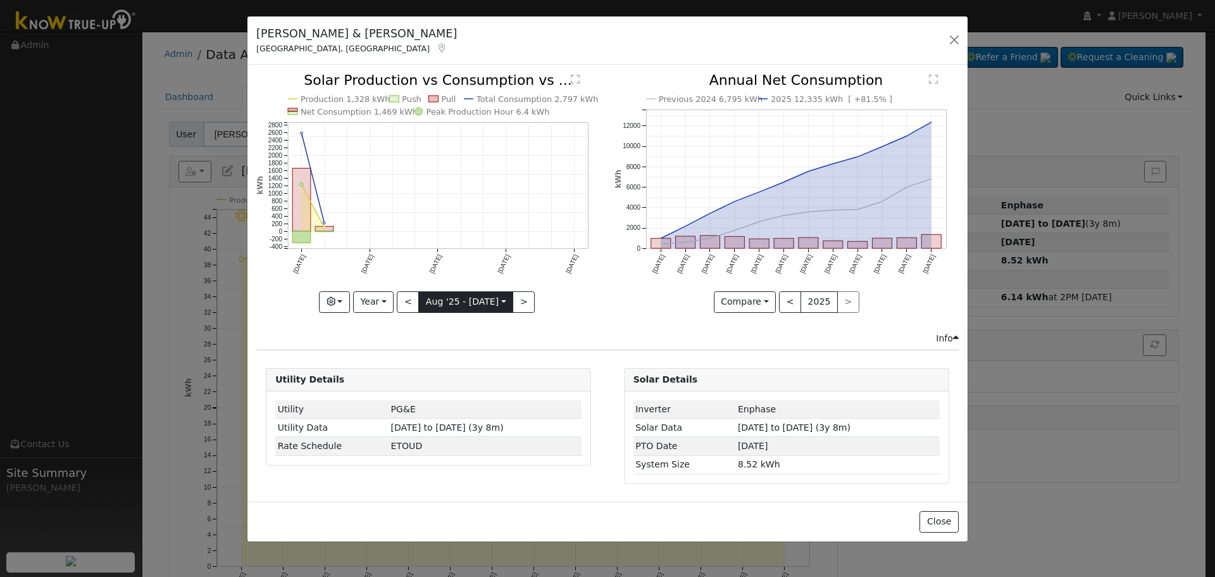
click at [473, 305] on input "[DATE]" at bounding box center [466, 302] width 94 height 20
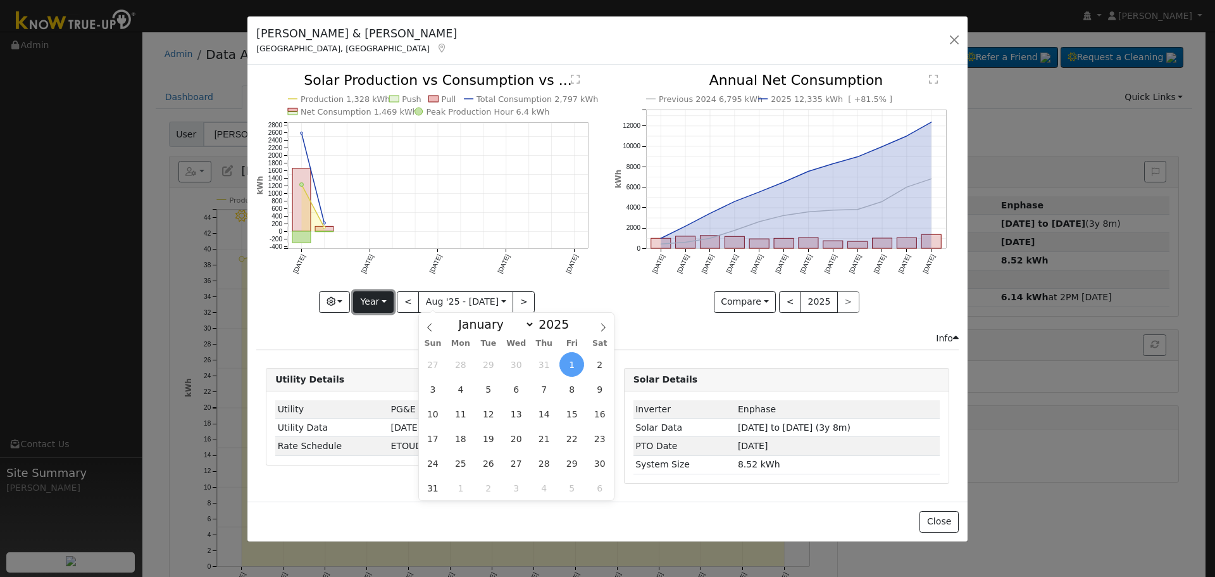
click at [375, 299] on button "Year" at bounding box center [373, 302] width 41 height 22
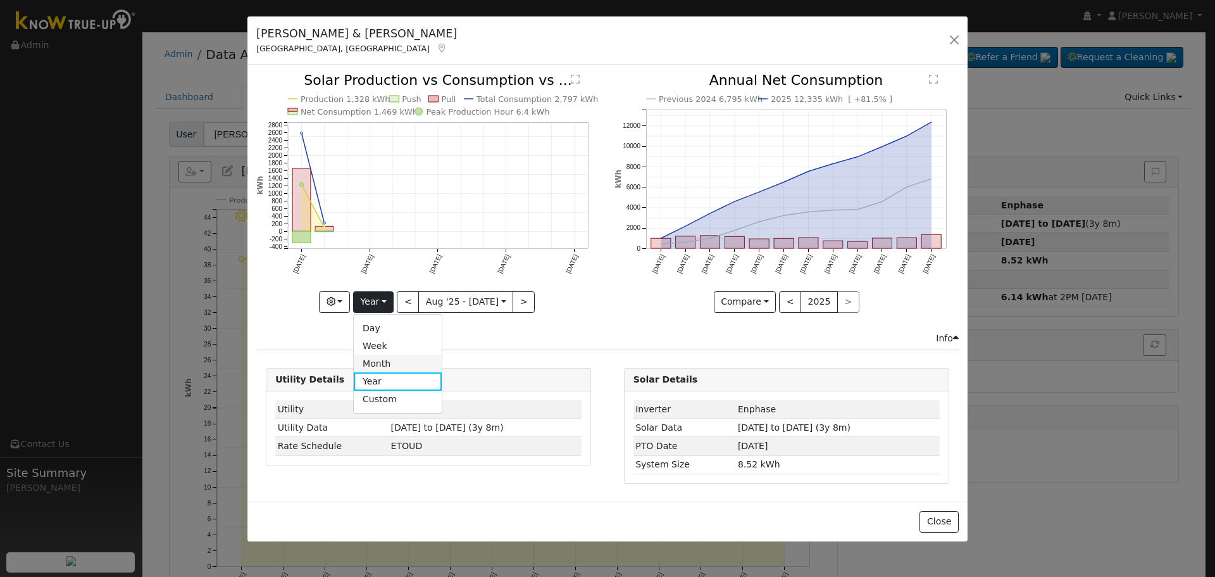
click at [384, 361] on link "Month" at bounding box center [398, 363] width 88 height 18
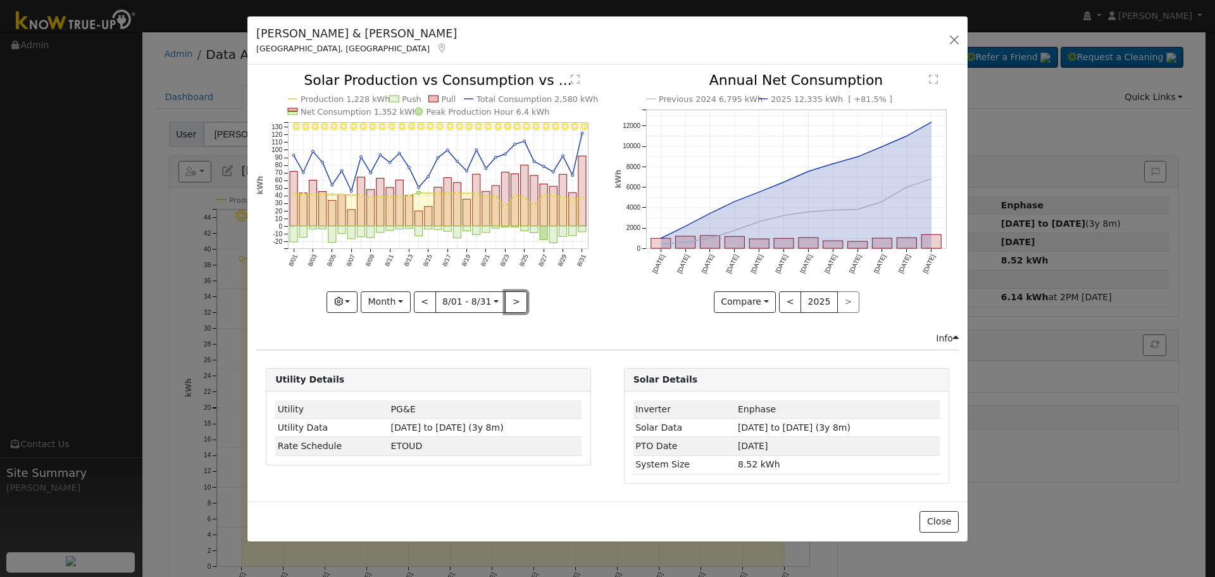
click at [513, 306] on button ">" at bounding box center [516, 302] width 22 height 22
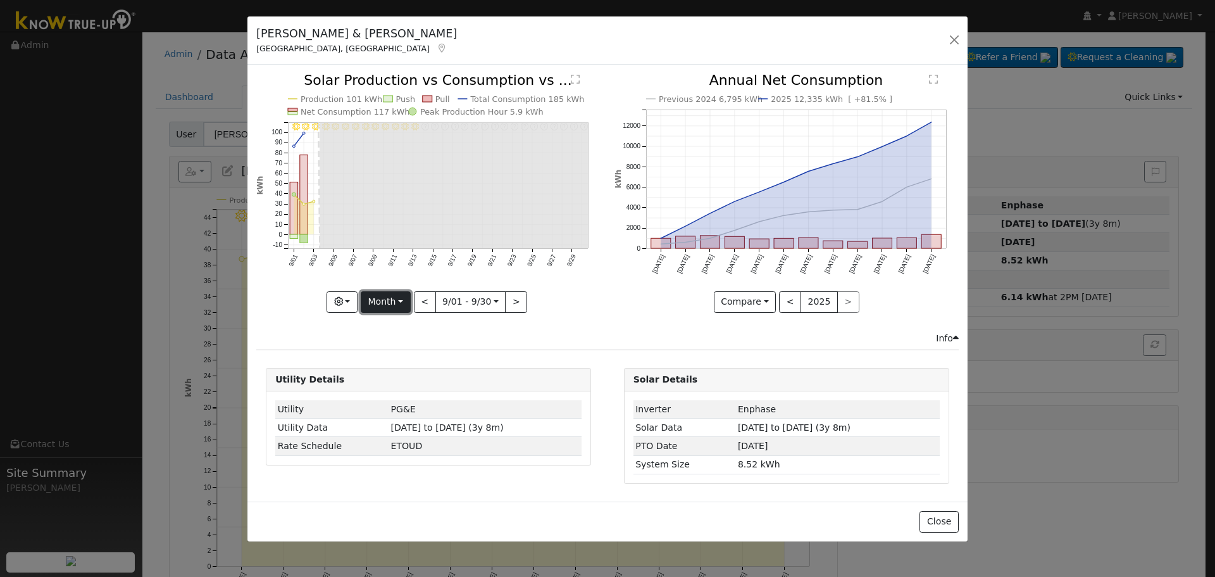
click at [387, 303] on button "Month" at bounding box center [386, 302] width 50 height 22
click at [391, 372] on link "Year" at bounding box center [405, 381] width 88 height 18
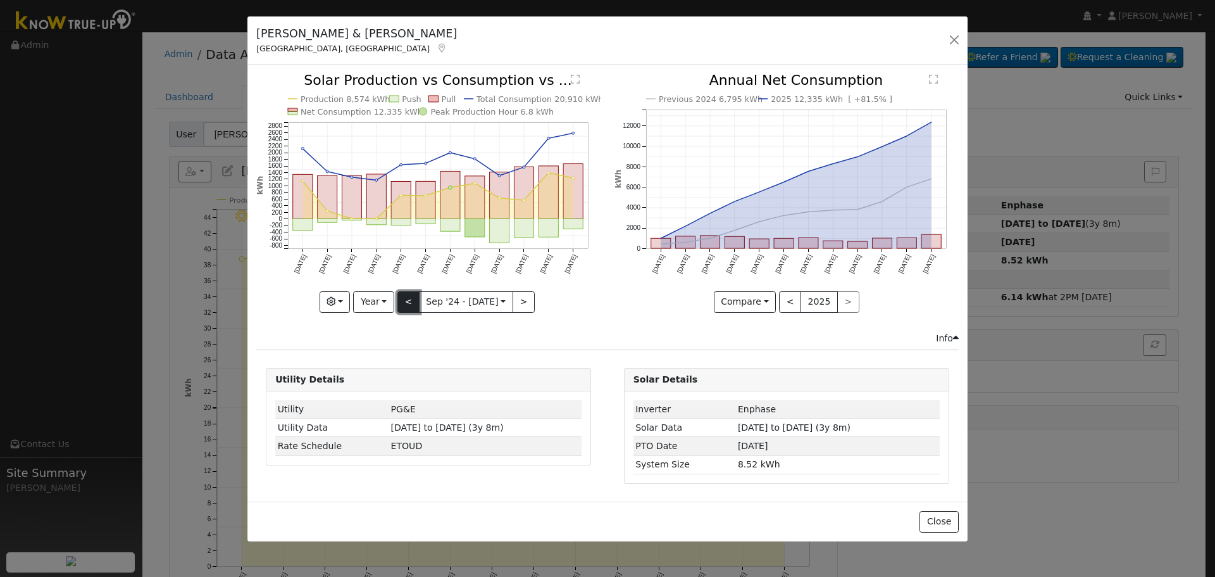
click at [408, 305] on button "<" at bounding box center [408, 302] width 22 height 22
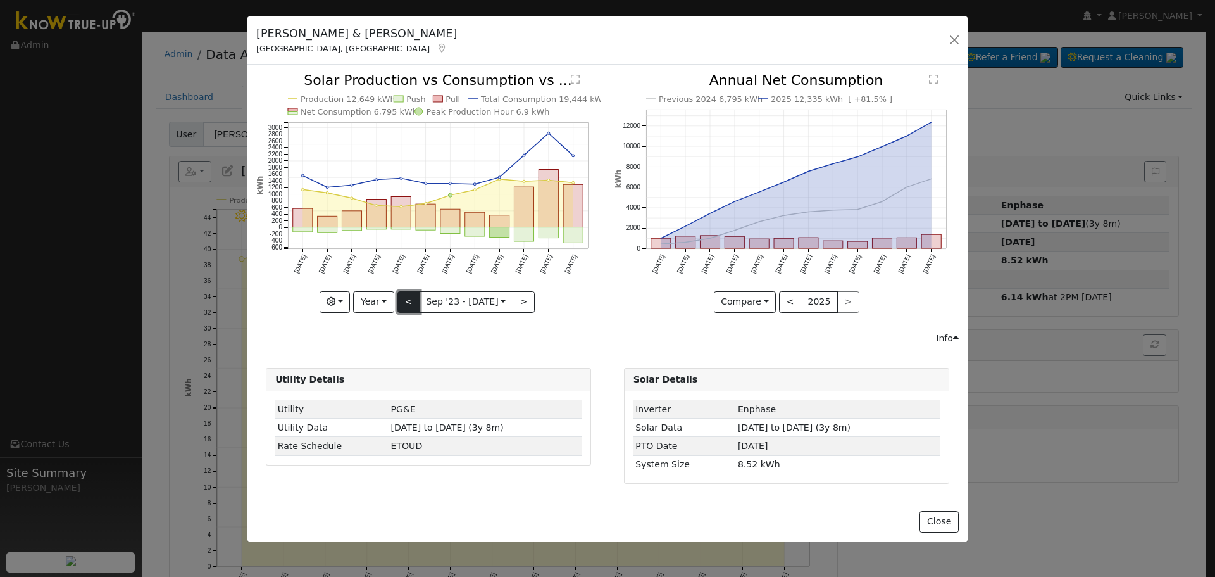
click at [408, 305] on button "<" at bounding box center [408, 302] width 22 height 22
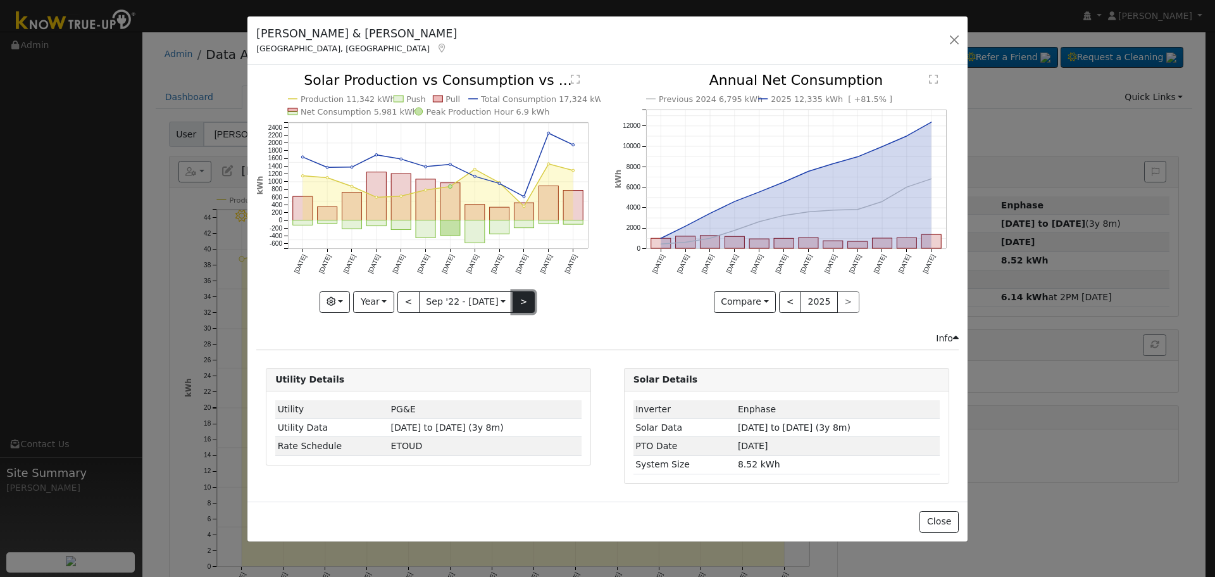
click at [520, 305] on button ">" at bounding box center [524, 302] width 22 height 22
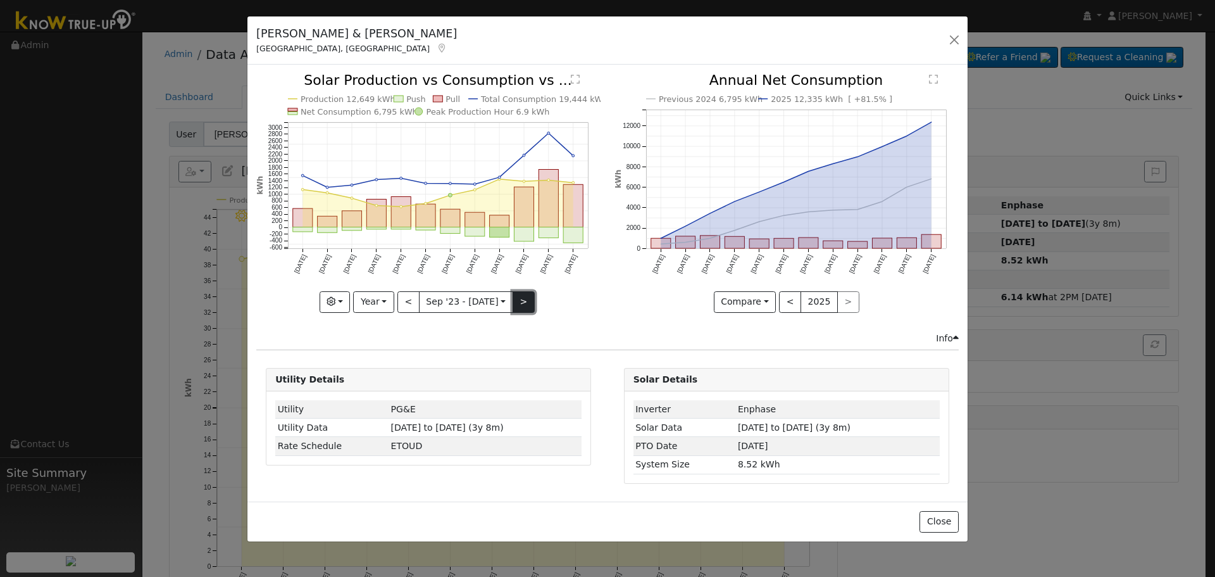
click at [520, 305] on button ">" at bounding box center [524, 302] width 22 height 22
type input "[DATE]"
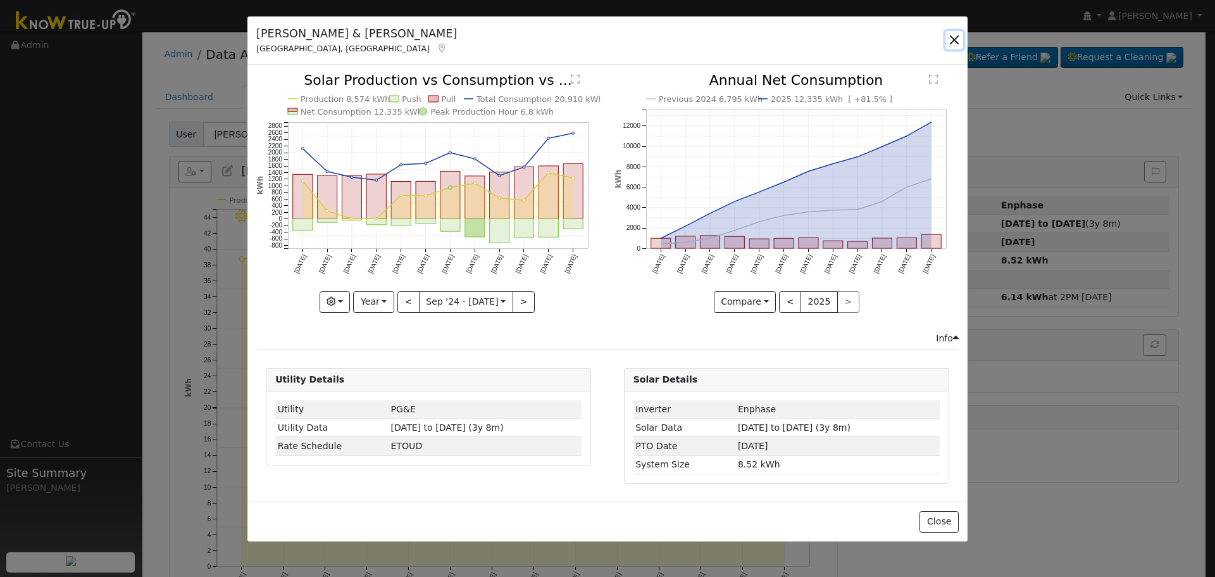
click at [952, 41] on button "button" at bounding box center [955, 40] width 18 height 18
